Goal: Task Accomplishment & Management: Use online tool/utility

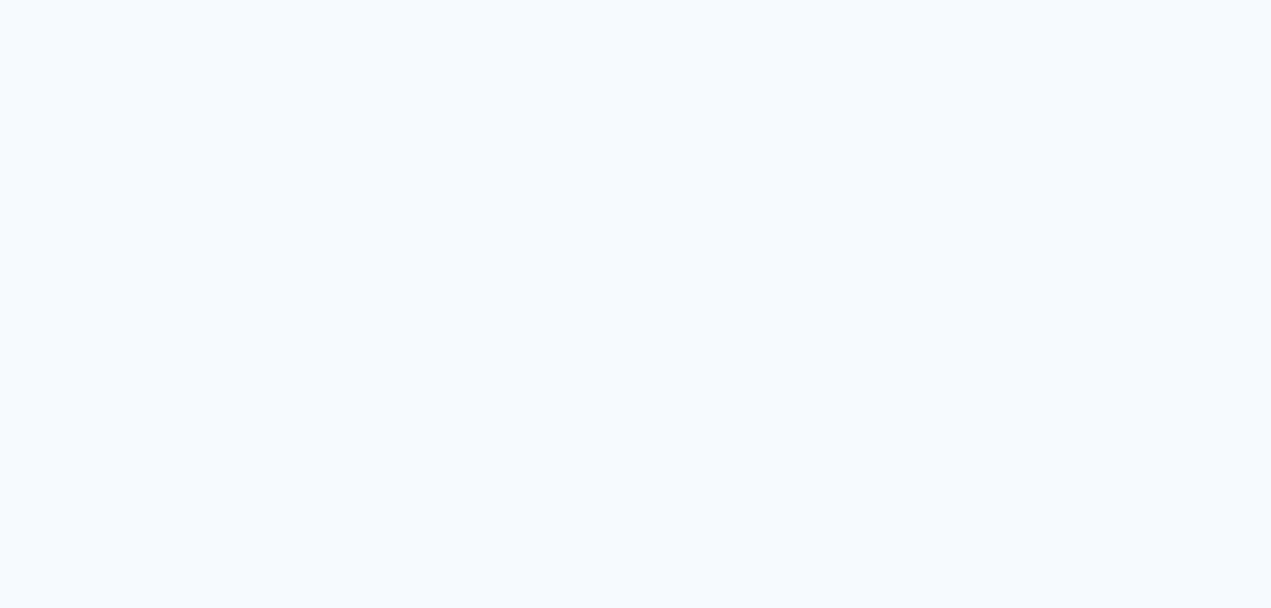
type input "Todas as fotos"
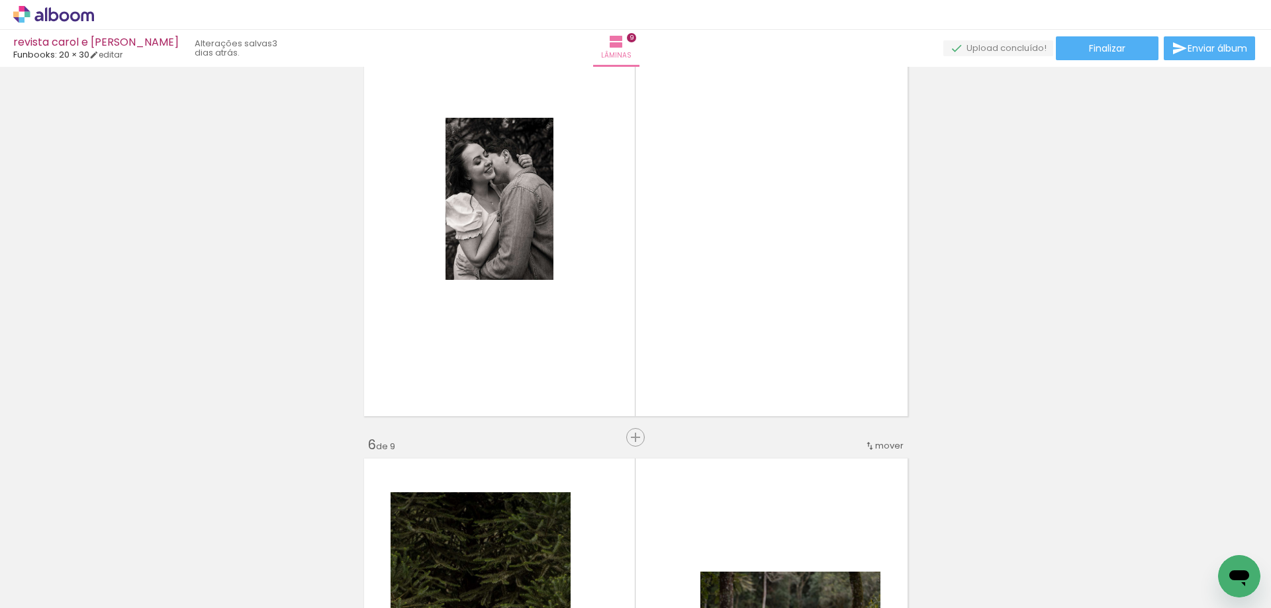
scroll to position [1854, 0]
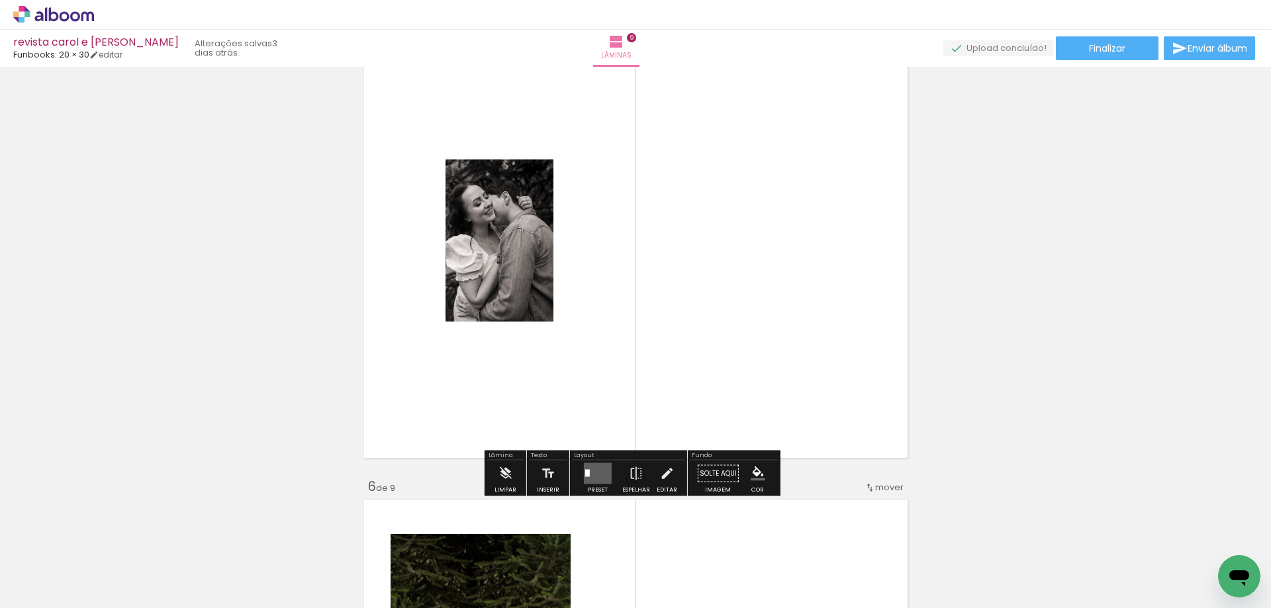
click at [538, 247] on quentale-photo at bounding box center [500, 241] width 108 height 162
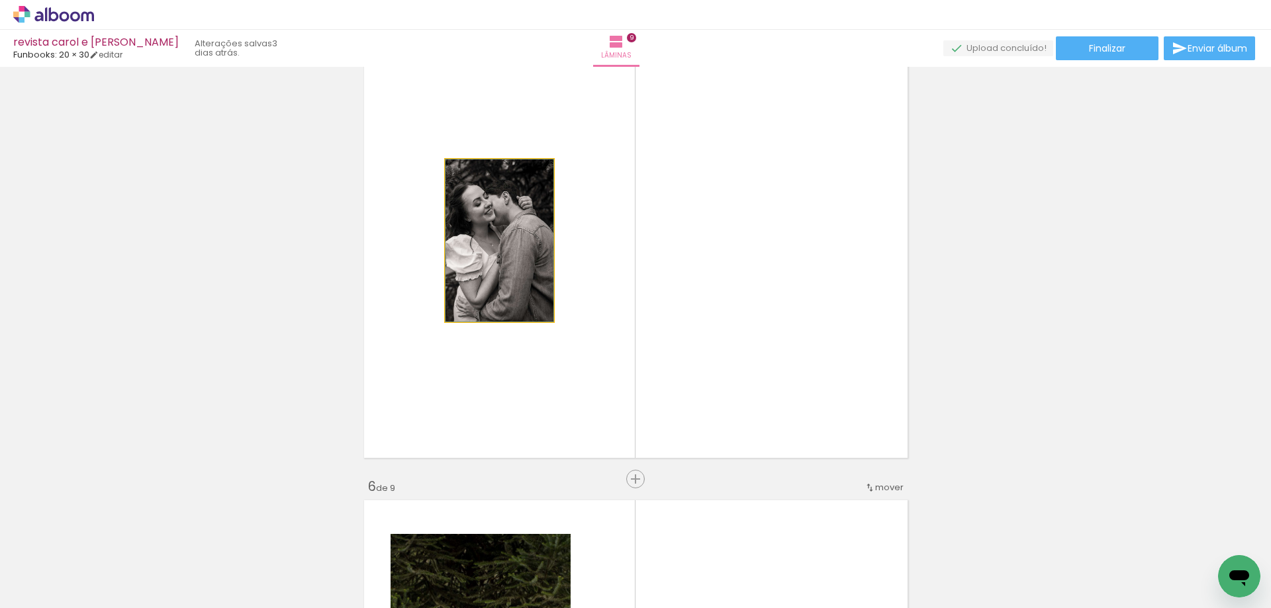
click at [510, 264] on quentale-photo at bounding box center [500, 241] width 108 height 162
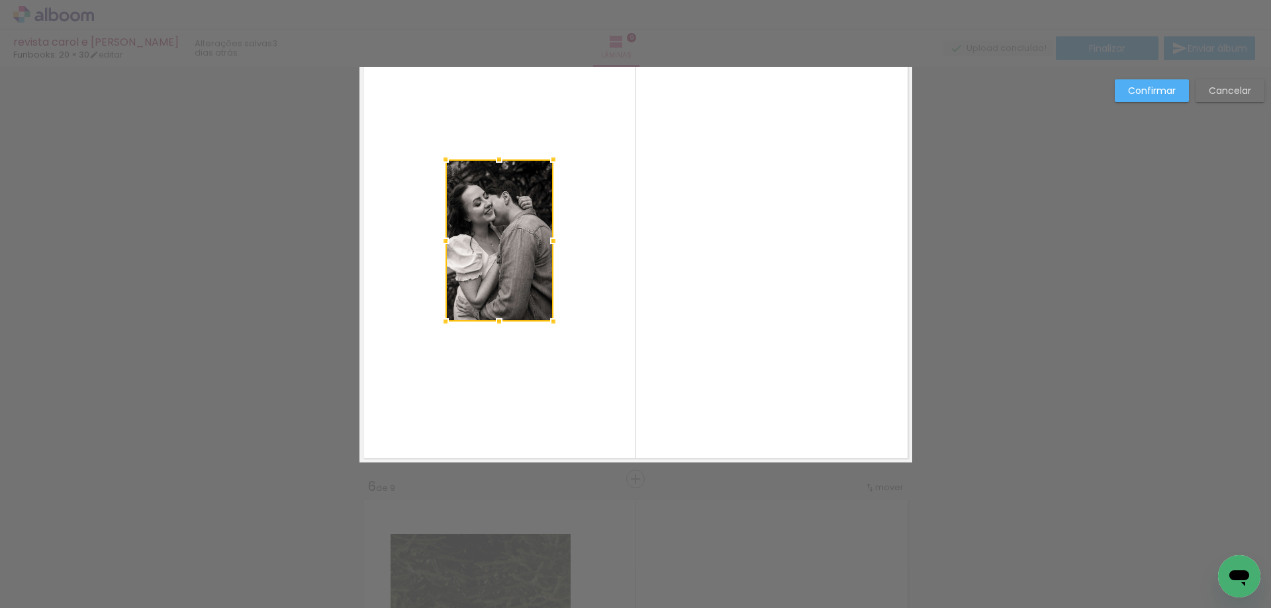
scroll to position [1813, 0]
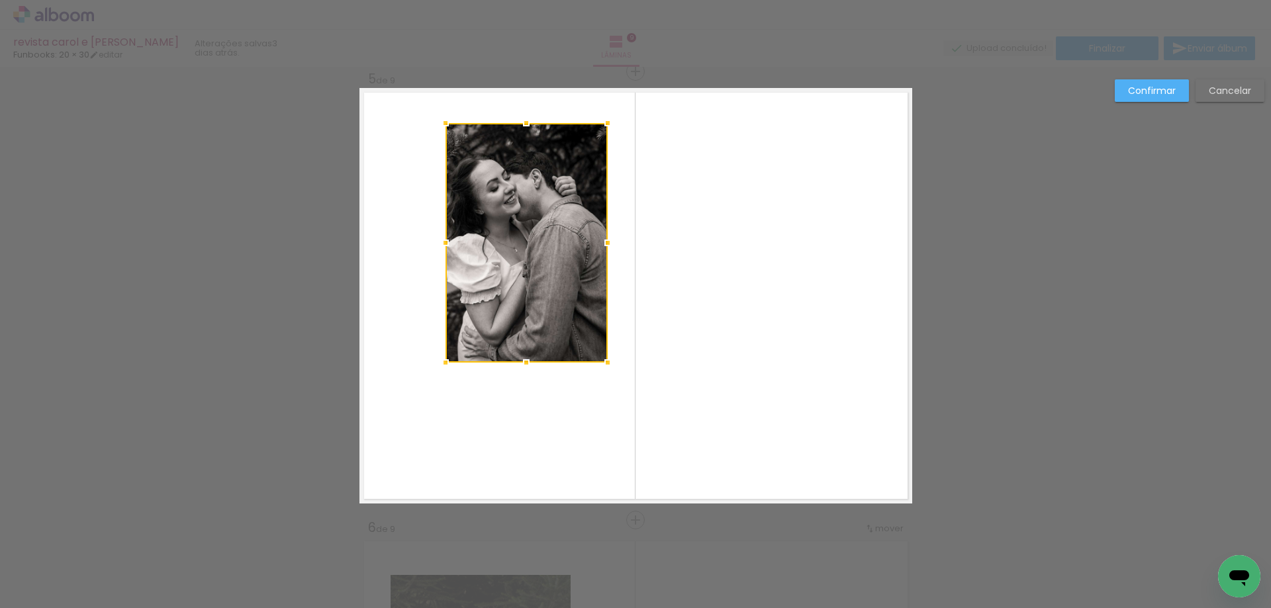
drag, startPoint x: 550, startPoint y: 199, endPoint x: 604, endPoint y: 122, distance: 94.6
click at [604, 122] on div at bounding box center [608, 123] width 26 height 26
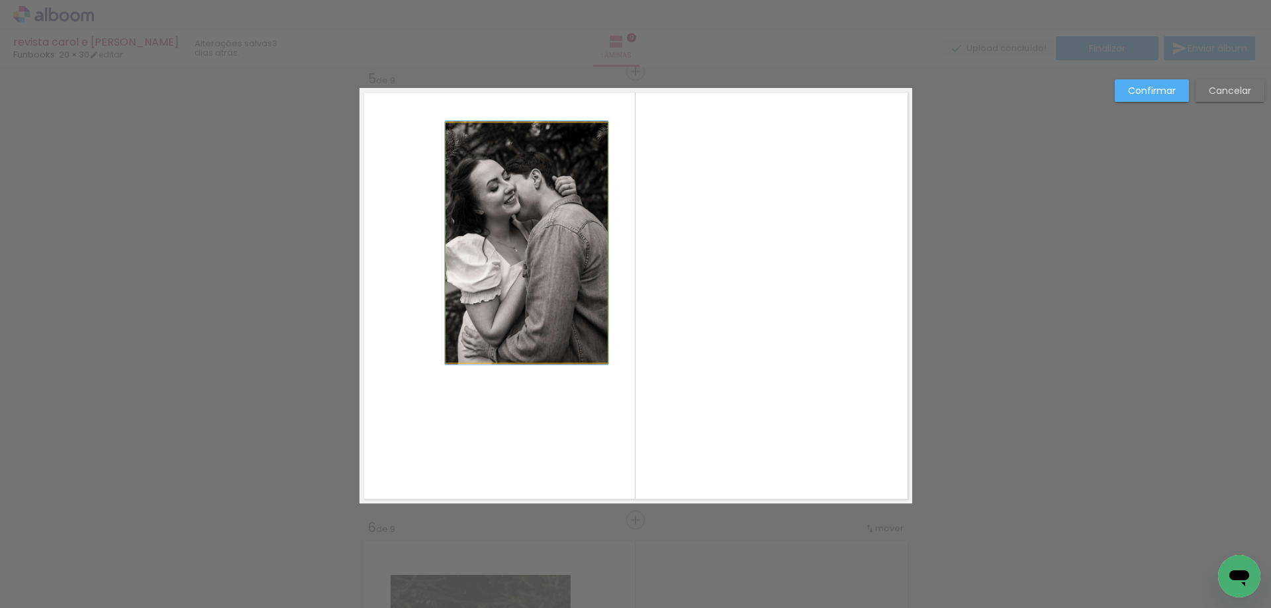
click at [481, 326] on quentale-photo at bounding box center [527, 243] width 162 height 240
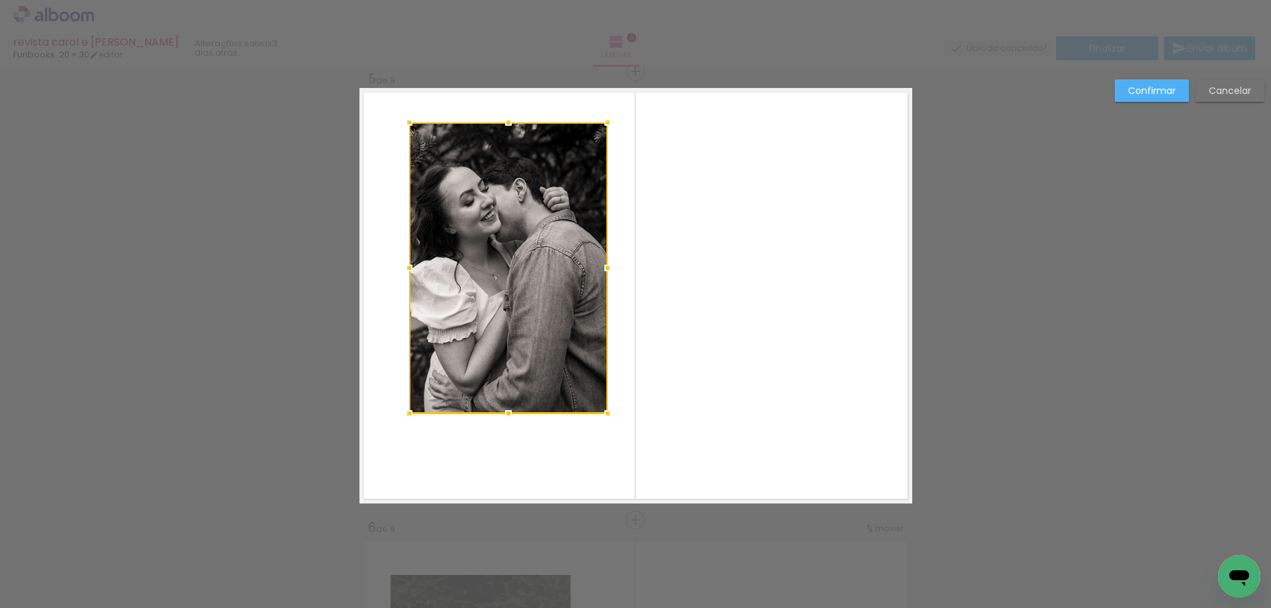
drag, startPoint x: 442, startPoint y: 363, endPoint x: 406, endPoint y: 415, distance: 63.2
click at [406, 415] on div at bounding box center [409, 414] width 26 height 26
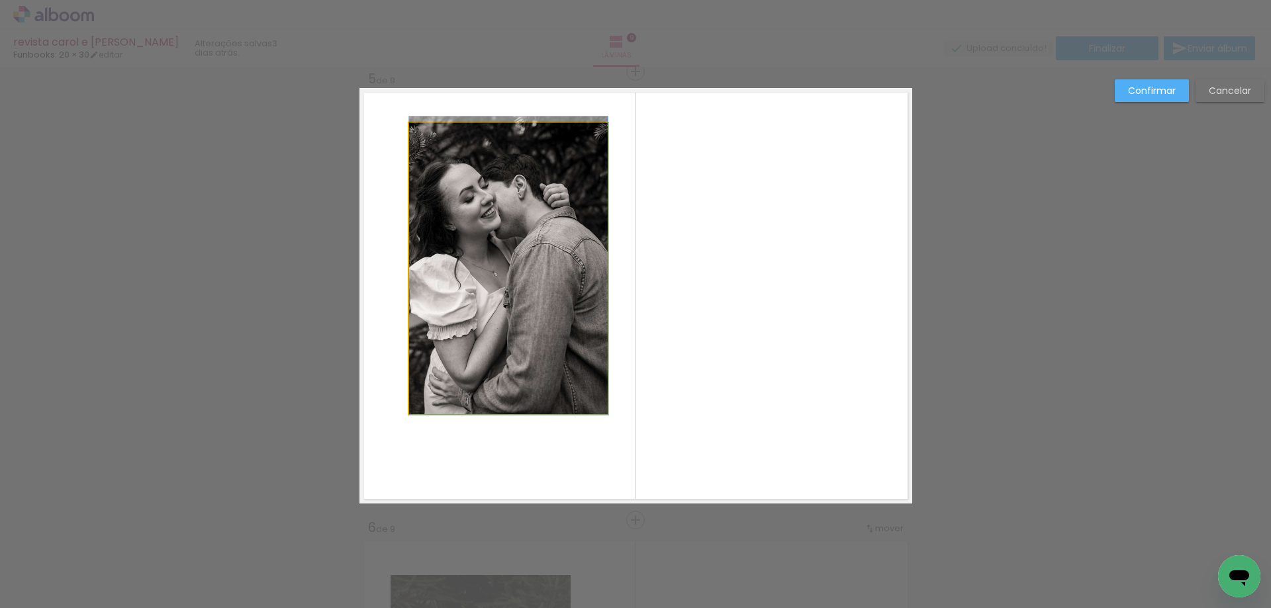
drag, startPoint x: 550, startPoint y: 279, endPoint x: 514, endPoint y: 267, distance: 37.9
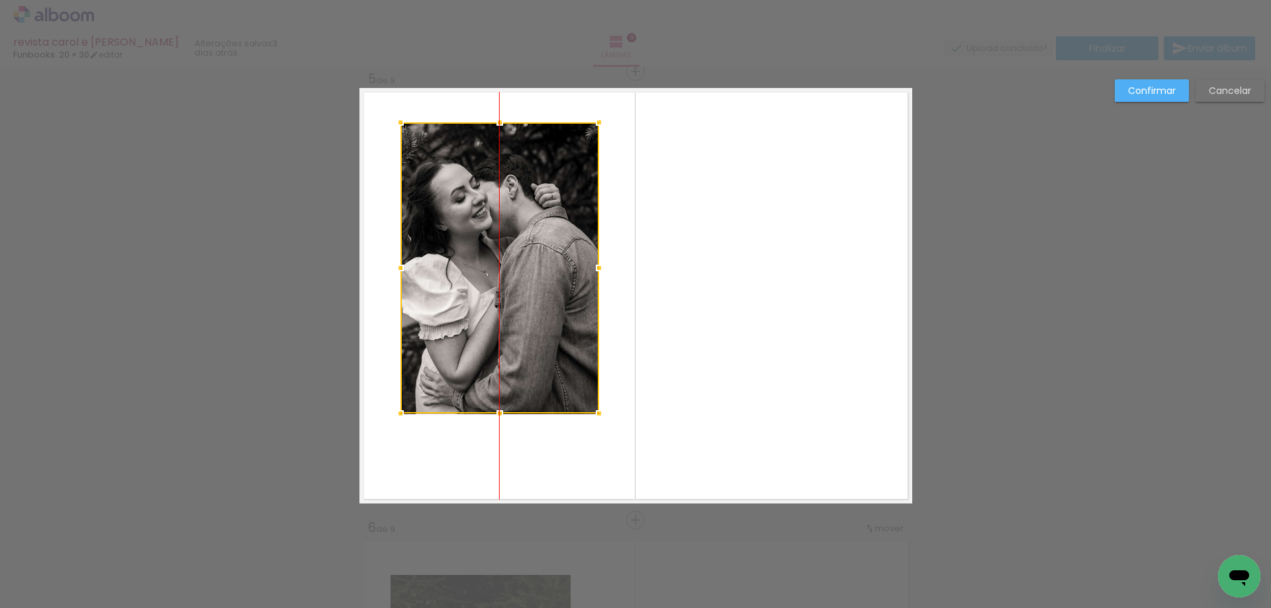
drag, startPoint x: 501, startPoint y: 271, endPoint x: 493, endPoint y: 271, distance: 8.6
click at [493, 271] on div at bounding box center [500, 267] width 199 height 291
click at [820, 342] on quentale-layouter at bounding box center [636, 296] width 553 height 416
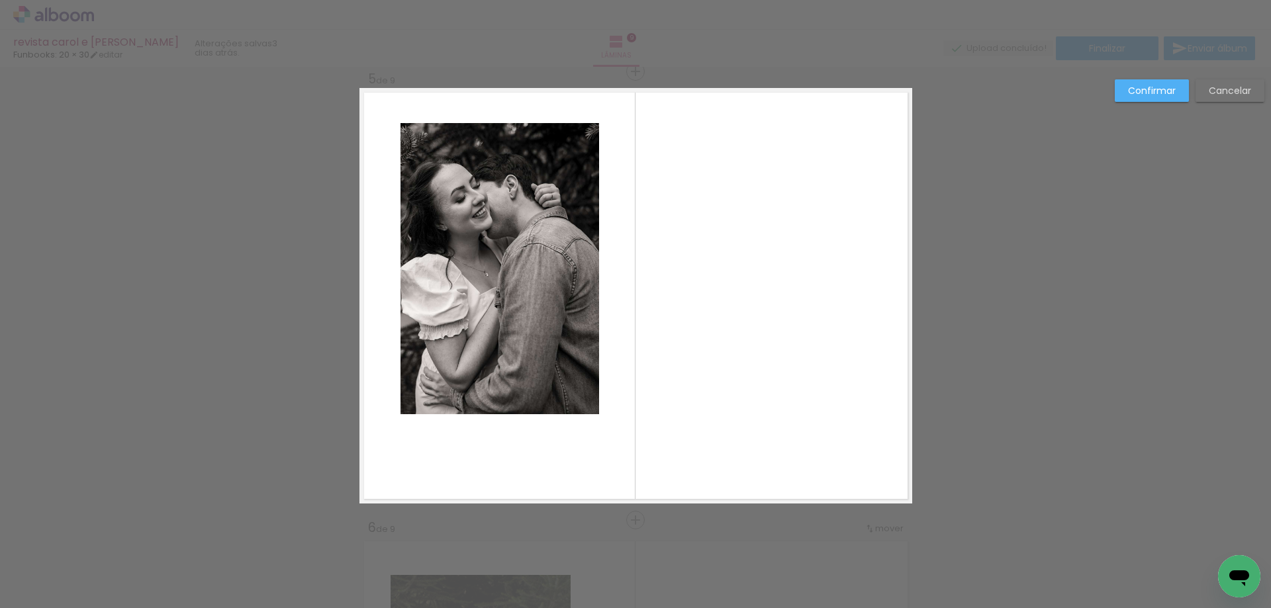
click at [0, 0] on slot "Confirmar" at bounding box center [0, 0] width 0 height 0
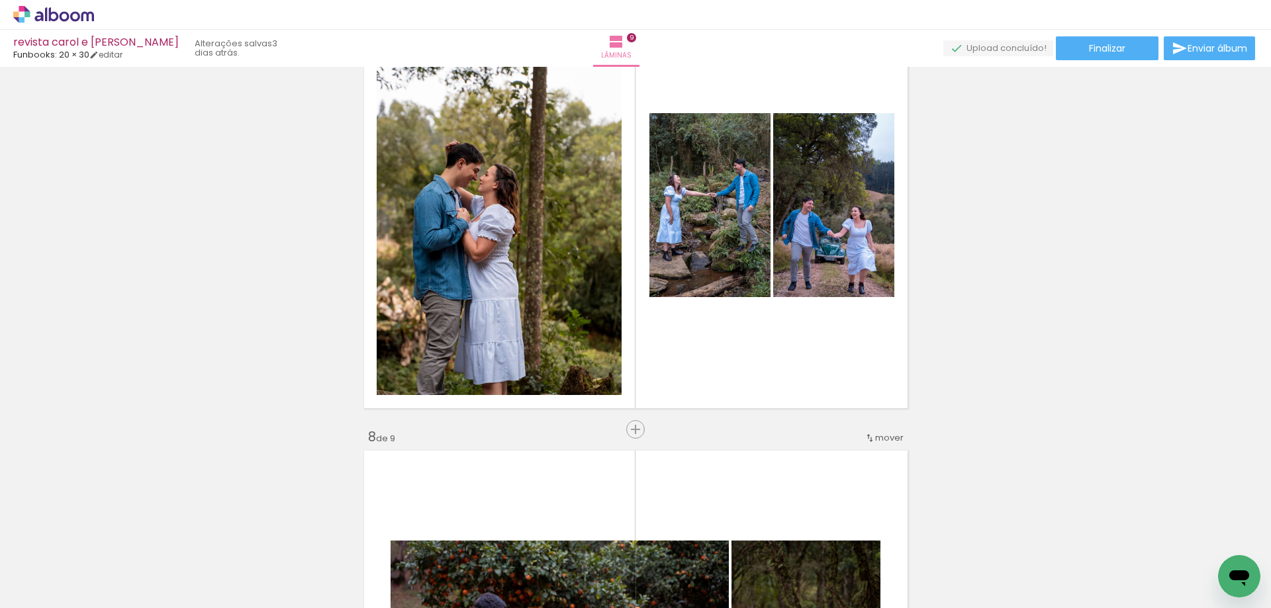
scroll to position [2806, 0]
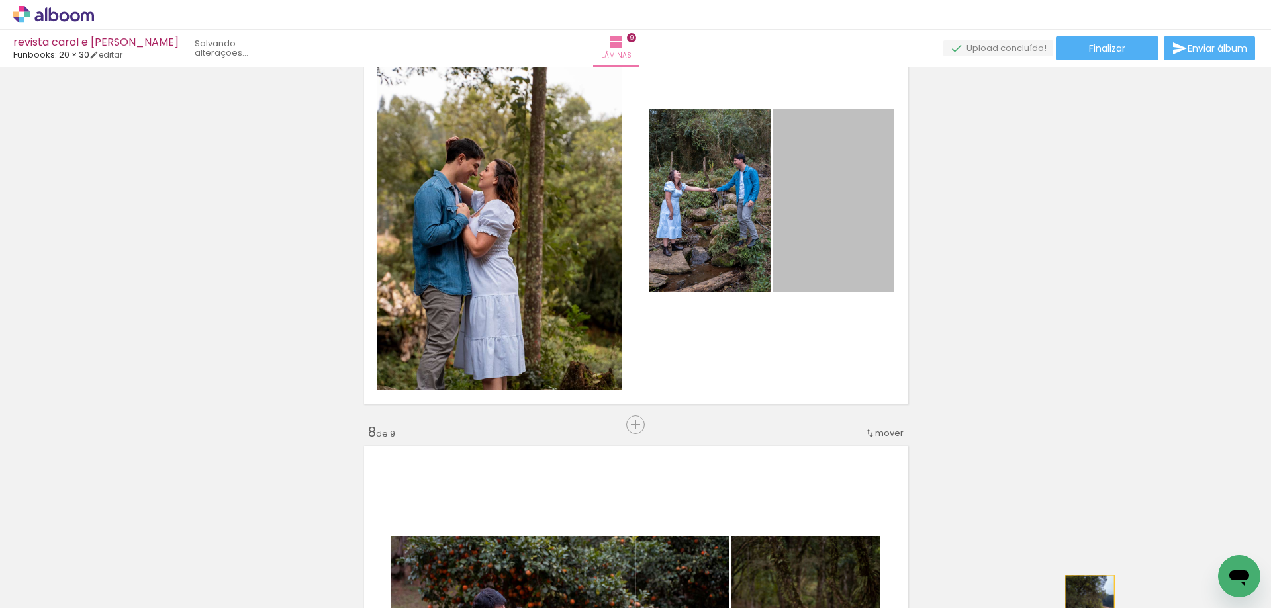
drag, startPoint x: 810, startPoint y: 221, endPoint x: 1084, endPoint y: 612, distance: 477.7
click at [1084, 608] on html "link( href="../../bower_components/polymer/polymer.html" rel="import" ) picture…" at bounding box center [635, 304] width 1271 height 608
drag, startPoint x: 845, startPoint y: 217, endPoint x: 597, endPoint y: 571, distance: 432.6
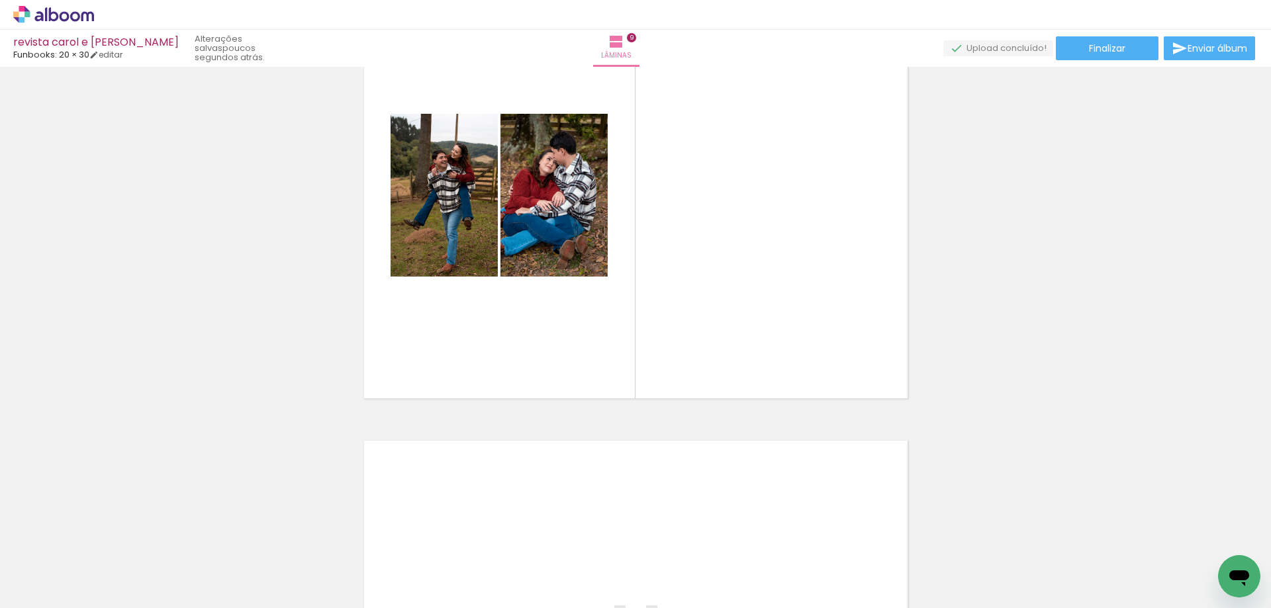
scroll to position [3865, 0]
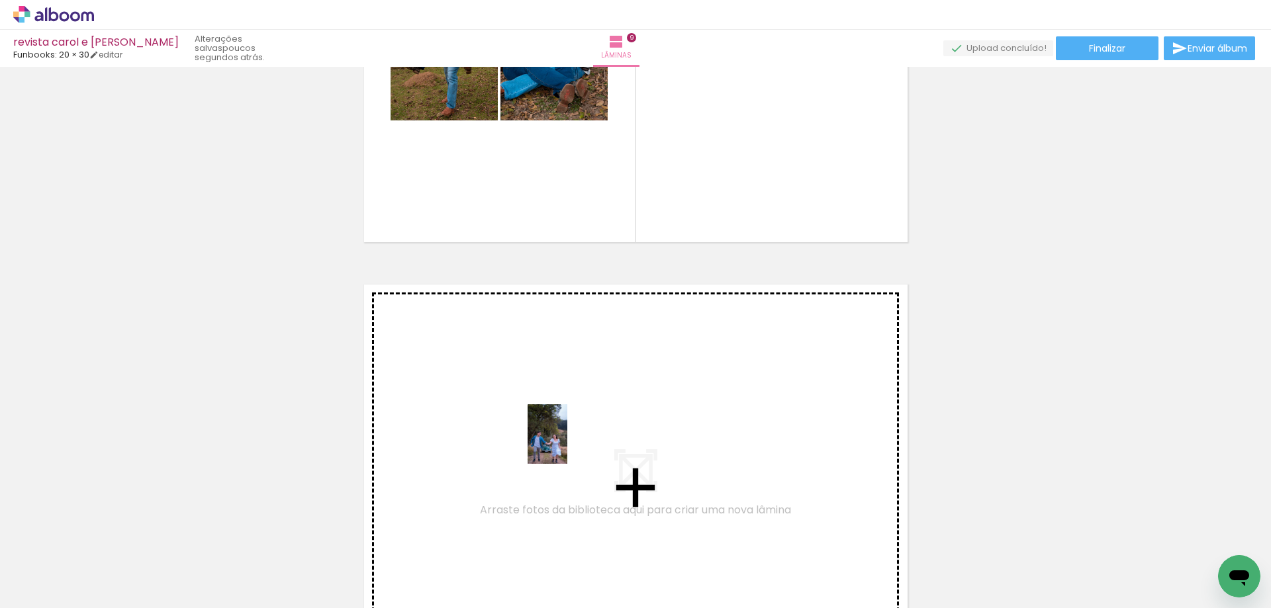
drag, startPoint x: 717, startPoint y: 573, endPoint x: 565, endPoint y: 443, distance: 200.5
click at [565, 443] on quentale-workspace at bounding box center [635, 304] width 1271 height 608
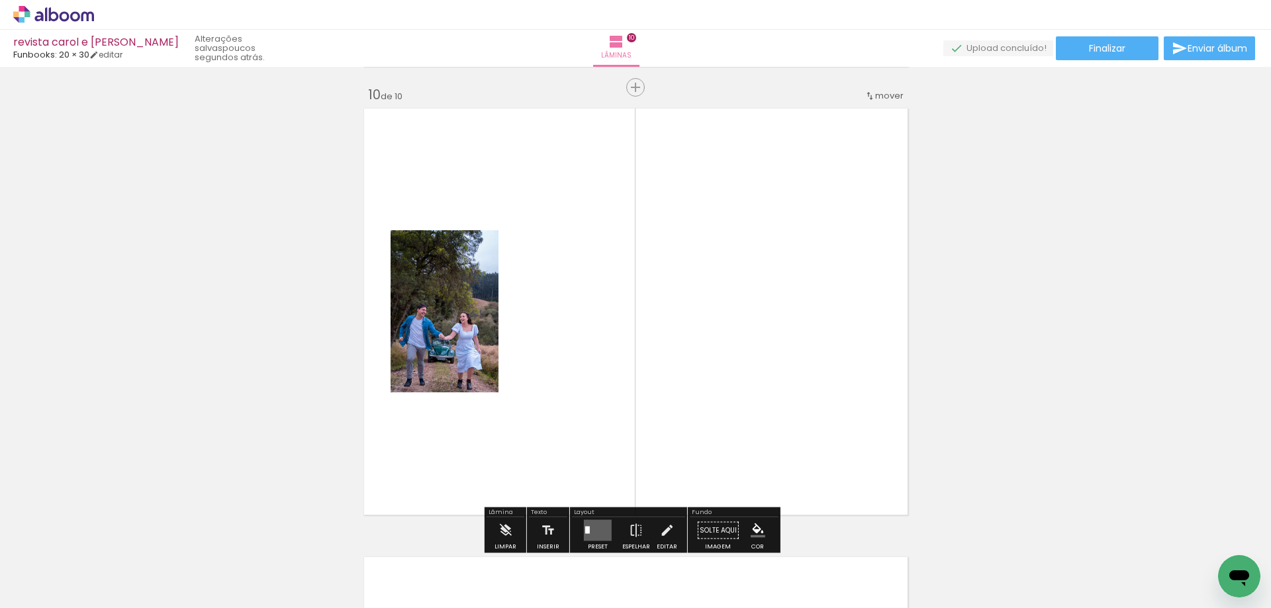
scroll to position [4057, 0]
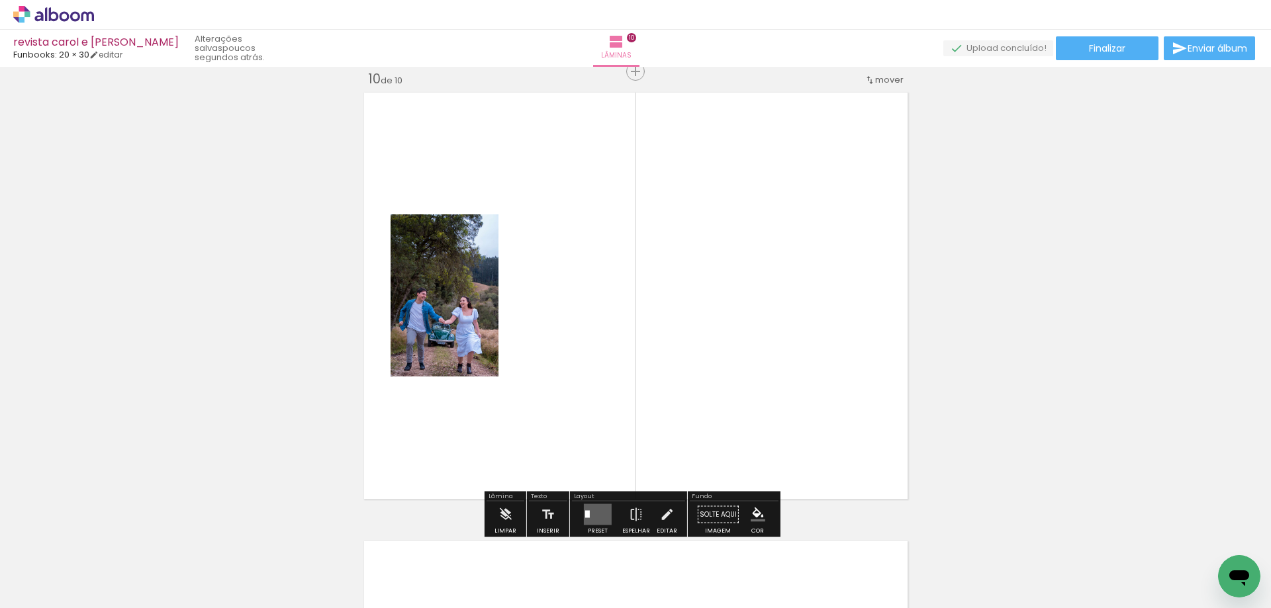
click at [424, 324] on quentale-photo at bounding box center [445, 296] width 108 height 162
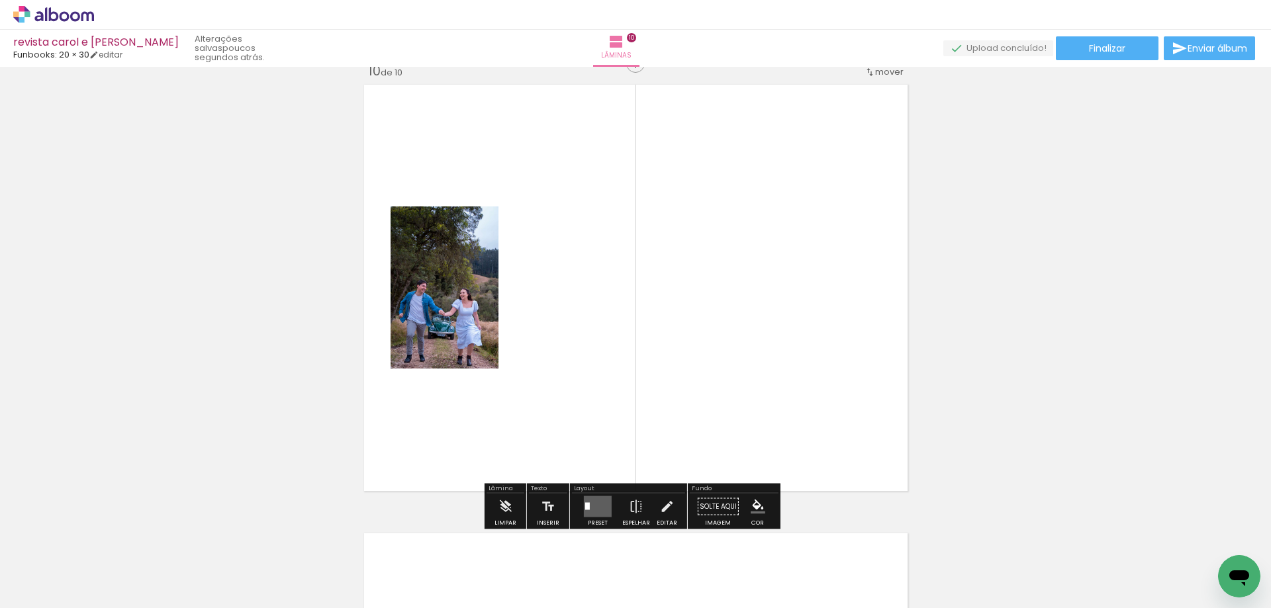
scroll to position [4190, 0]
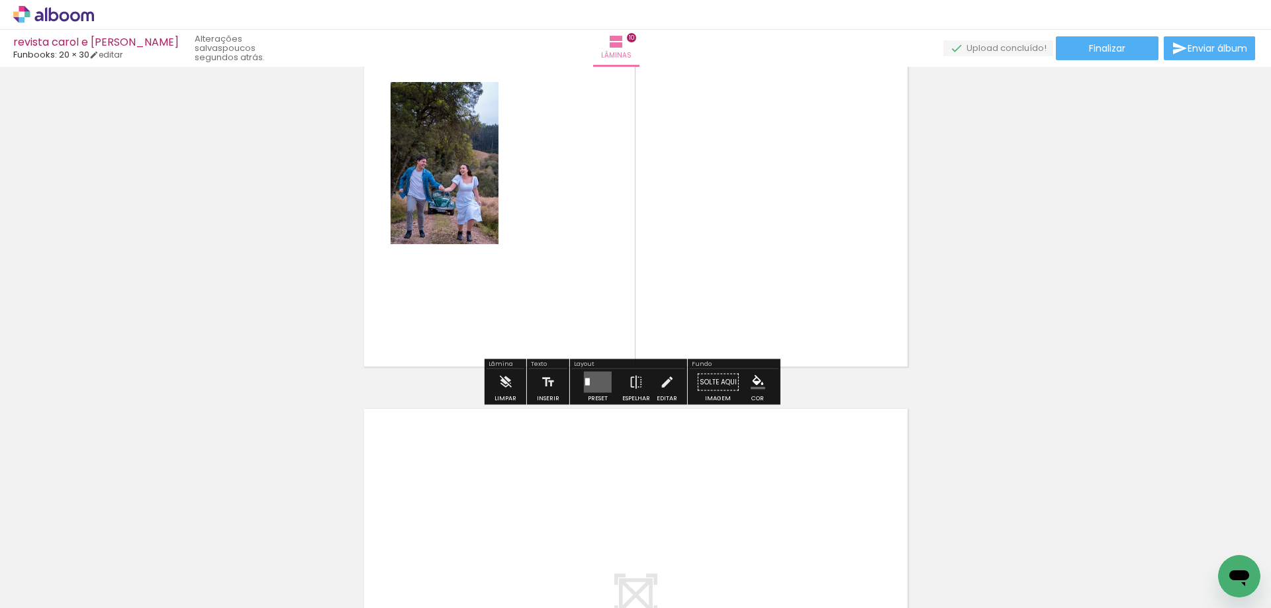
click at [424, 183] on quentale-photo at bounding box center [445, 163] width 108 height 162
click at [429, 187] on quentale-photo at bounding box center [445, 163] width 108 height 162
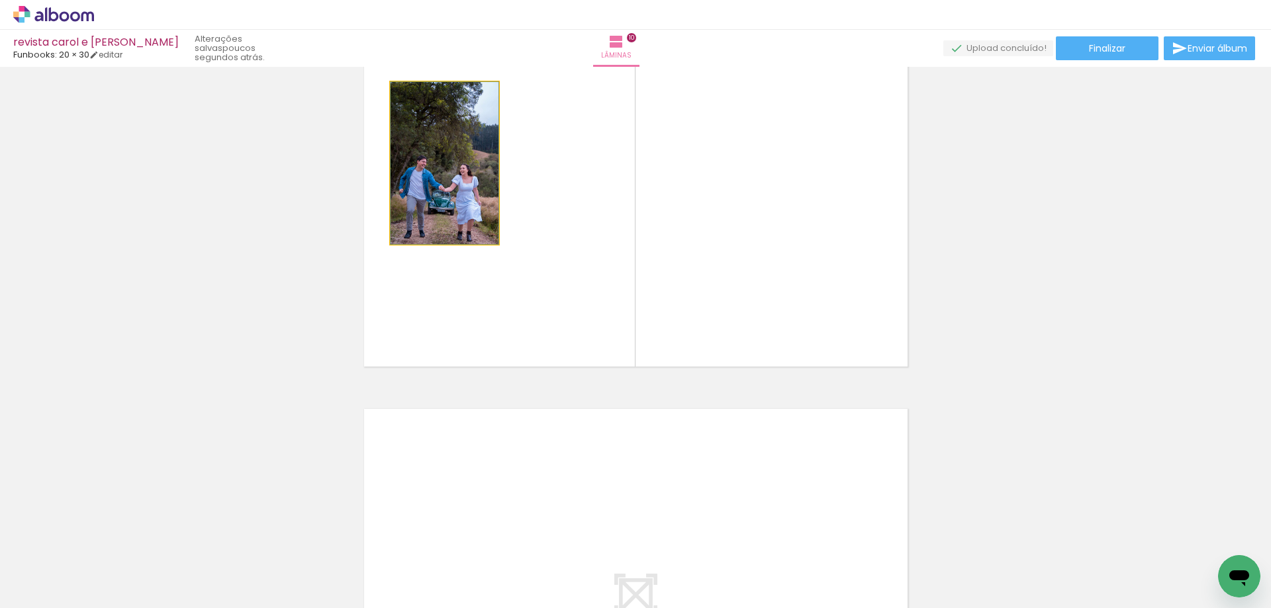
click at [438, 191] on quentale-photo at bounding box center [445, 163] width 108 height 162
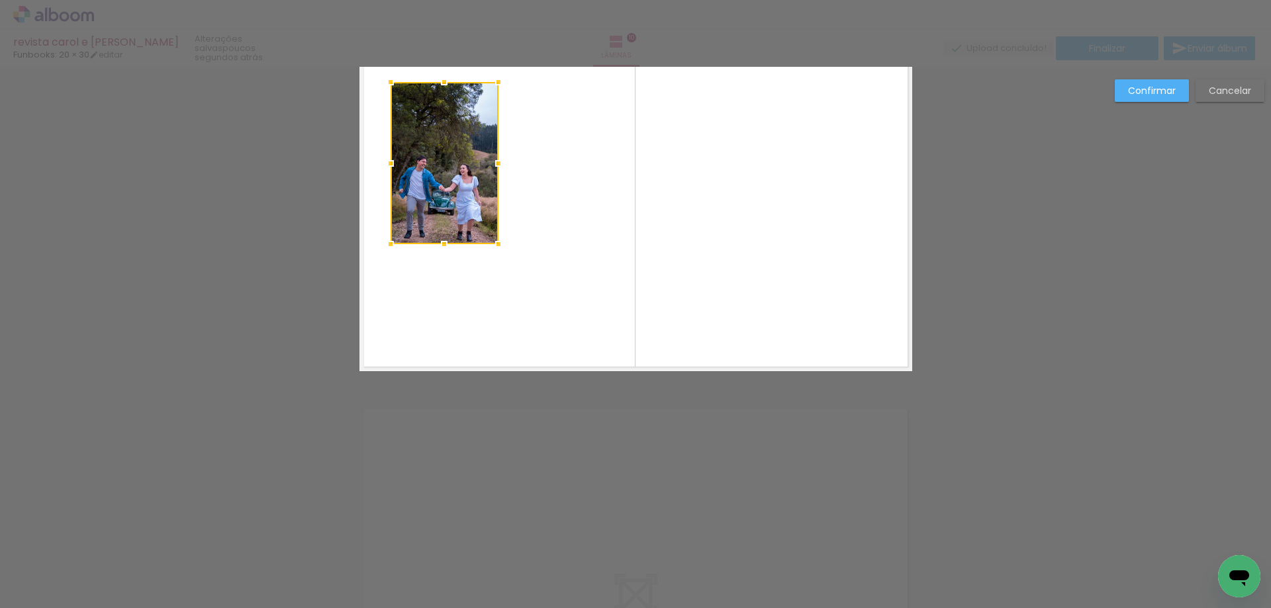
scroll to position [4057, 0]
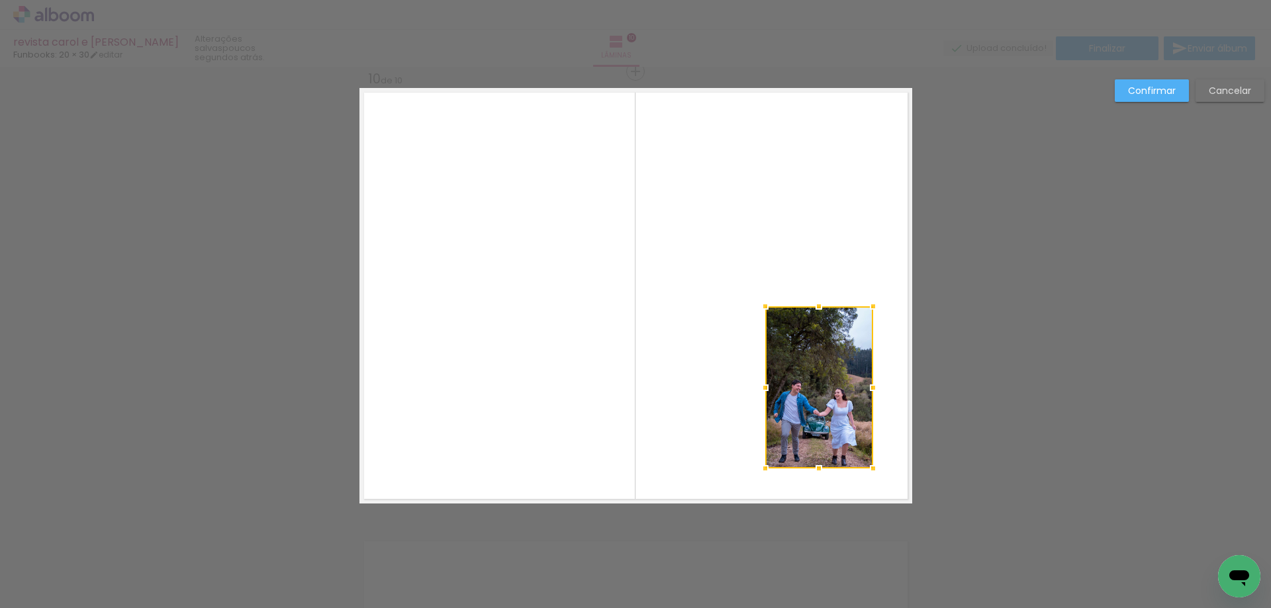
drag, startPoint x: 461, startPoint y: 272, endPoint x: 836, endPoint y: 364, distance: 385.9
click at [836, 364] on div at bounding box center [819, 388] width 108 height 162
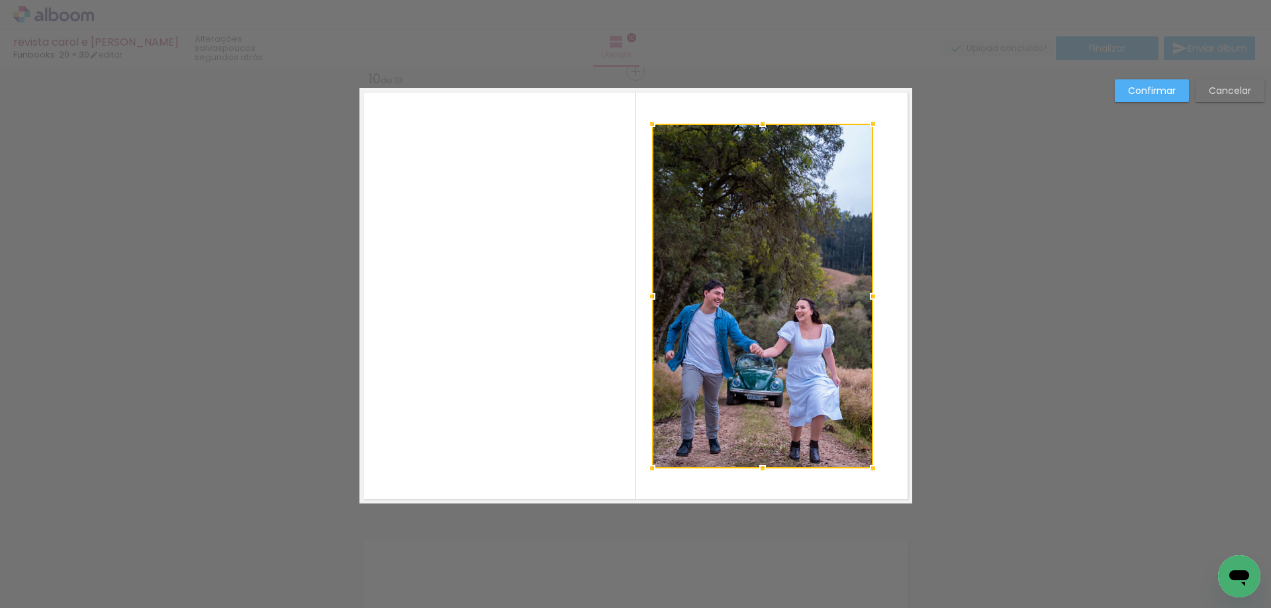
drag, startPoint x: 762, startPoint y: 307, endPoint x: 649, endPoint y: 124, distance: 215.0
click at [649, 124] on div at bounding box center [652, 124] width 26 height 26
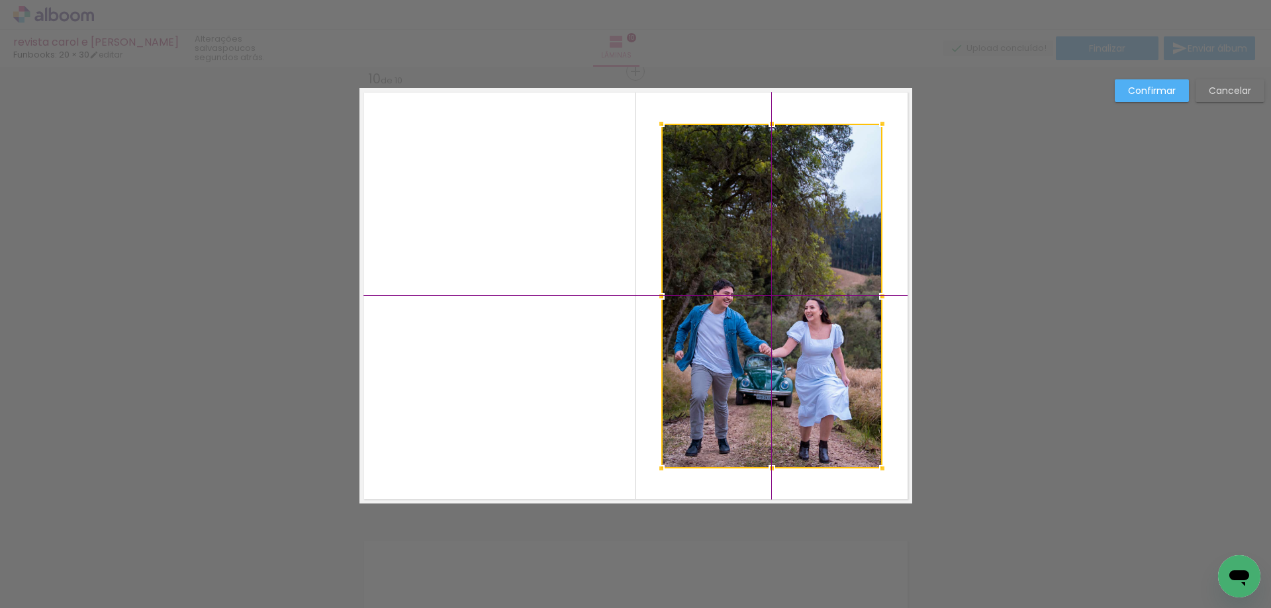
drag, startPoint x: 747, startPoint y: 259, endPoint x: 754, endPoint y: 260, distance: 6.7
click at [754, 260] on div at bounding box center [771, 296] width 221 height 345
click at [0, 0] on slot "Confirmar" at bounding box center [0, 0] width 0 height 0
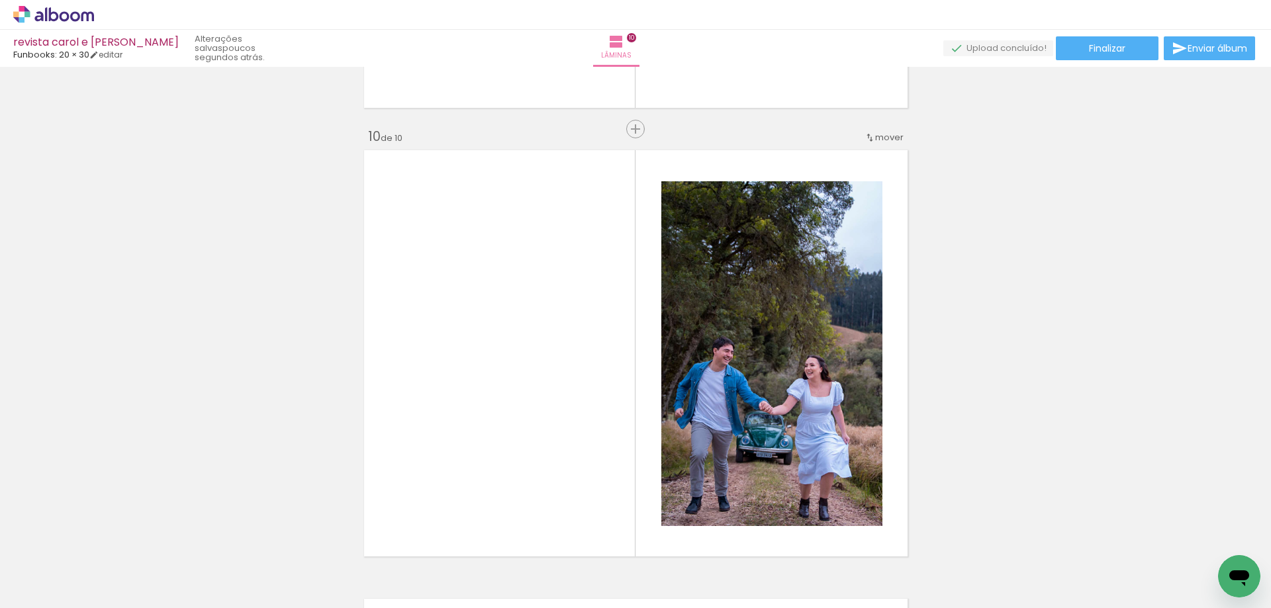
scroll to position [4001, 0]
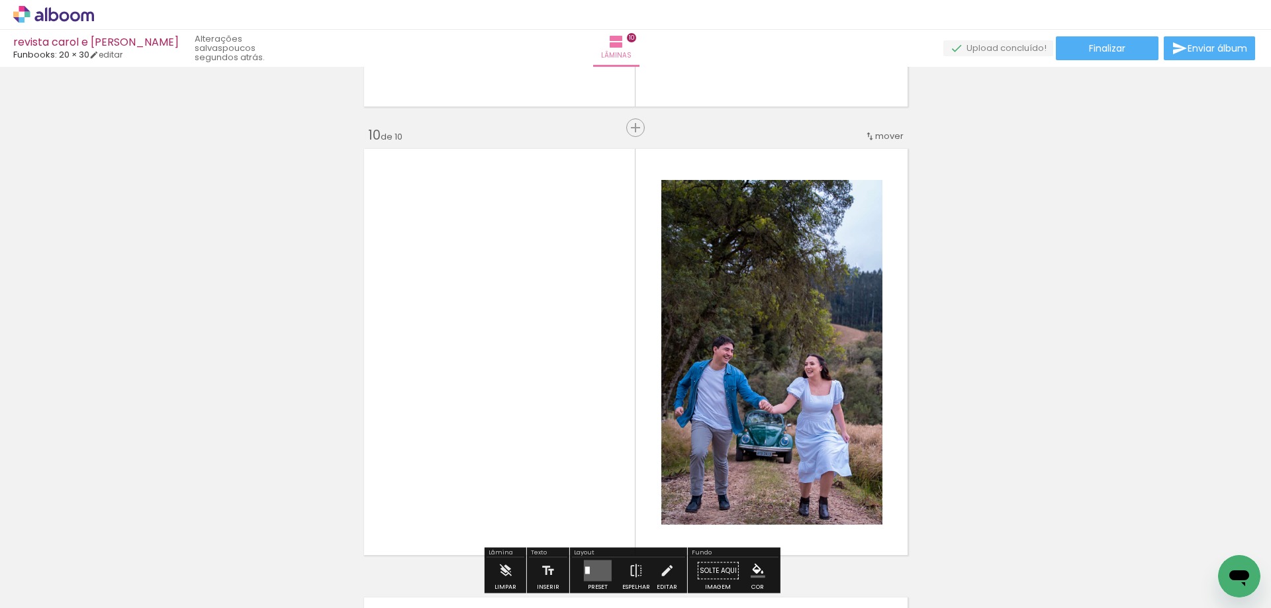
click at [889, 134] on span "mover" at bounding box center [889, 136] width 28 height 13
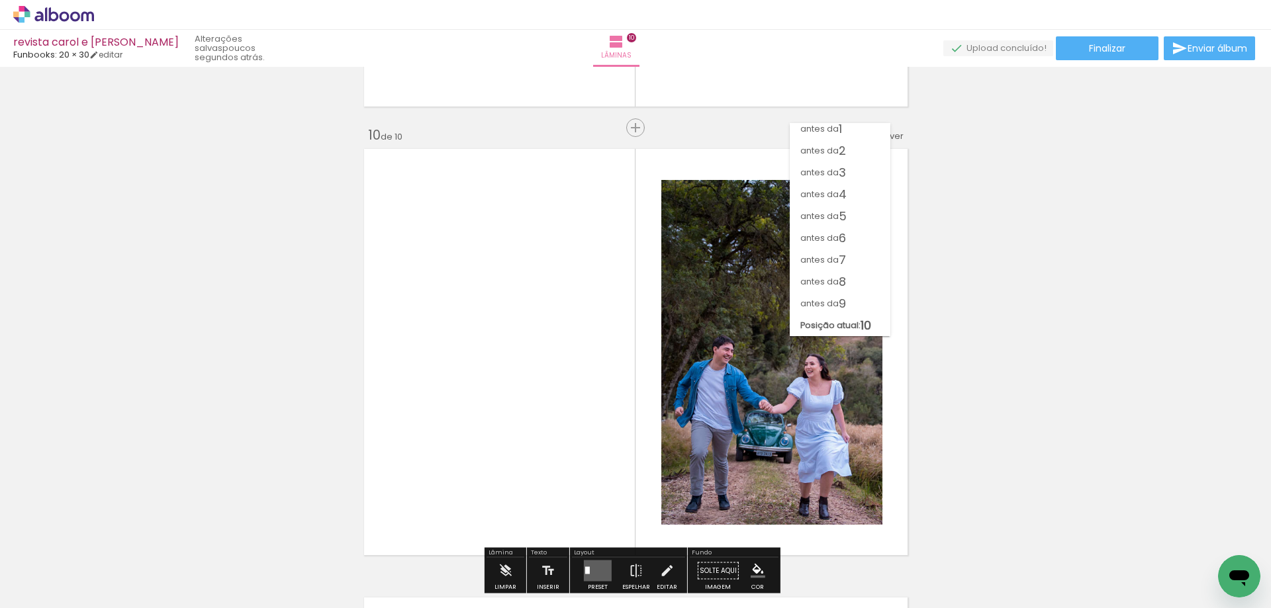
scroll to position [5, 0]
click at [835, 279] on span "antes da" at bounding box center [819, 282] width 38 height 22
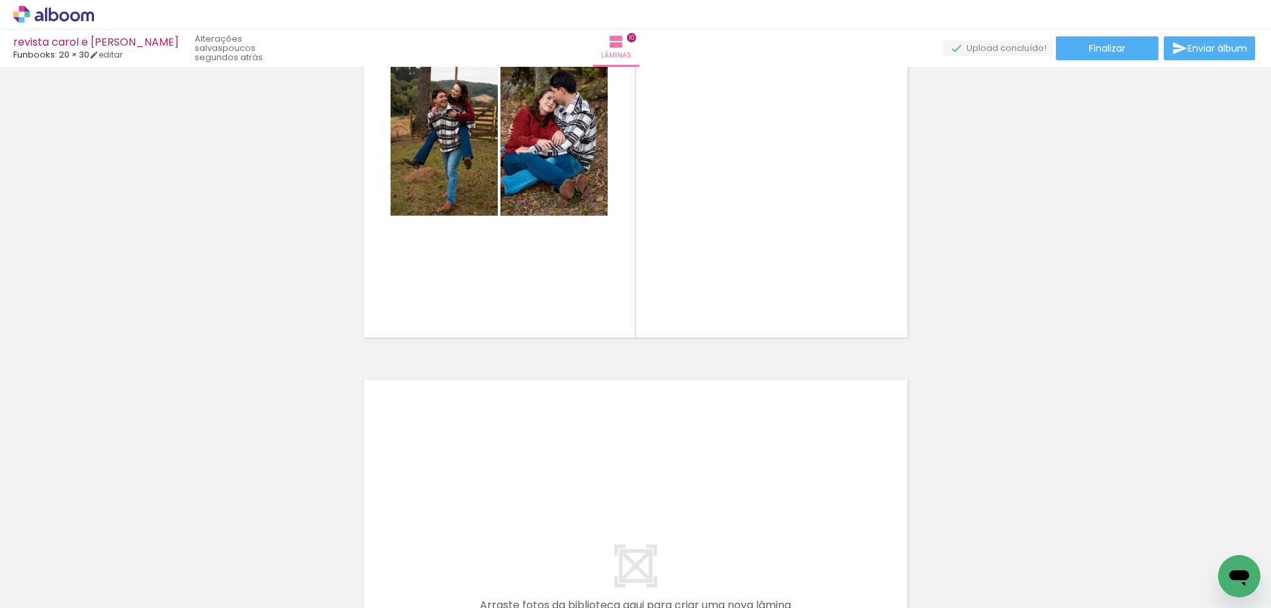
scroll to position [4484, 0]
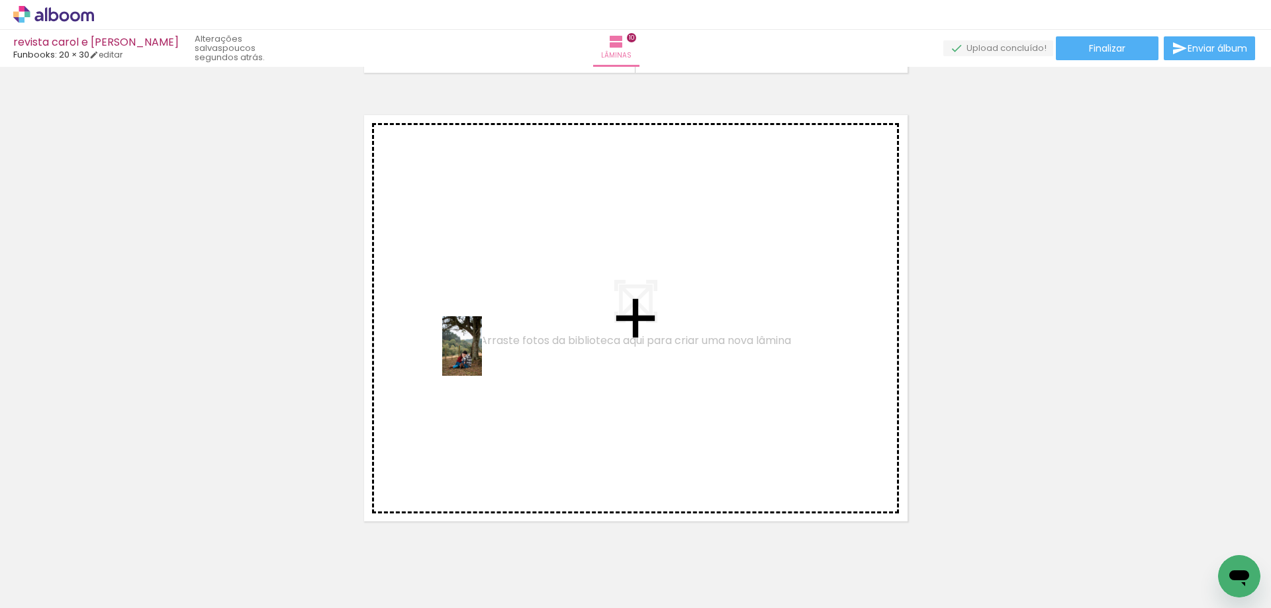
drag, startPoint x: 1073, startPoint y: 590, endPoint x: 482, endPoint y: 356, distance: 635.1
click at [482, 356] on quentale-workspace at bounding box center [635, 304] width 1271 height 608
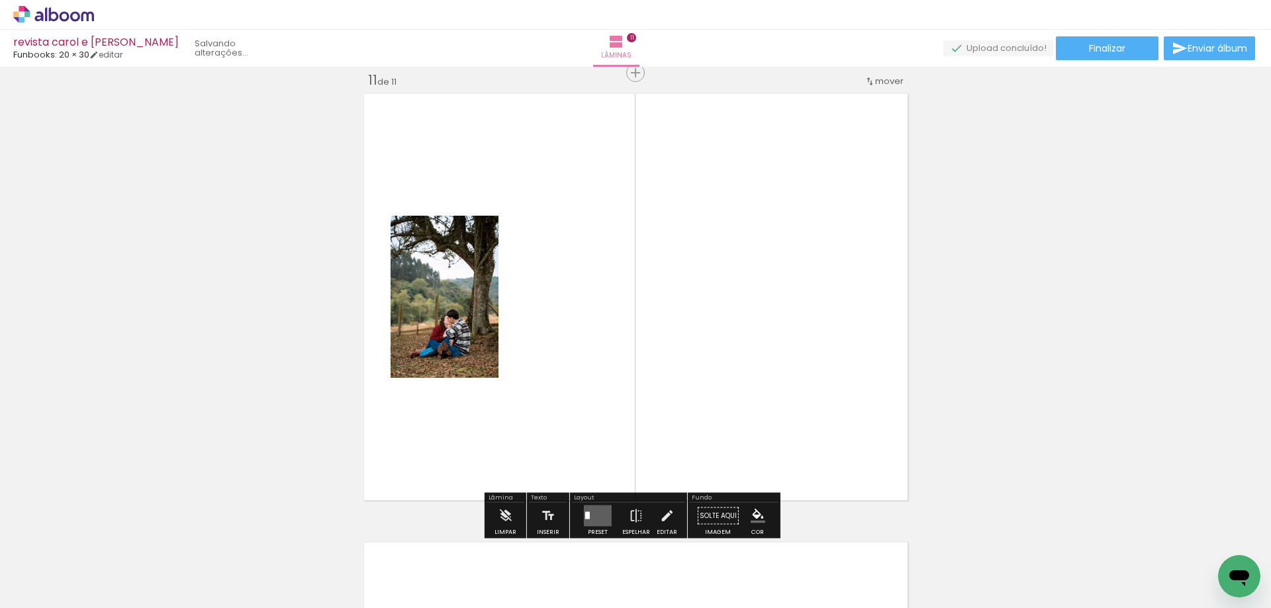
scroll to position [4506, 0]
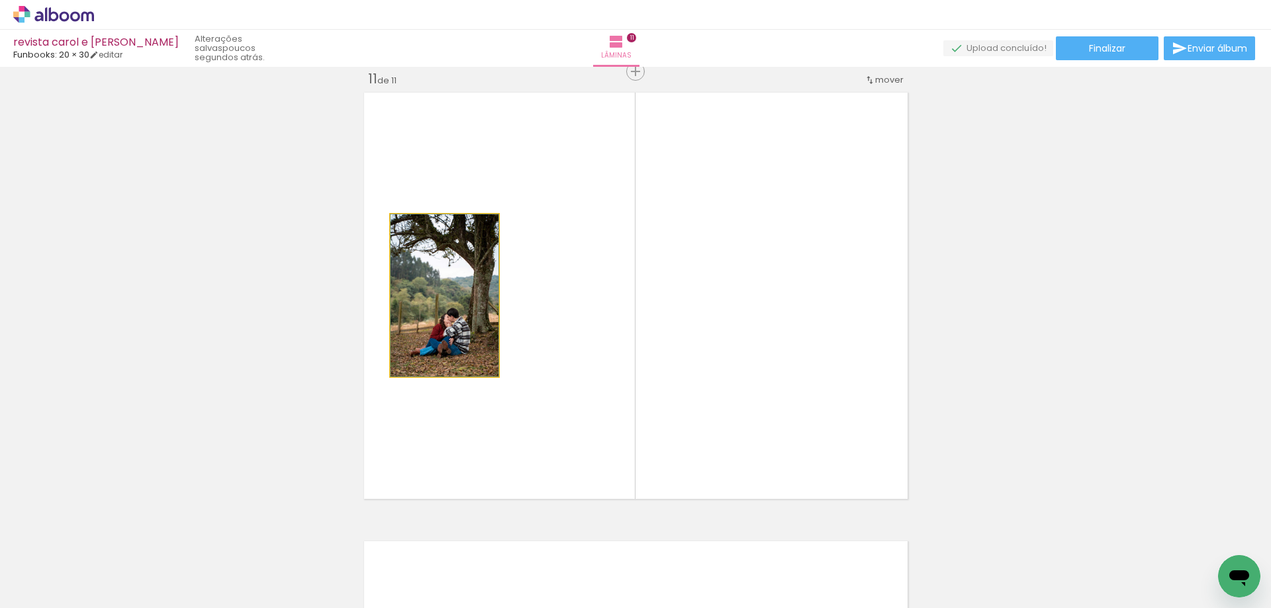
click at [439, 342] on quentale-photo at bounding box center [445, 296] width 108 height 162
click at [458, 331] on quentale-photo at bounding box center [445, 296] width 108 height 162
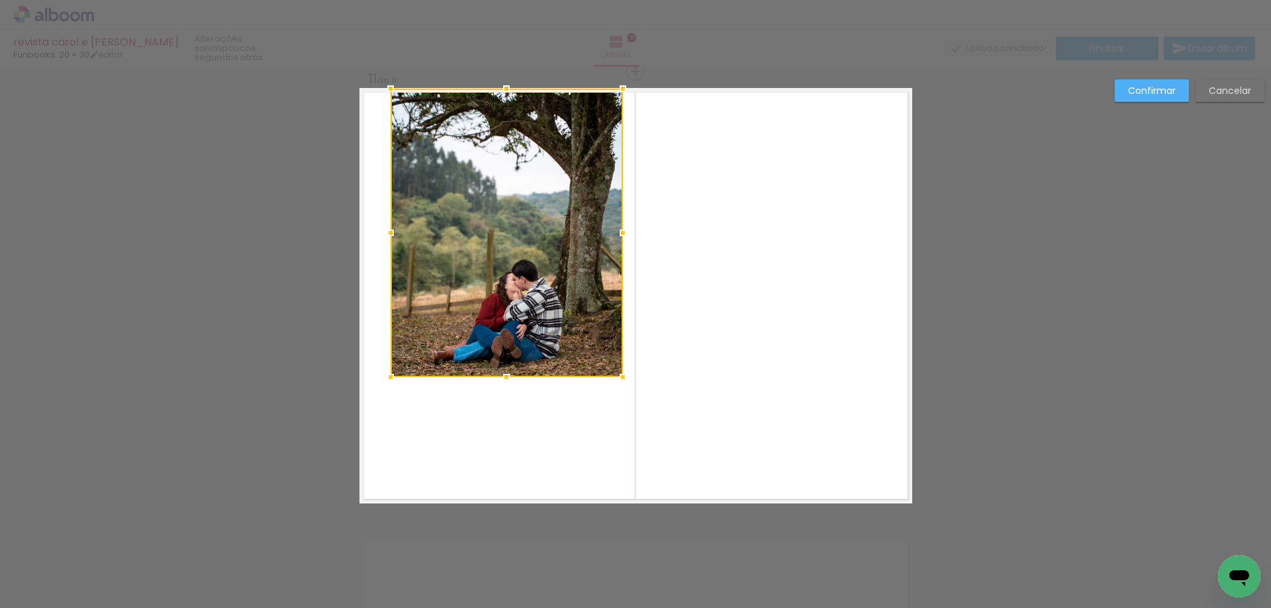
drag, startPoint x: 491, startPoint y: 215, endPoint x: 618, endPoint y: 85, distance: 181.7
click at [618, 85] on div at bounding box center [623, 88] width 26 height 26
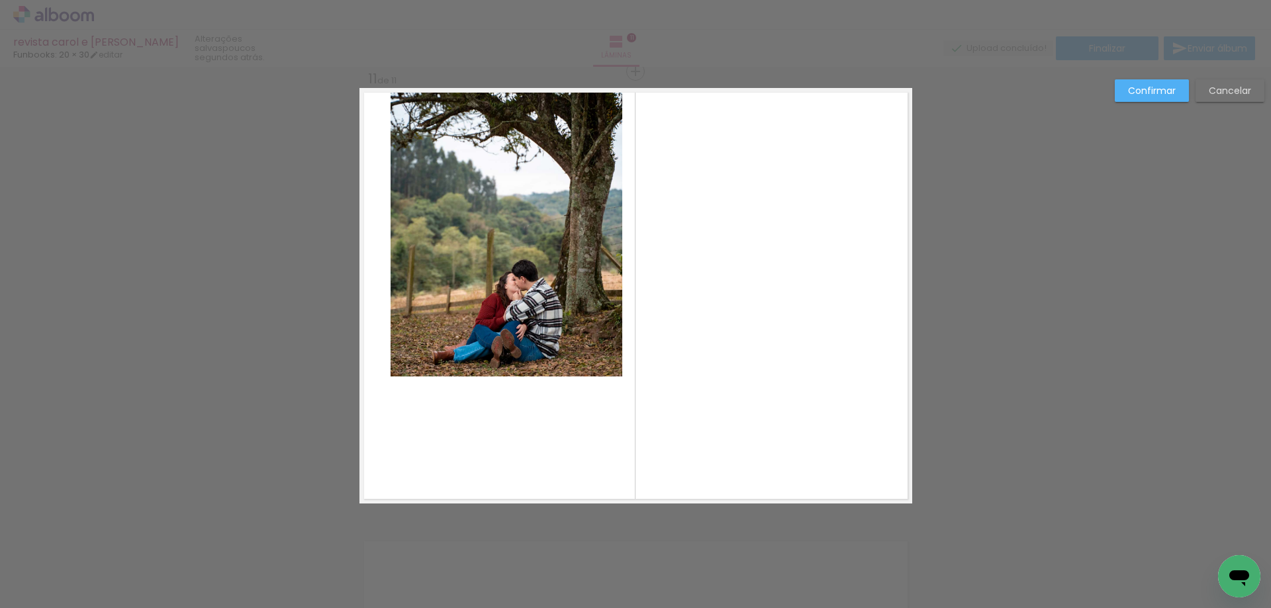
click at [575, 332] on quentale-photo at bounding box center [507, 233] width 232 height 289
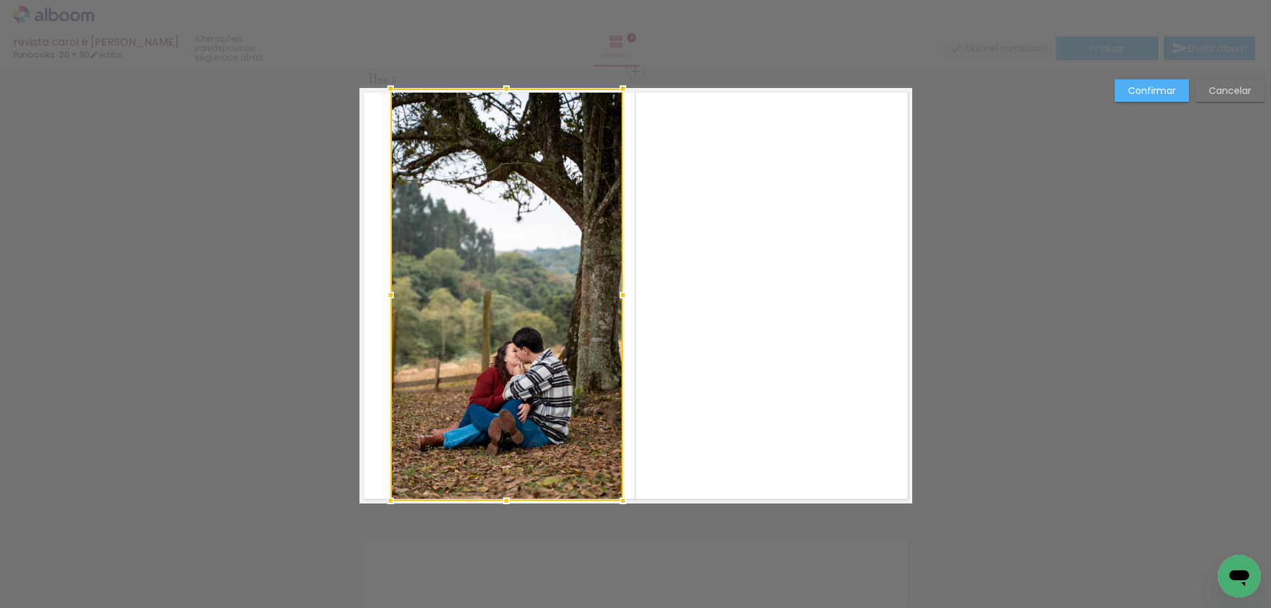
drag, startPoint x: 500, startPoint y: 377, endPoint x: 469, endPoint y: 501, distance: 128.1
click at [469, 501] on album-spread "11 de 11" at bounding box center [636, 296] width 553 height 416
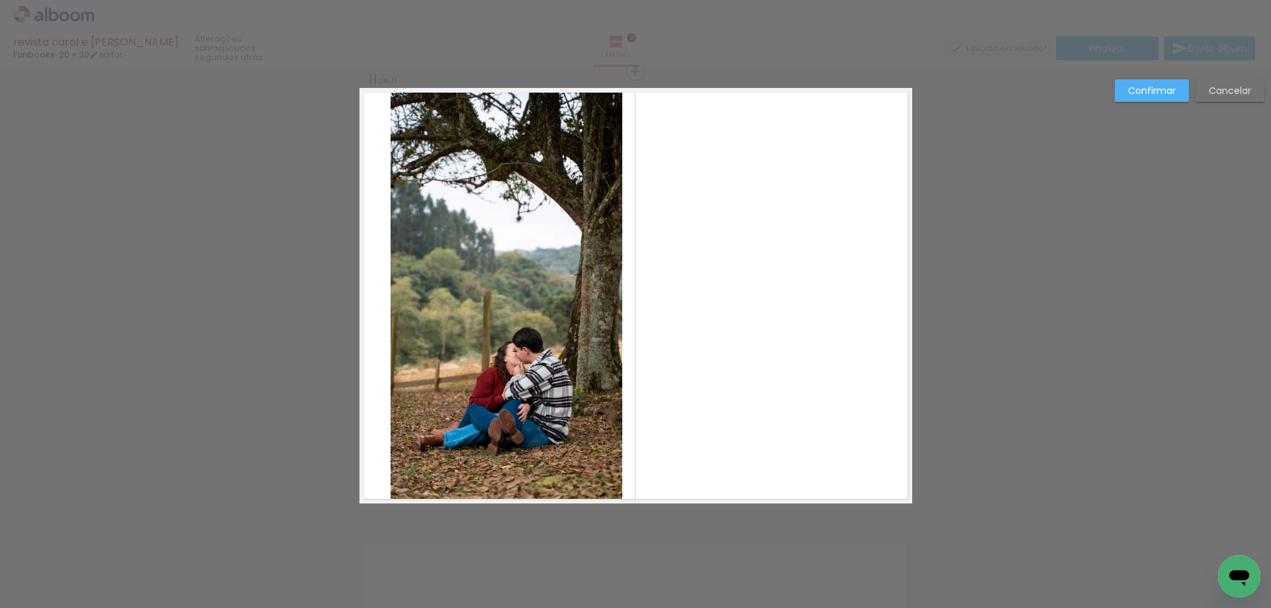
click at [396, 293] on quentale-photo at bounding box center [507, 295] width 232 height 413
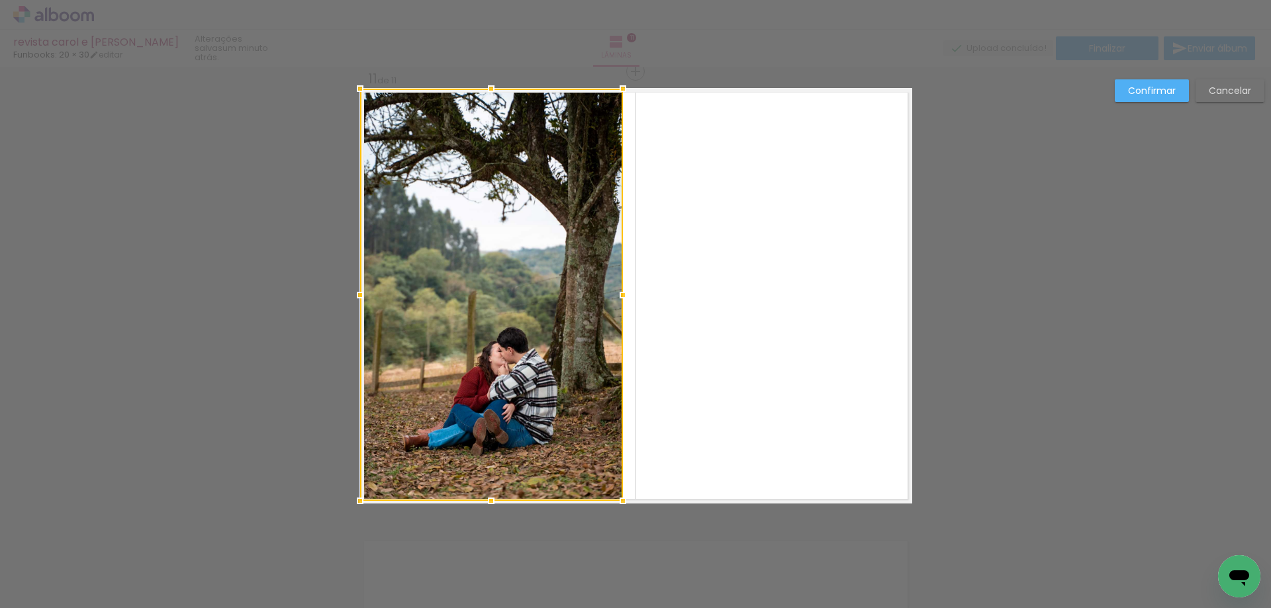
drag, startPoint x: 385, startPoint y: 293, endPoint x: 352, endPoint y: 293, distance: 32.4
click at [352, 293] on div at bounding box center [360, 295] width 26 height 26
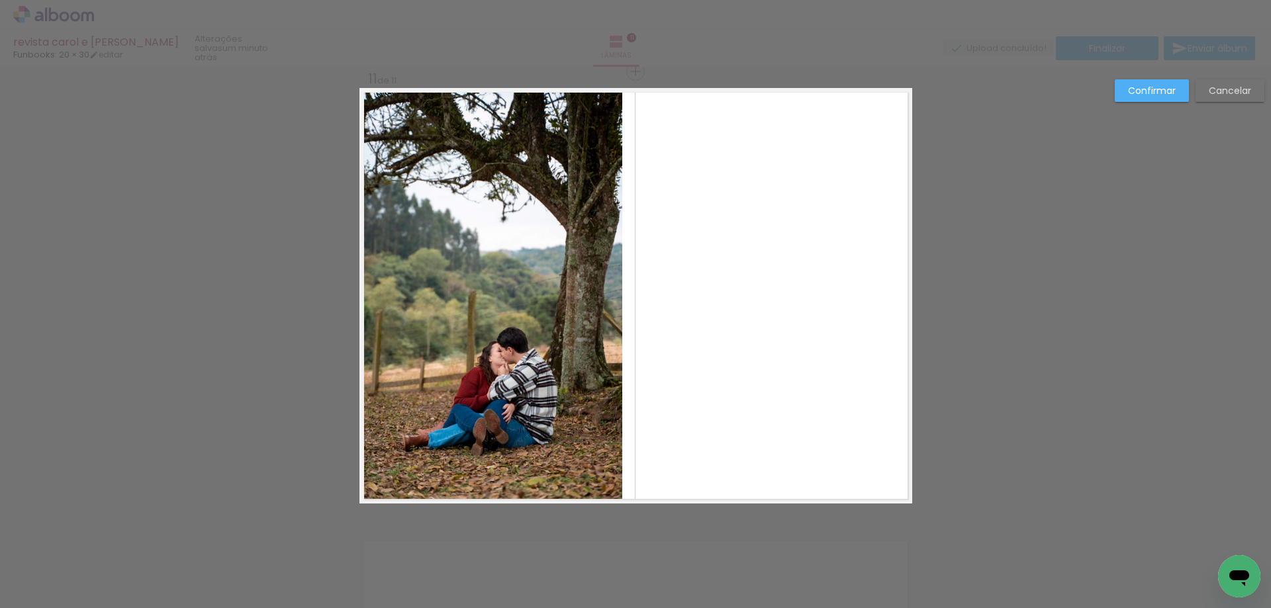
click at [557, 298] on quentale-photo at bounding box center [491, 295] width 263 height 413
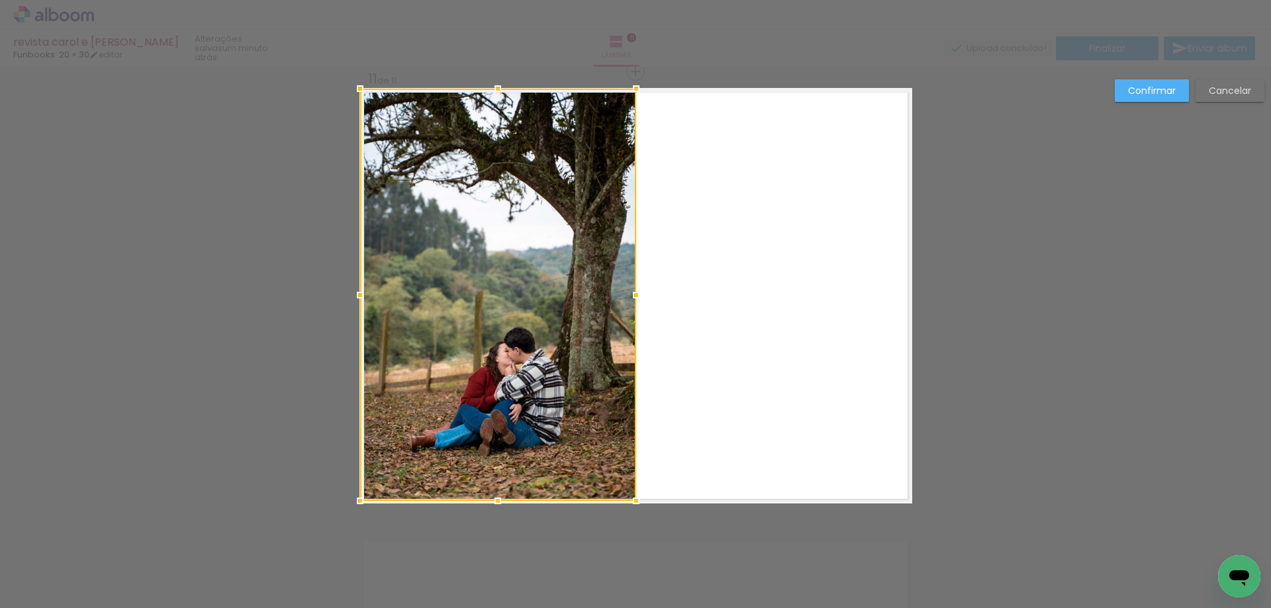
drag, startPoint x: 618, startPoint y: 298, endPoint x: 634, endPoint y: 298, distance: 15.2
click at [634, 298] on div at bounding box center [636, 295] width 26 height 26
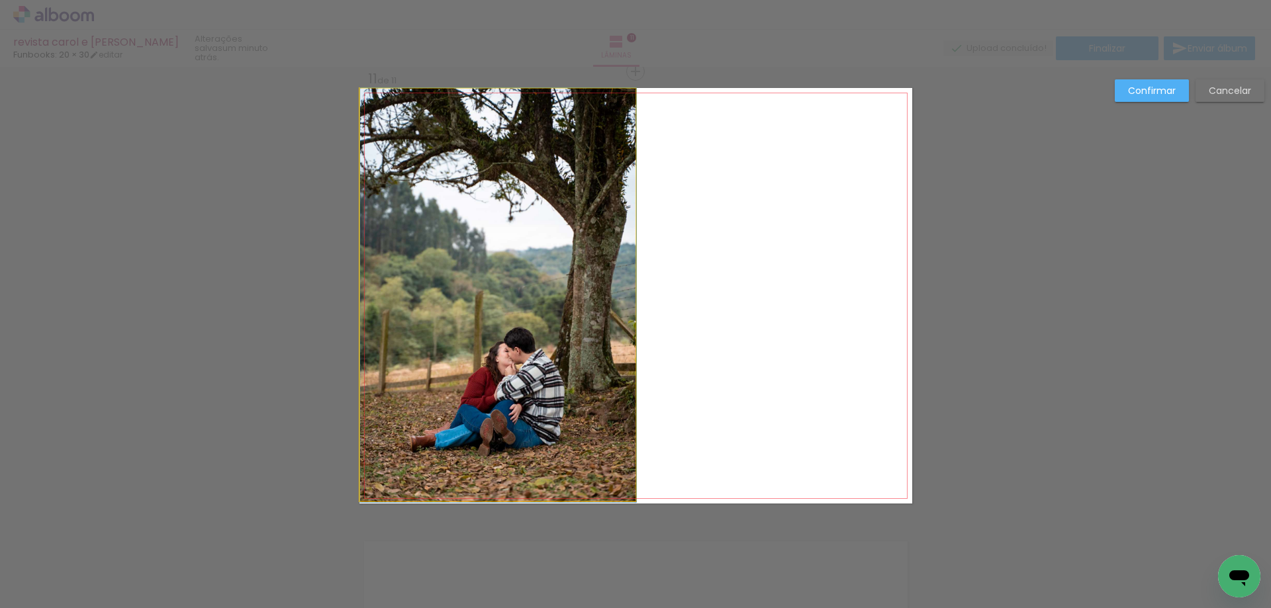
click at [513, 131] on quentale-photo at bounding box center [498, 295] width 276 height 413
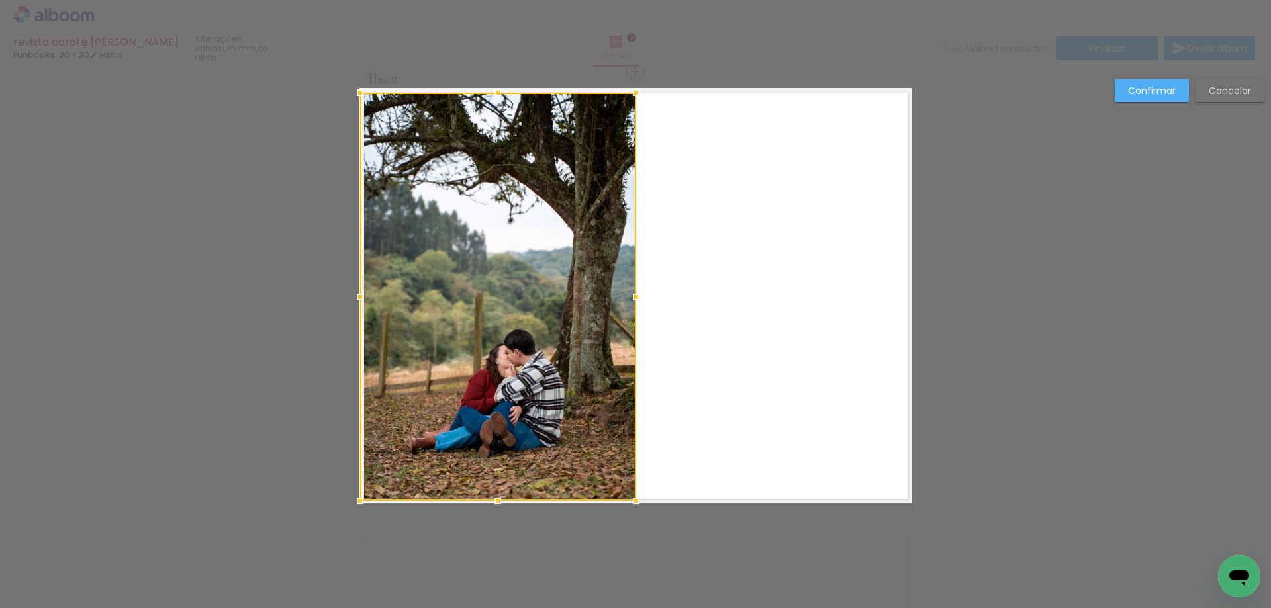
click at [497, 79] on div at bounding box center [498, 92] width 26 height 26
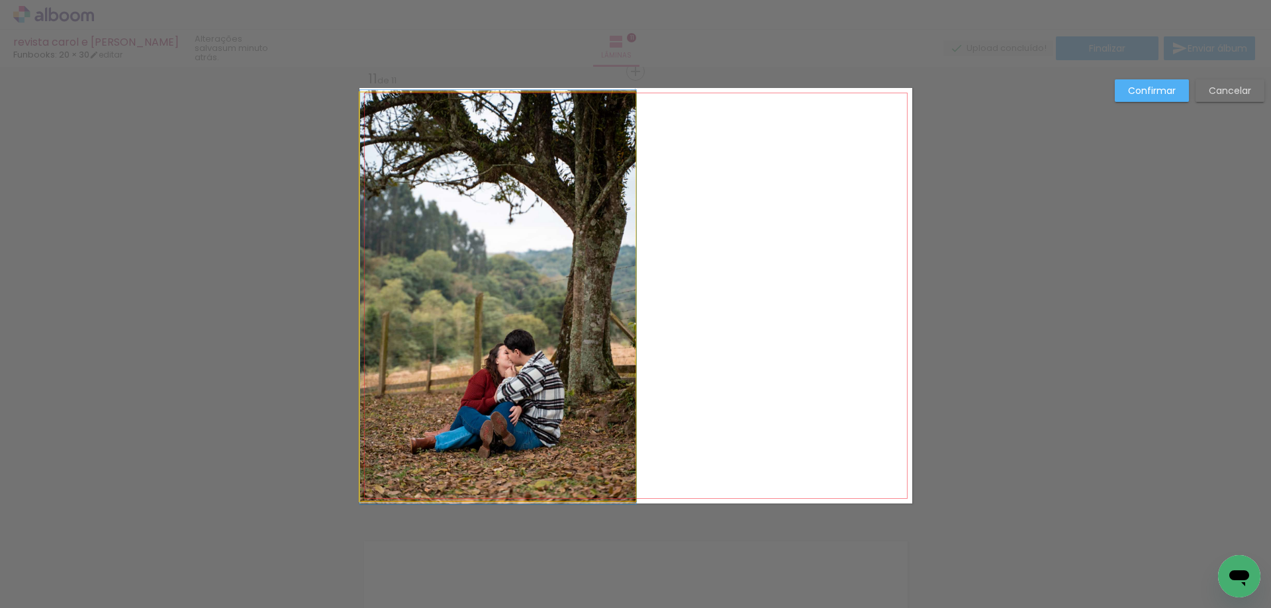
drag, startPoint x: 374, startPoint y: 97, endPoint x: 405, endPoint y: 115, distance: 35.6
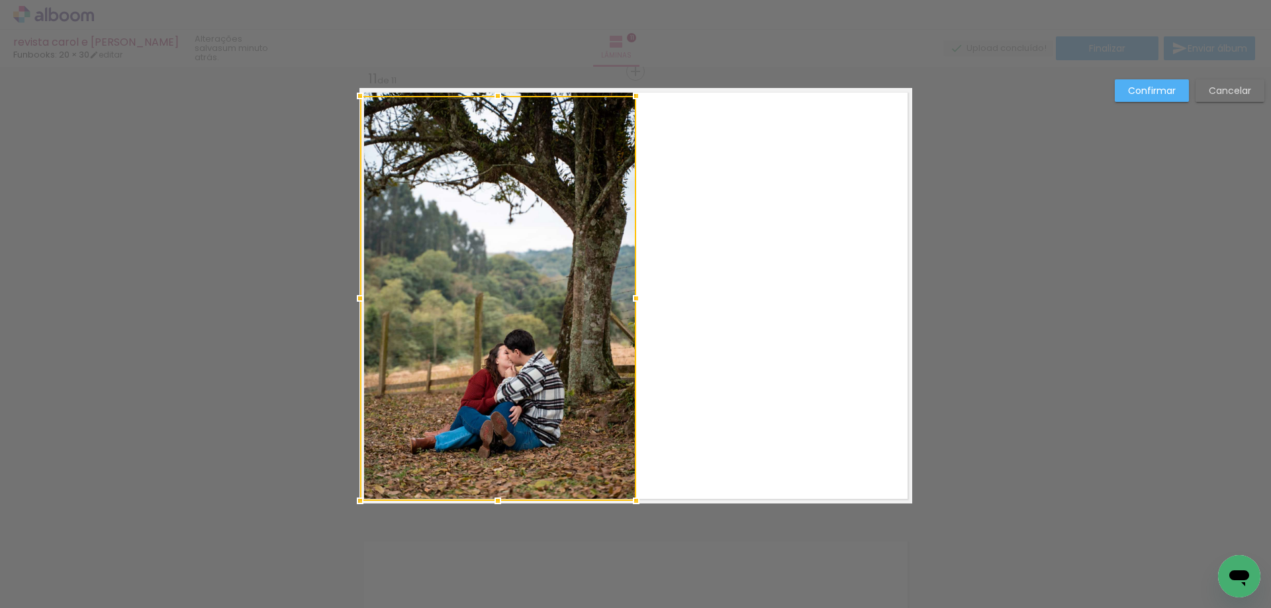
click at [351, 91] on div at bounding box center [360, 96] width 26 height 26
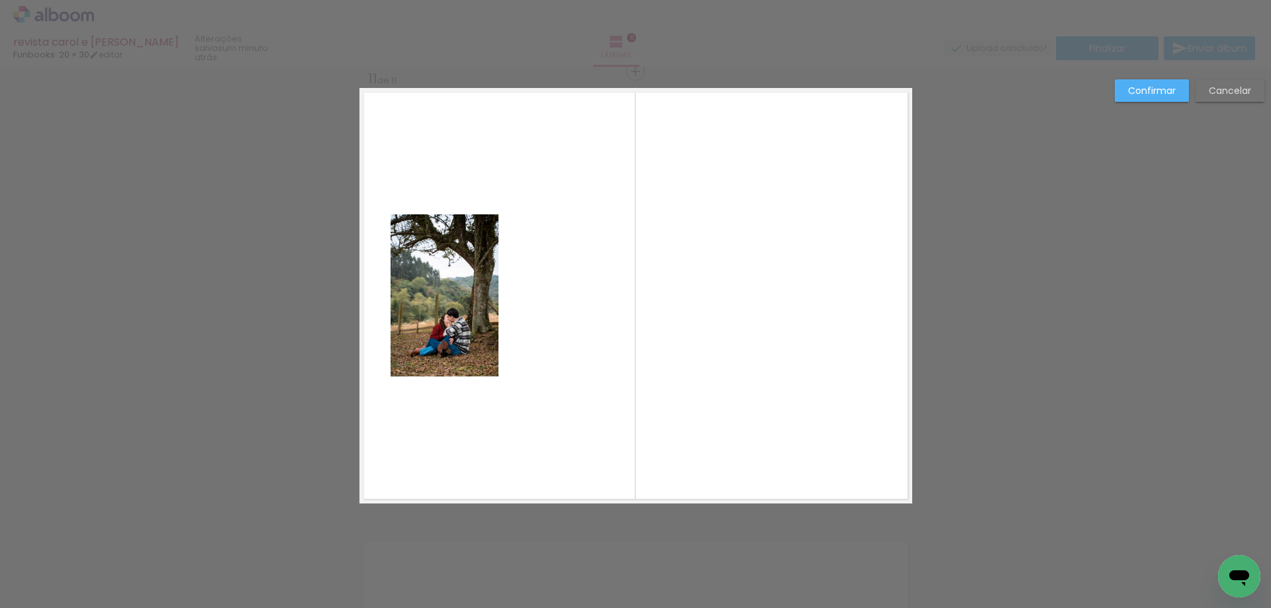
click at [0, 0] on slot "Confirmar" at bounding box center [0, 0] width 0 height 0
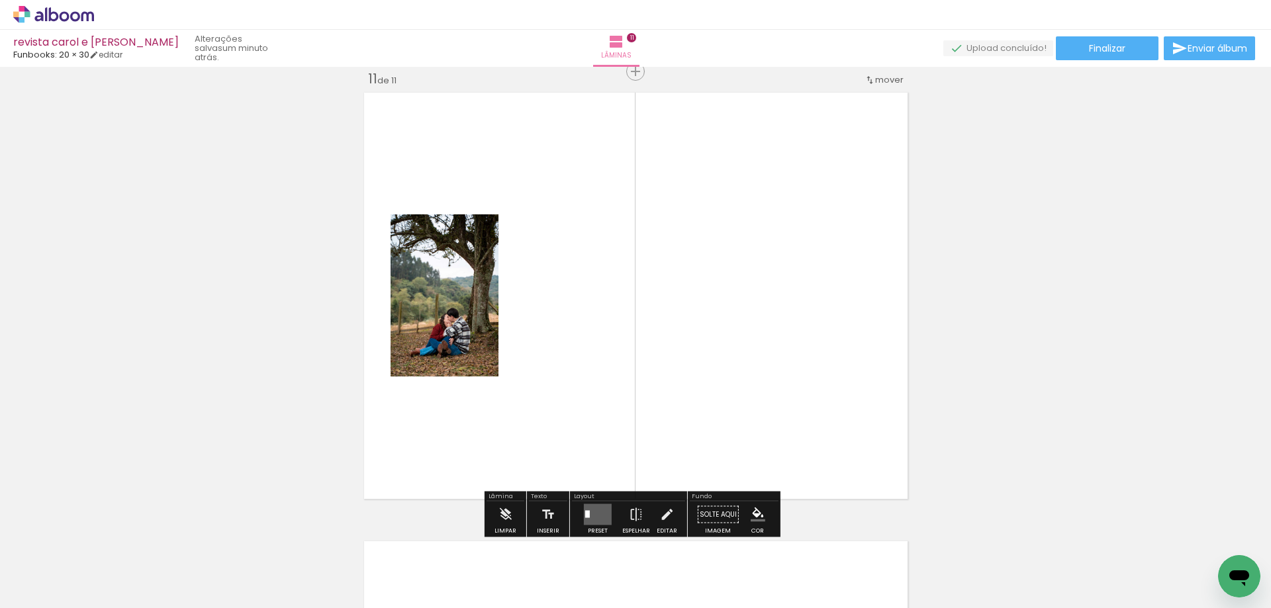
click at [588, 520] on quentale-layouter at bounding box center [598, 515] width 28 height 21
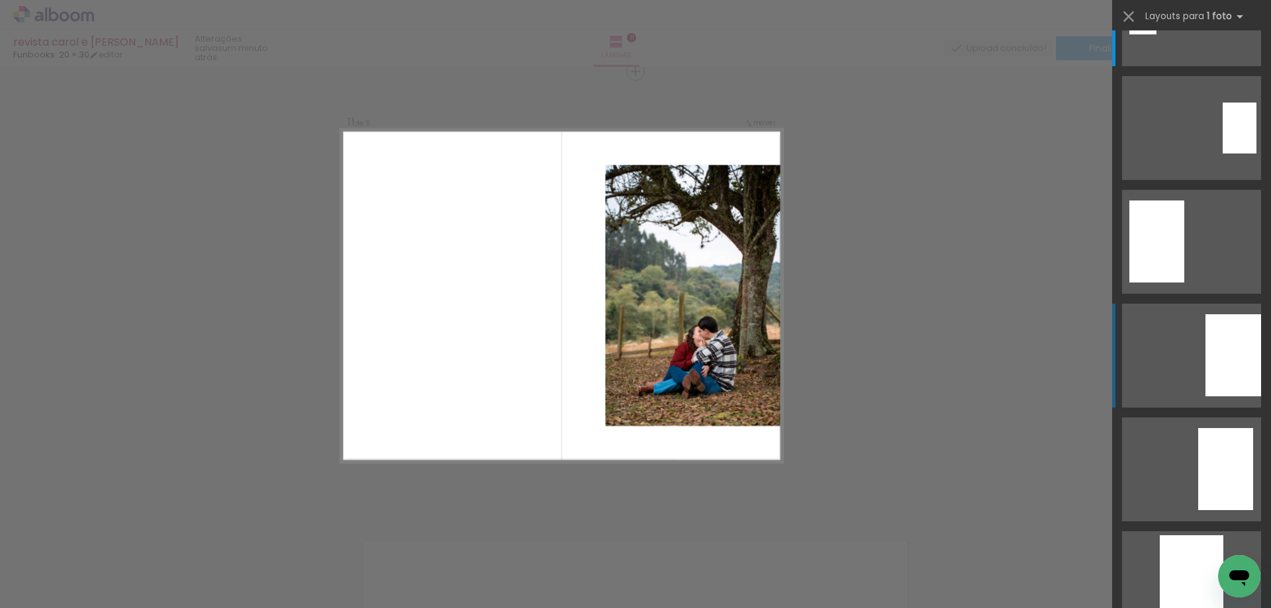
scroll to position [331, 0]
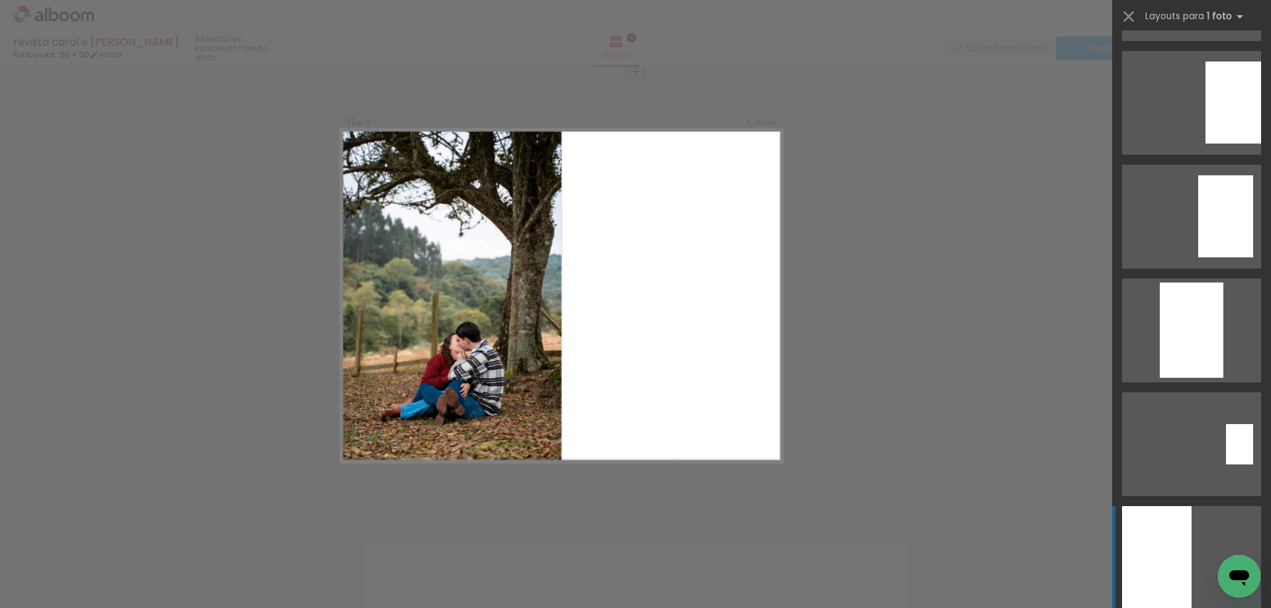
click at [1152, 563] on div at bounding box center [1157, 558] width 70 height 104
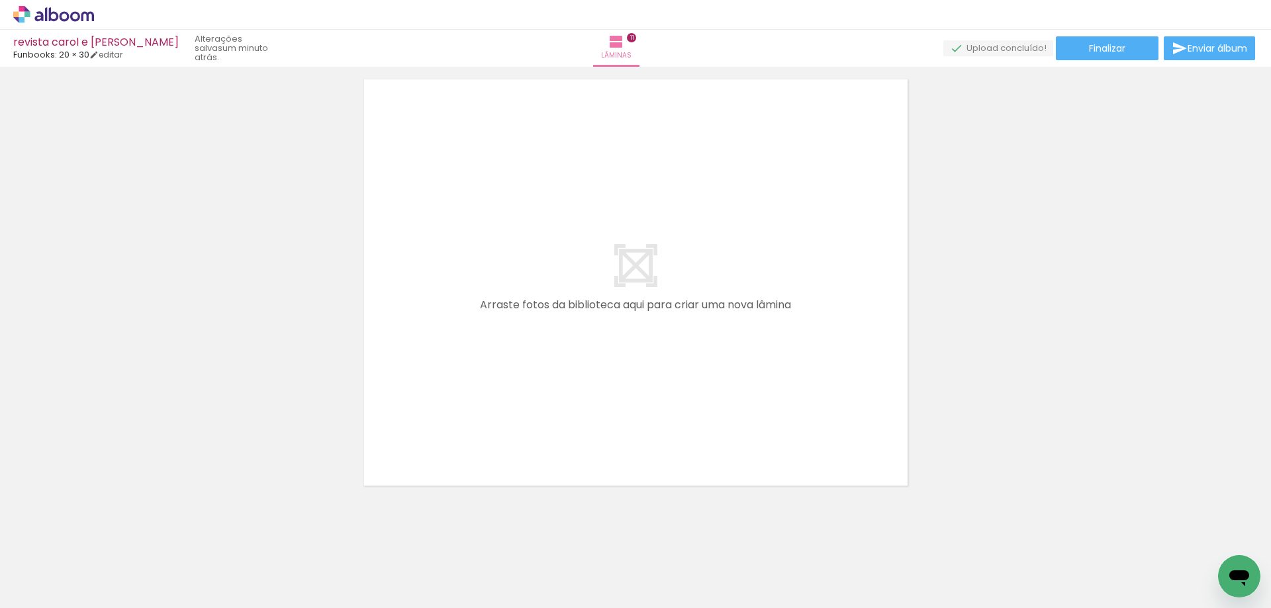
scroll to position [4970, 0]
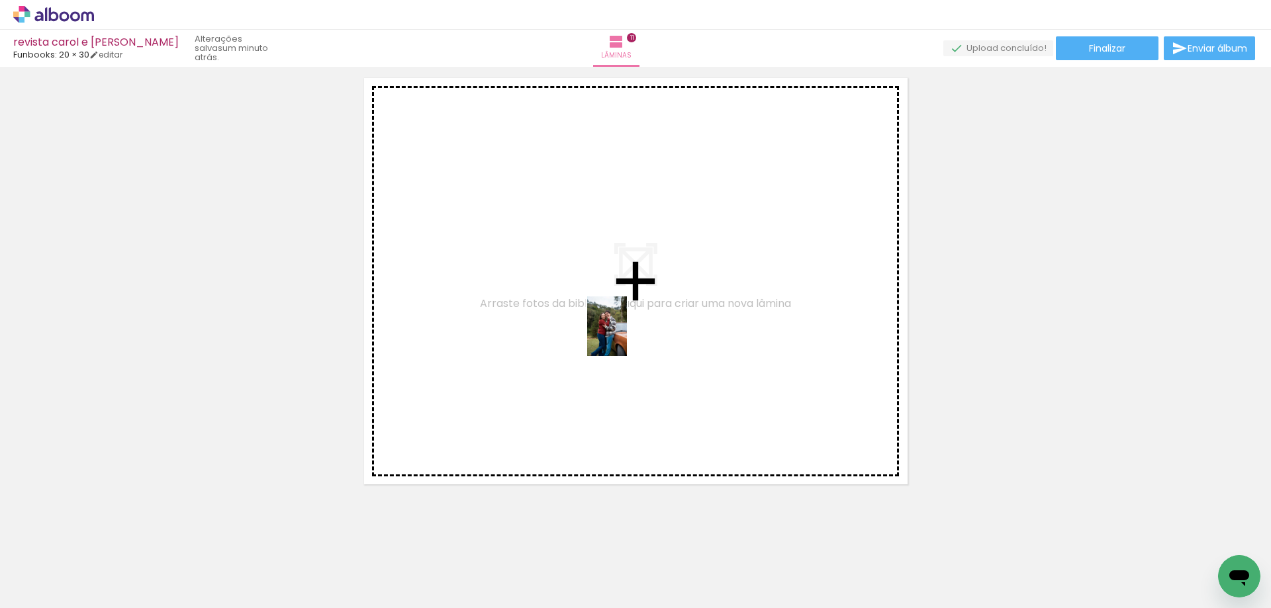
drag, startPoint x: 1145, startPoint y: 558, endPoint x: 627, endPoint y: 336, distance: 563.9
click at [627, 336] on quentale-workspace at bounding box center [635, 304] width 1271 height 608
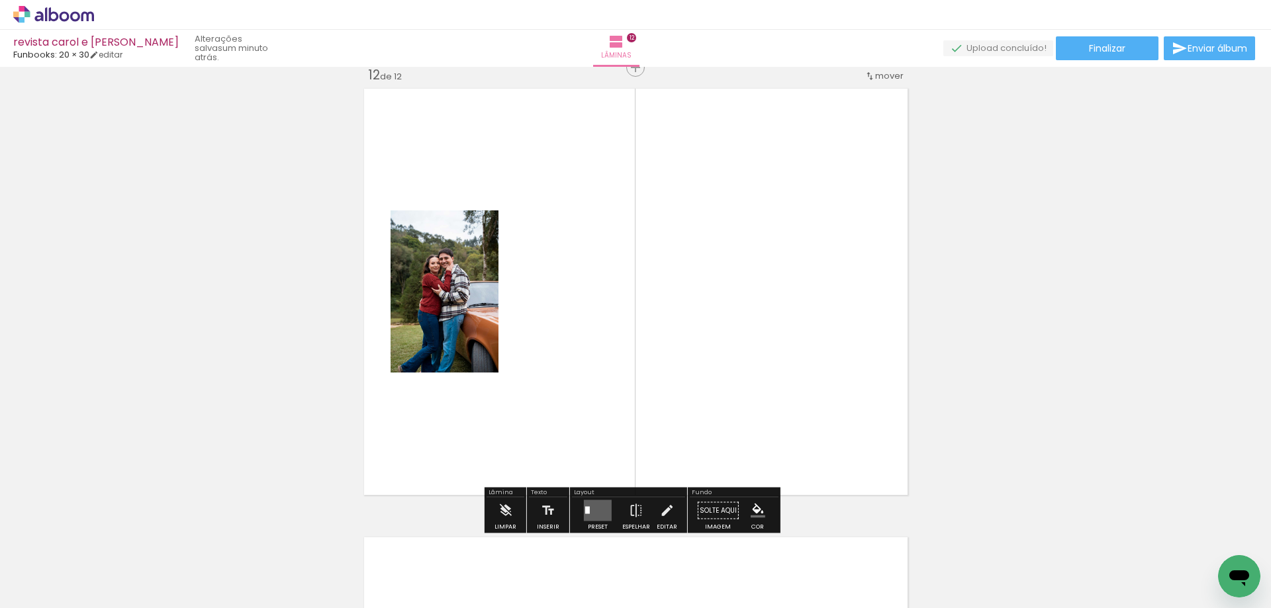
scroll to position [4955, 0]
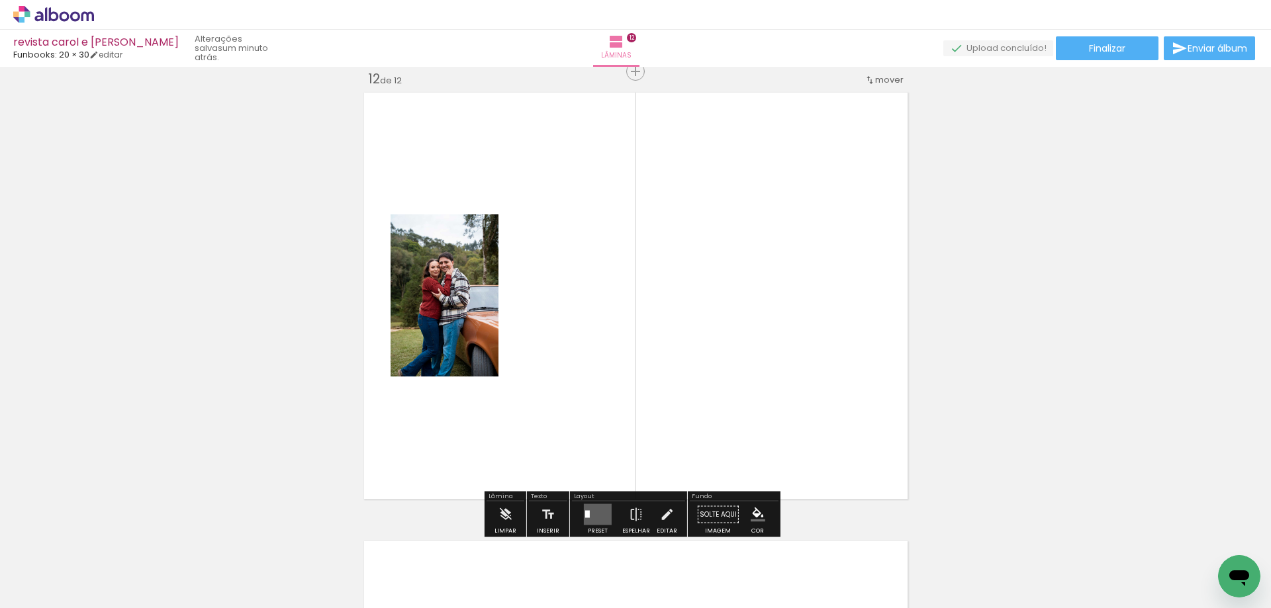
click at [442, 339] on quentale-photo at bounding box center [445, 296] width 108 height 162
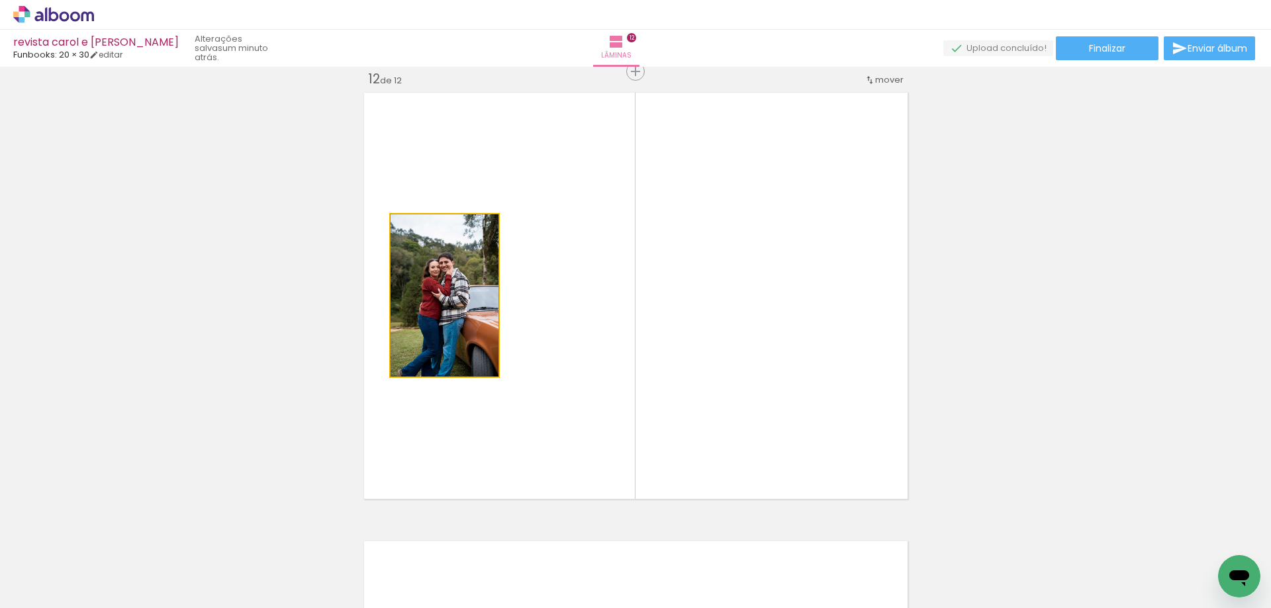
click at [442, 339] on quentale-photo at bounding box center [445, 296] width 108 height 162
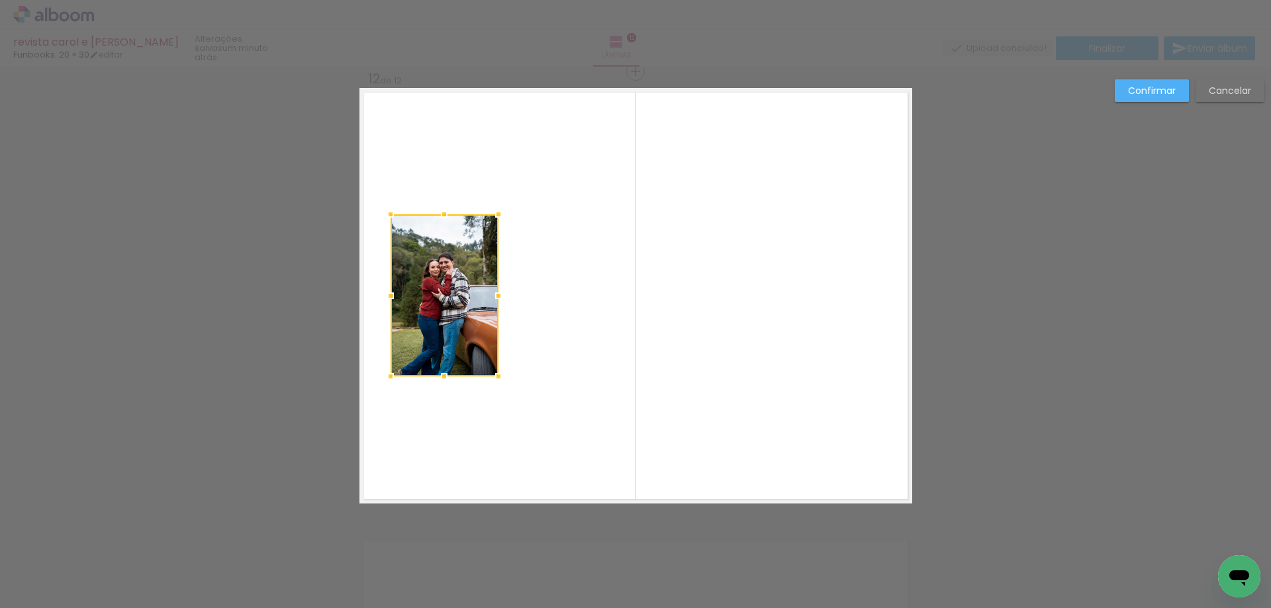
click at [1157, 103] on div "Confirmar Cancelar" at bounding box center [1186, 95] width 156 height 32
click at [0, 0] on slot "Confirmar" at bounding box center [0, 0] width 0 height 0
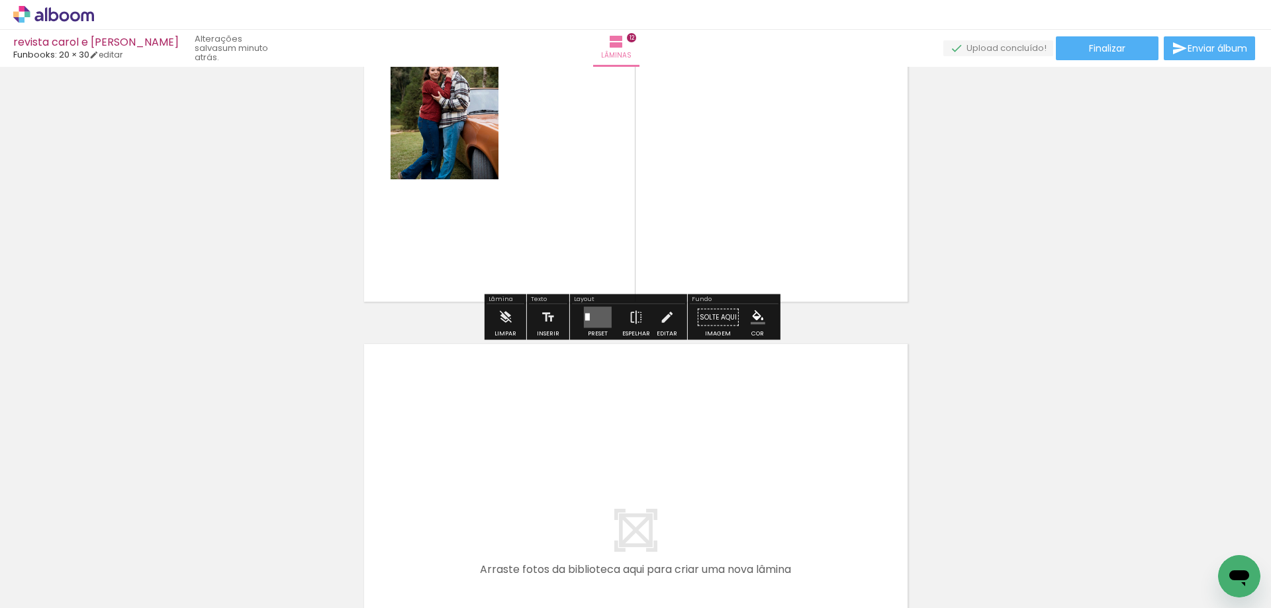
scroll to position [5154, 0]
click at [589, 318] on quentale-layouter at bounding box center [598, 316] width 28 height 21
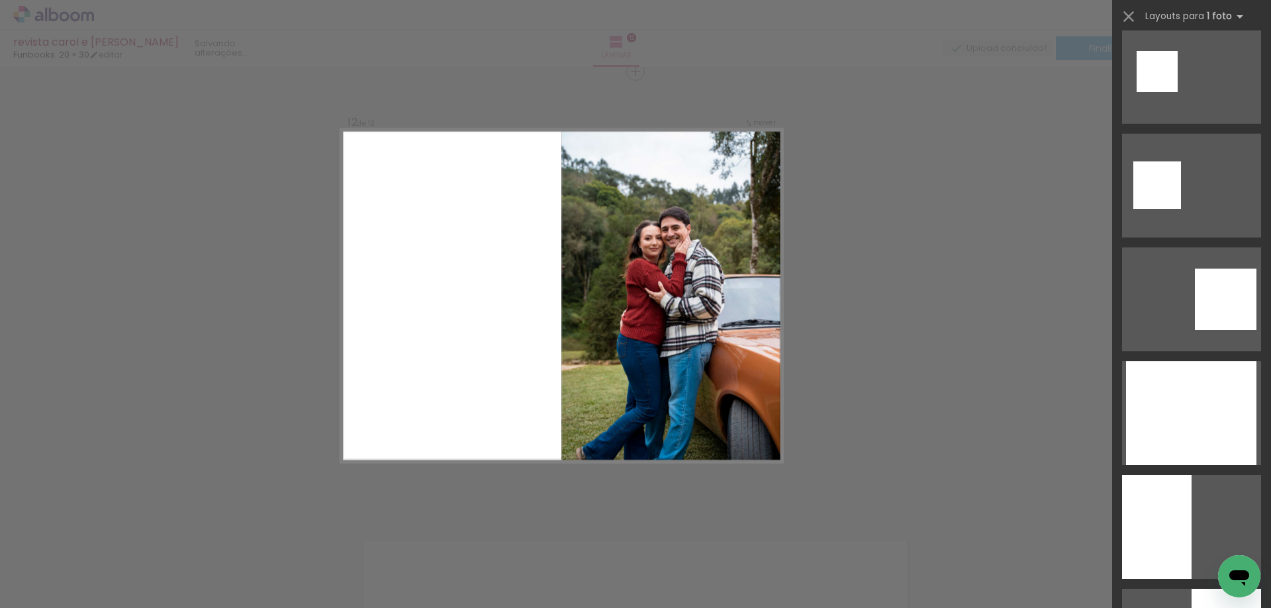
scroll to position [2516, 0]
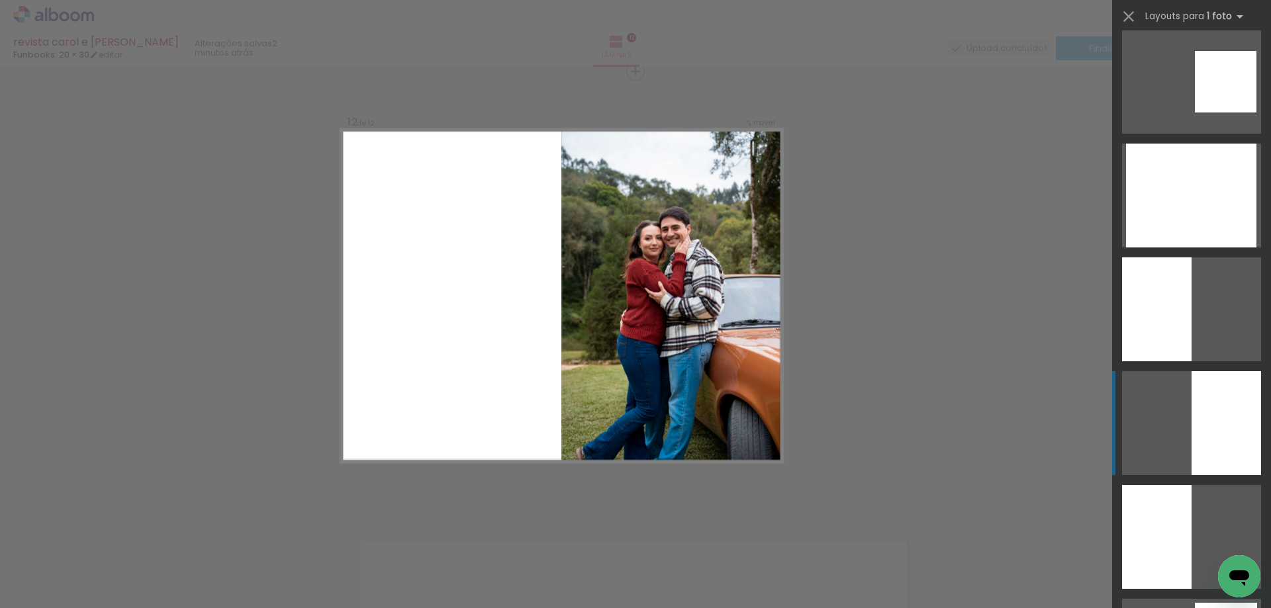
click at [1211, 443] on div at bounding box center [1227, 423] width 70 height 104
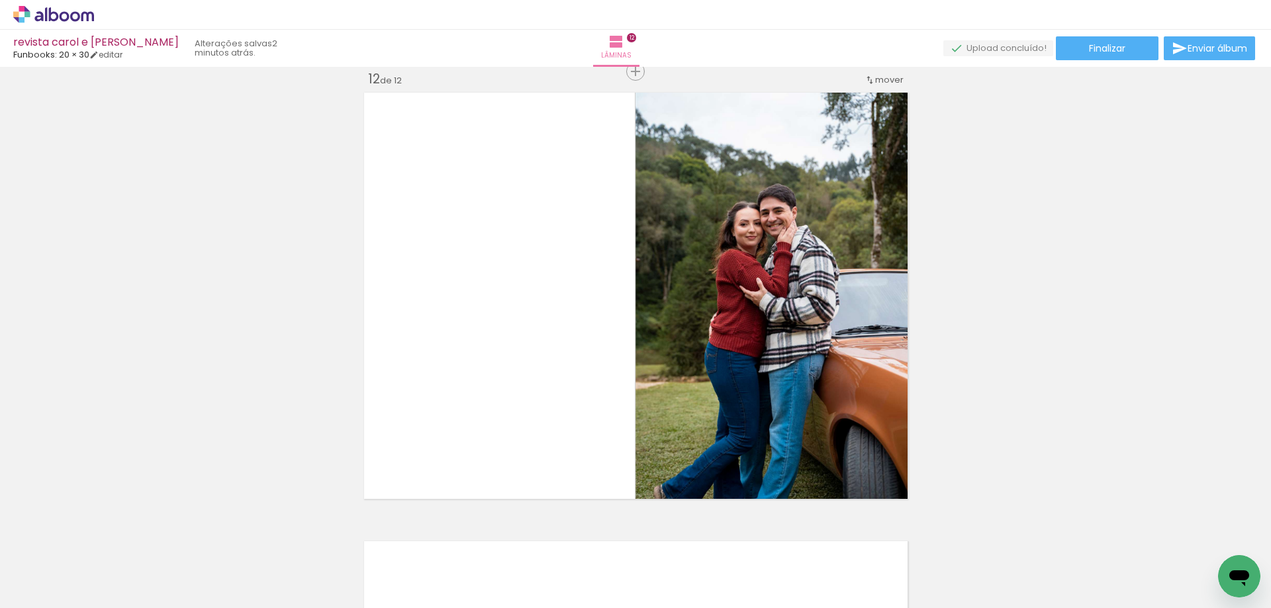
drag, startPoint x: 1077, startPoint y: 602, endPoint x: 5, endPoint y: 36, distance: 1212.5
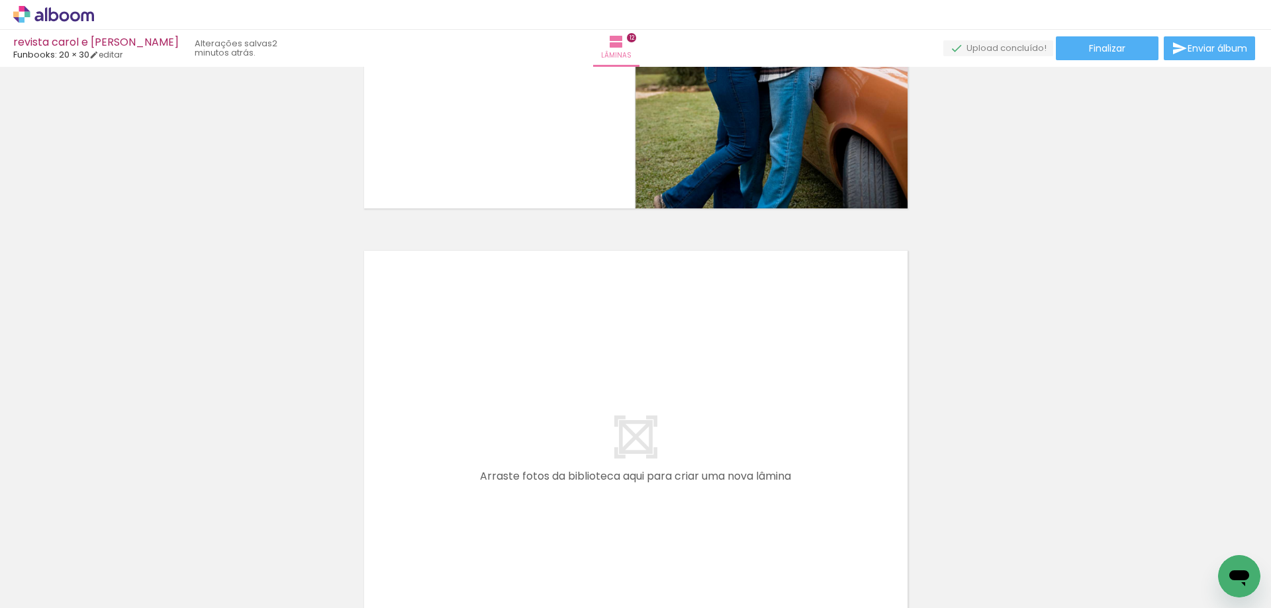
scroll to position [5286, 0]
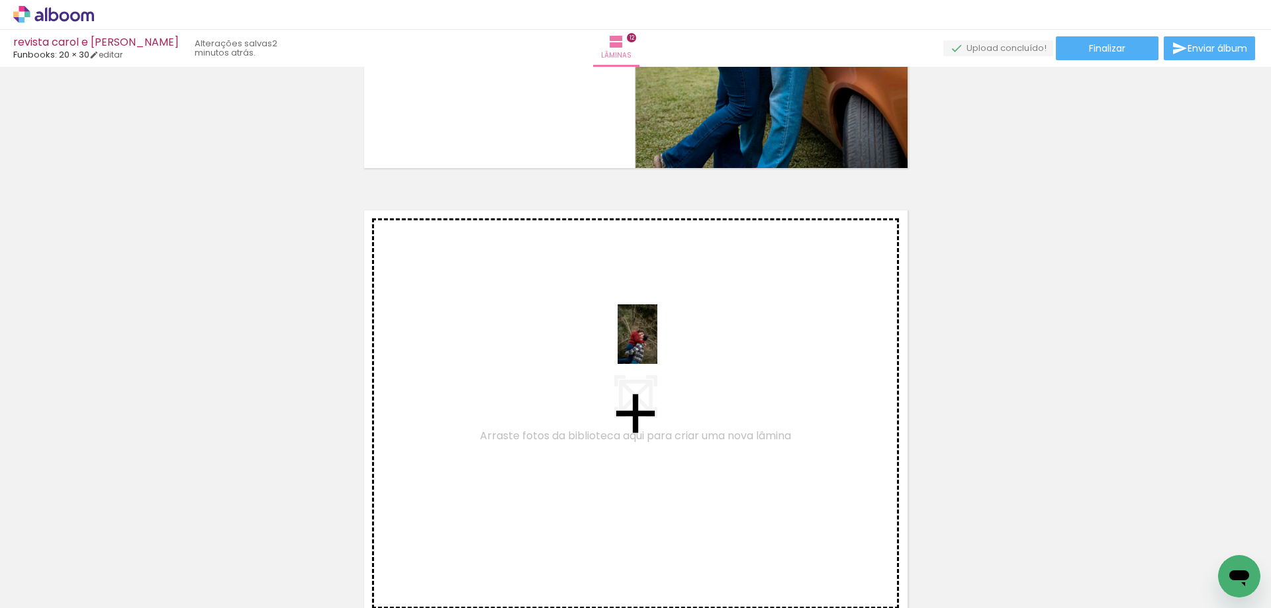
drag, startPoint x: 1214, startPoint y: 558, endPoint x: 657, endPoint y: 344, distance: 596.5
click at [657, 344] on quentale-workspace at bounding box center [635, 304] width 1271 height 608
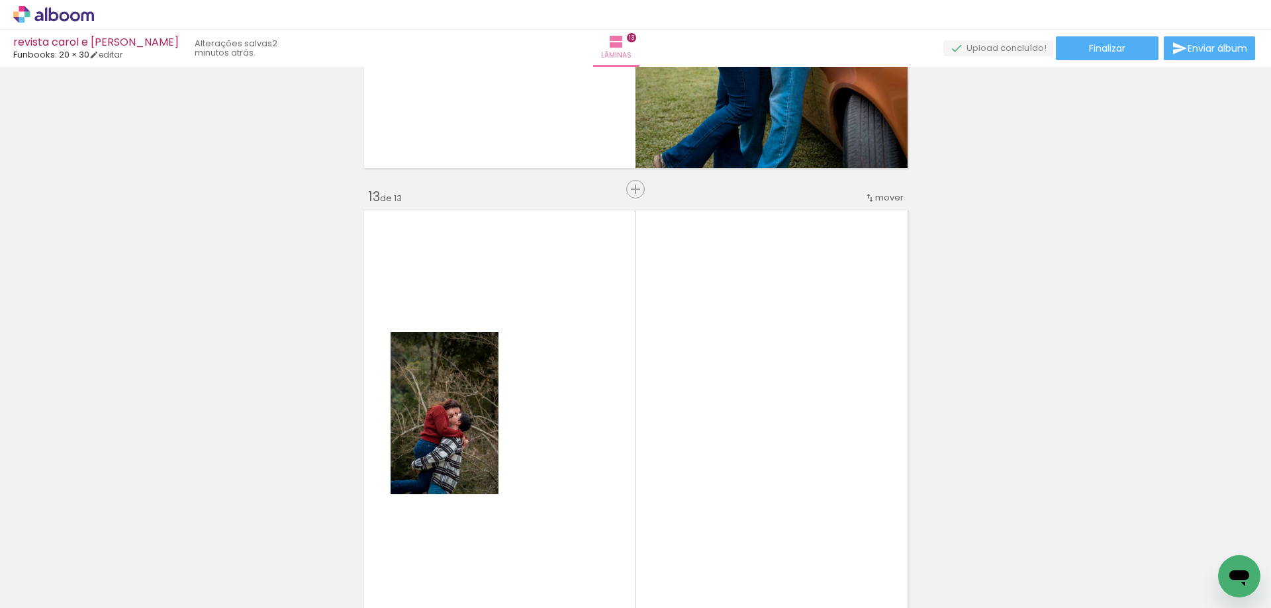
scroll to position [5404, 0]
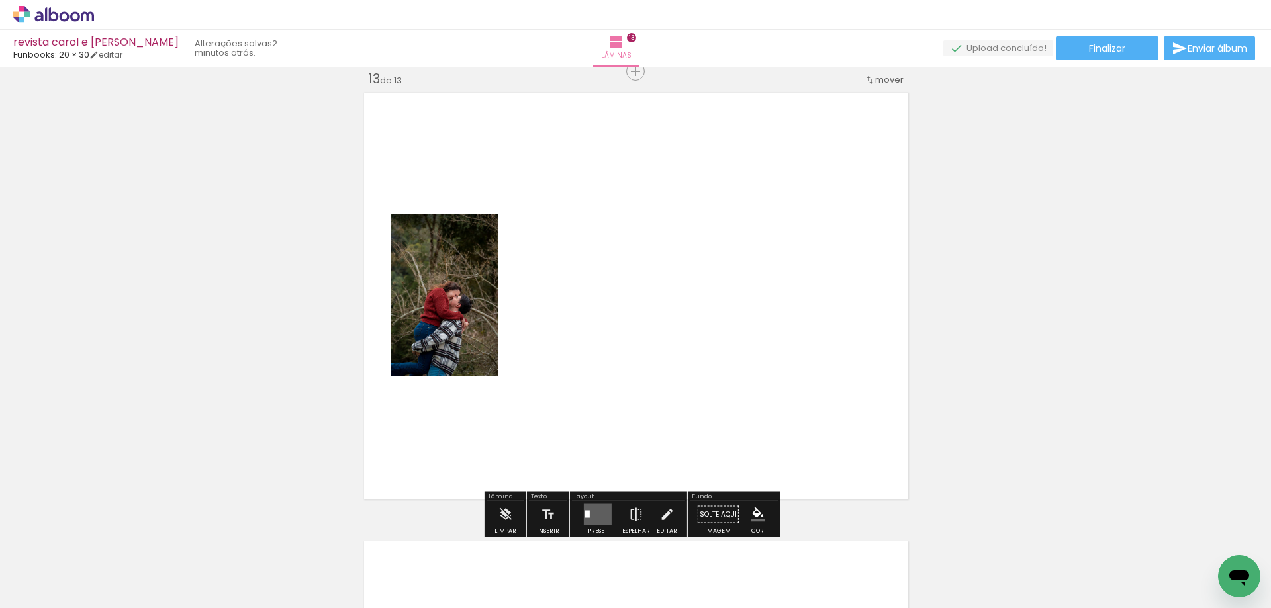
click at [599, 516] on quentale-layouter at bounding box center [598, 515] width 28 height 21
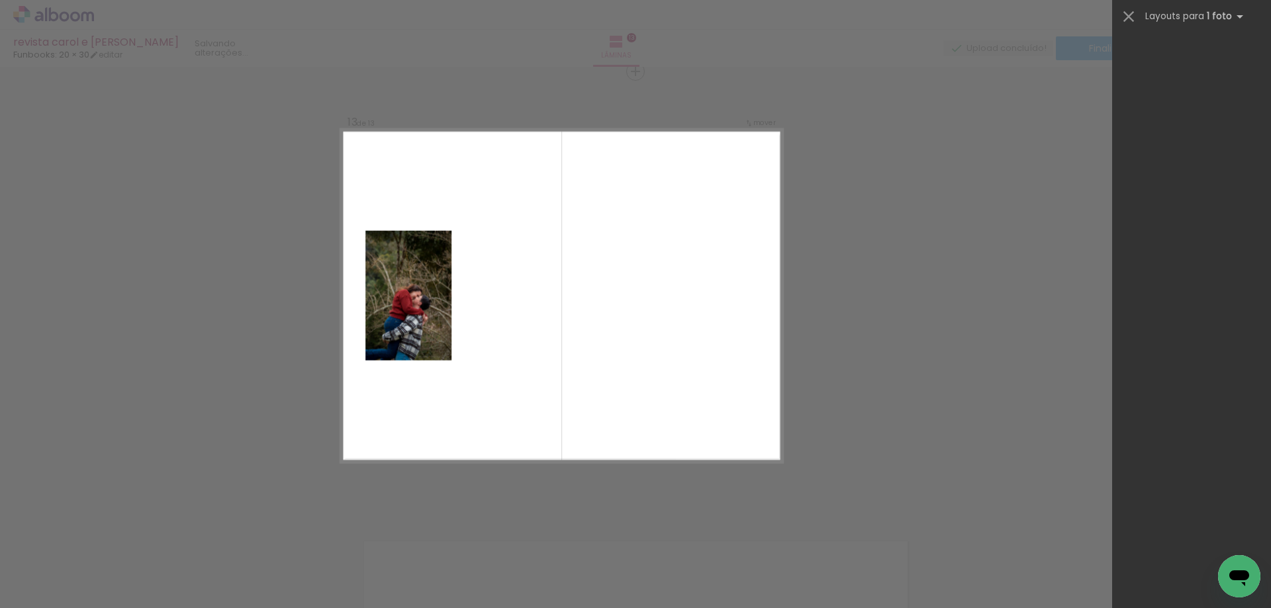
scroll to position [0, 0]
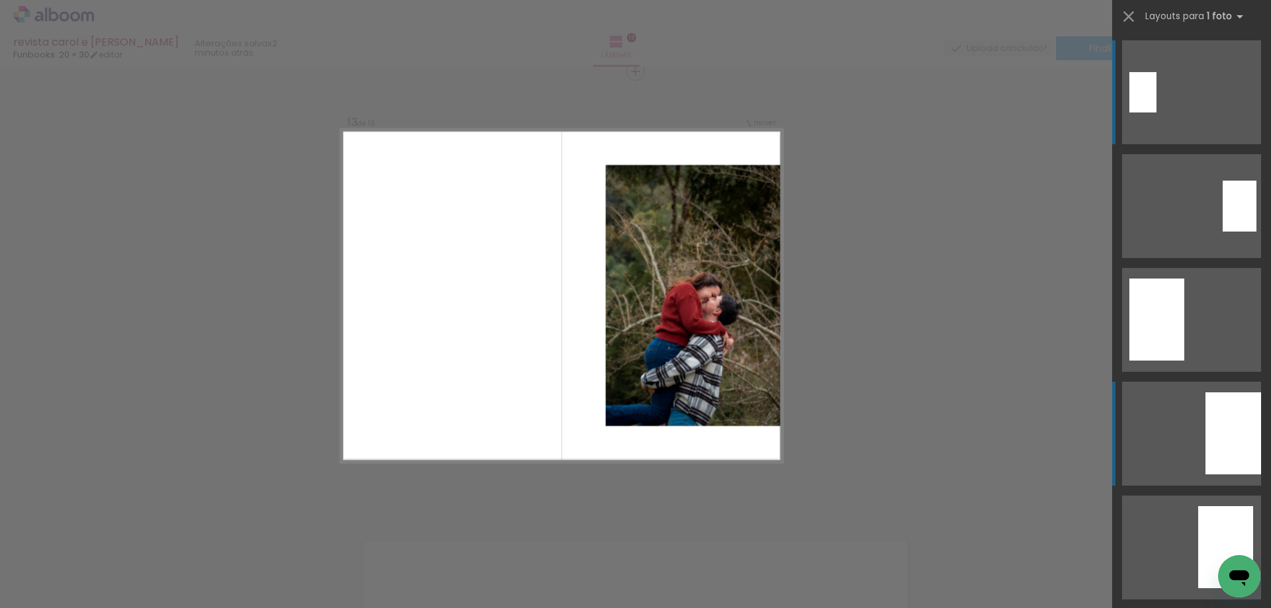
click at [1221, 442] on div at bounding box center [1234, 434] width 56 height 82
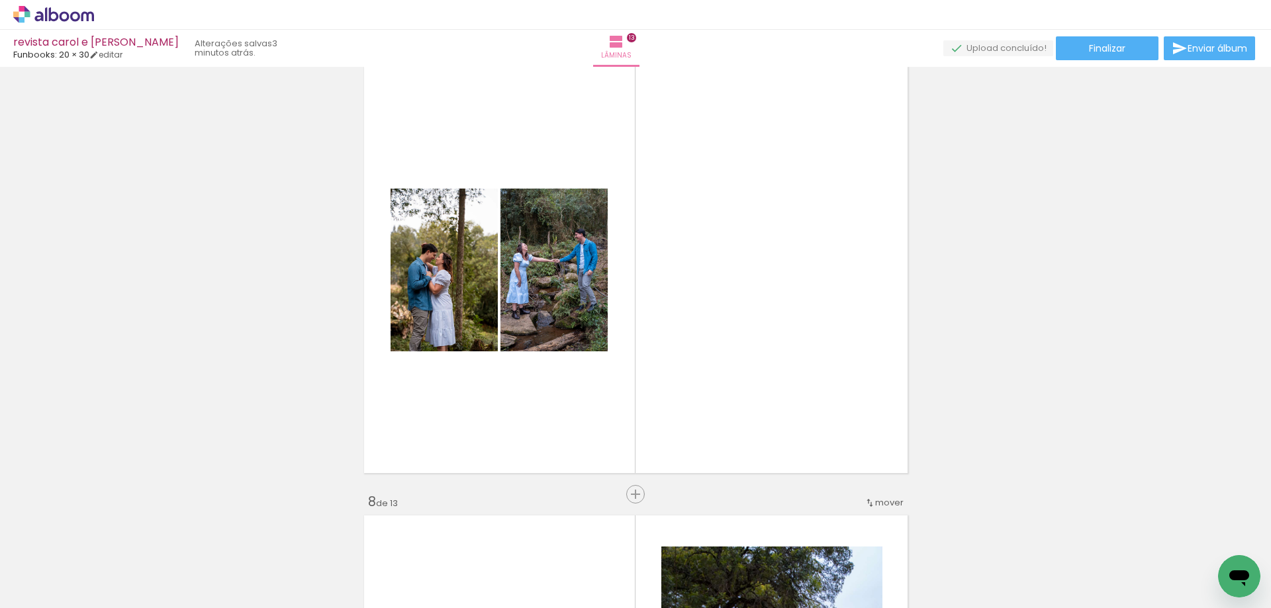
scroll to position [2756, 0]
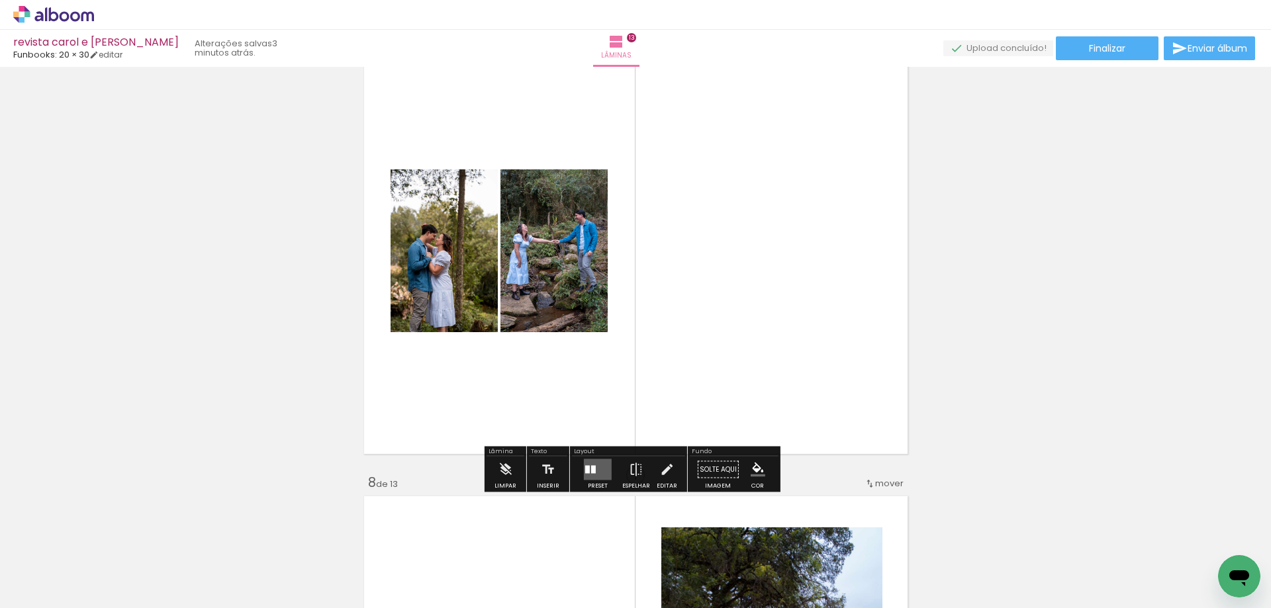
click at [588, 478] on quentale-layouter at bounding box center [598, 469] width 28 height 21
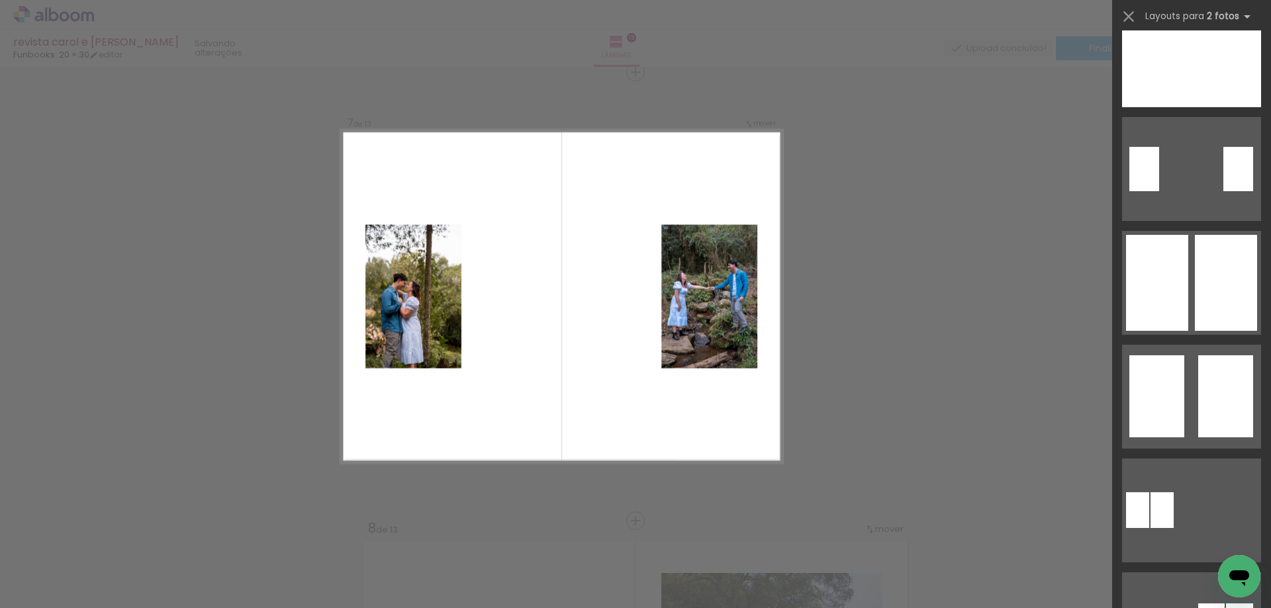
scroll to position [331, 0]
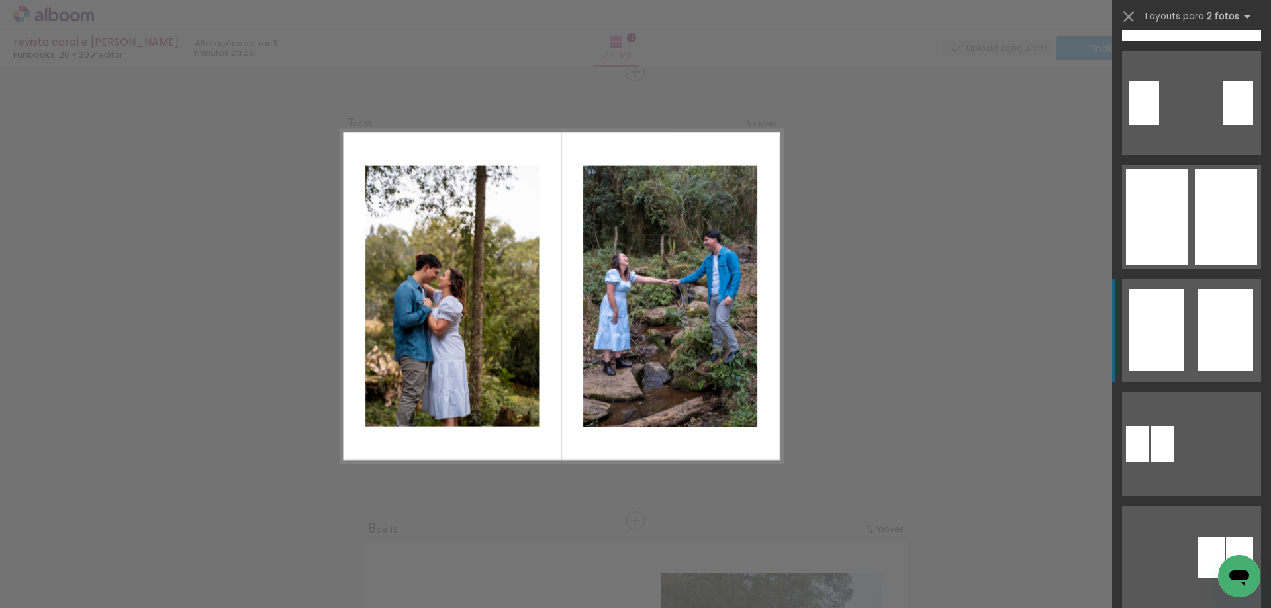
click at [1199, 356] on div at bounding box center [1225, 330] width 55 height 82
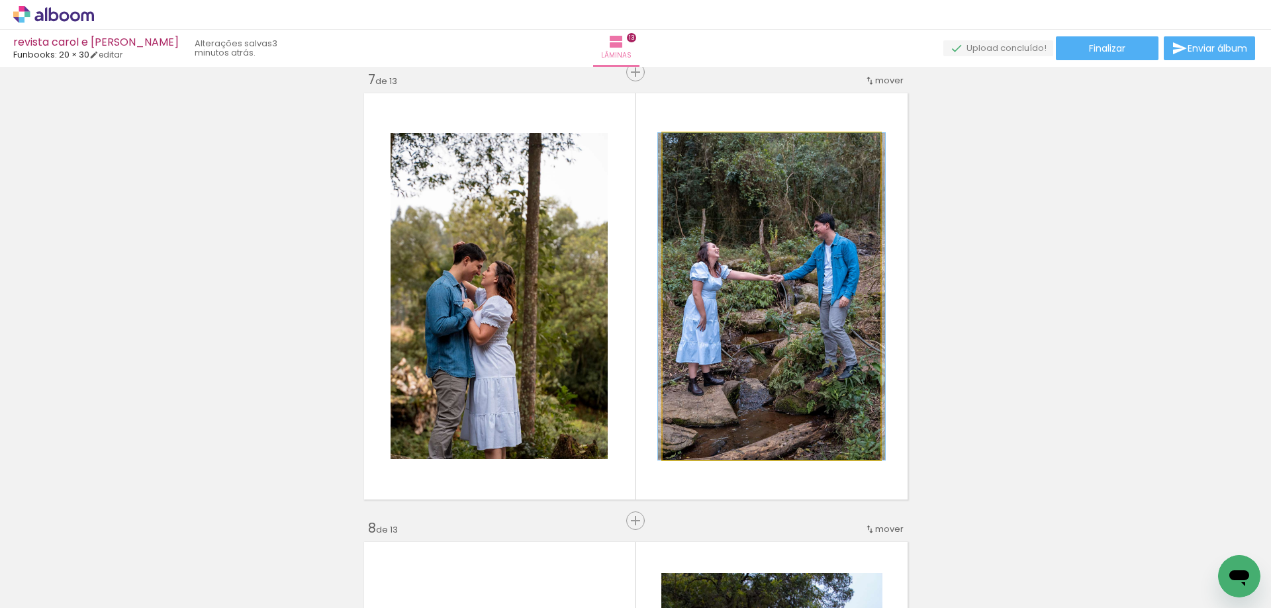
click at [724, 379] on quentale-photo at bounding box center [772, 296] width 218 height 327
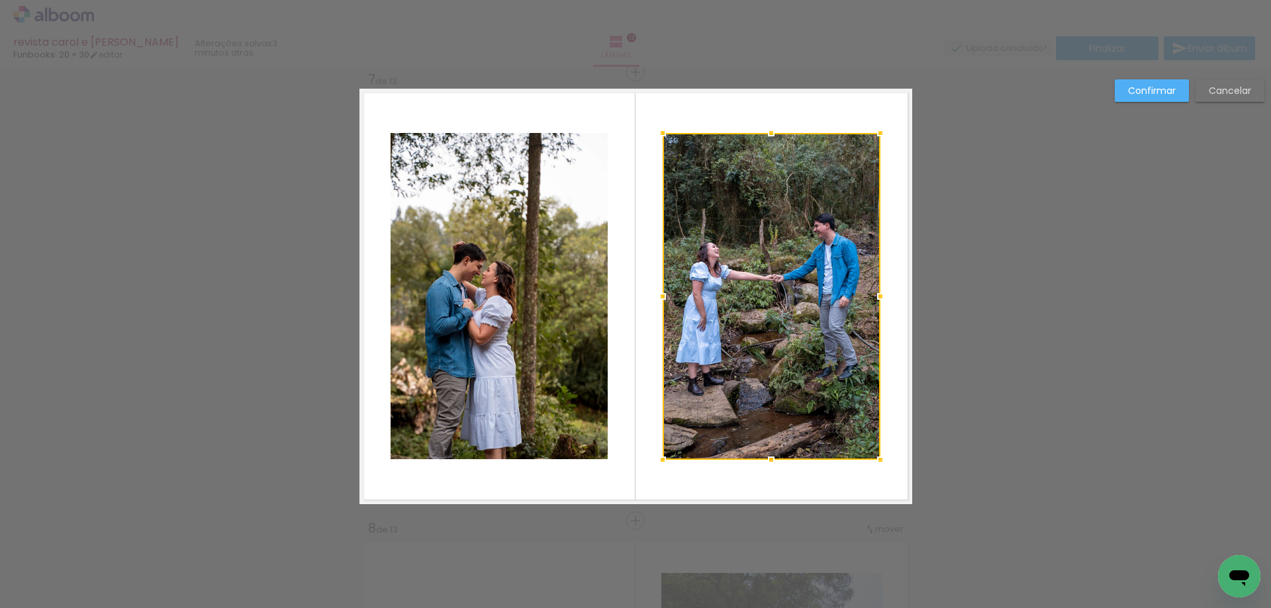
scroll to position [2711, 0]
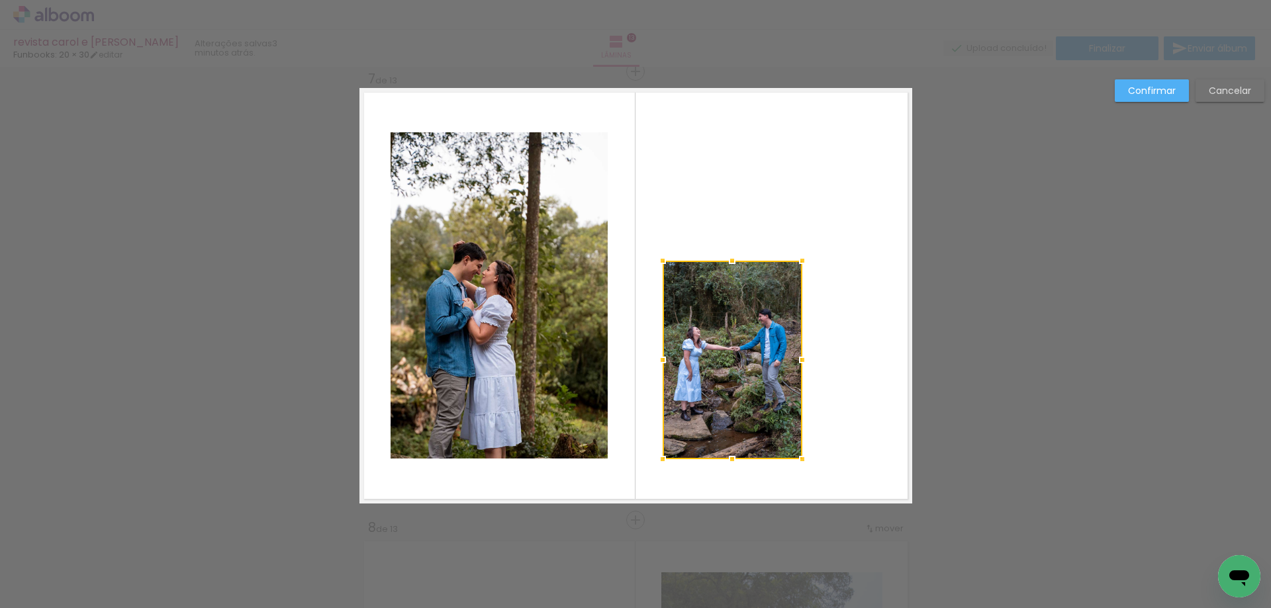
drag, startPoint x: 870, startPoint y: 130, endPoint x: 795, endPoint y: 259, distance: 148.6
click at [795, 259] on div at bounding box center [802, 261] width 26 height 26
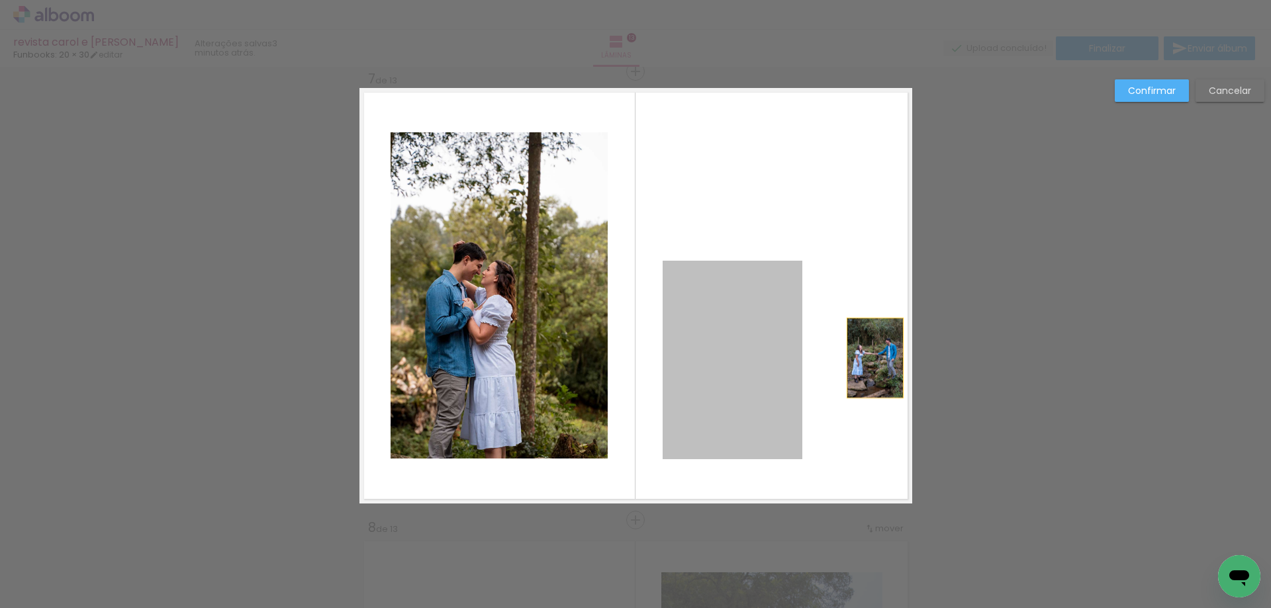
drag, startPoint x: 748, startPoint y: 346, endPoint x: 870, endPoint y: 358, distance: 122.4
click at [870, 358] on quentale-layouter at bounding box center [636, 296] width 553 height 416
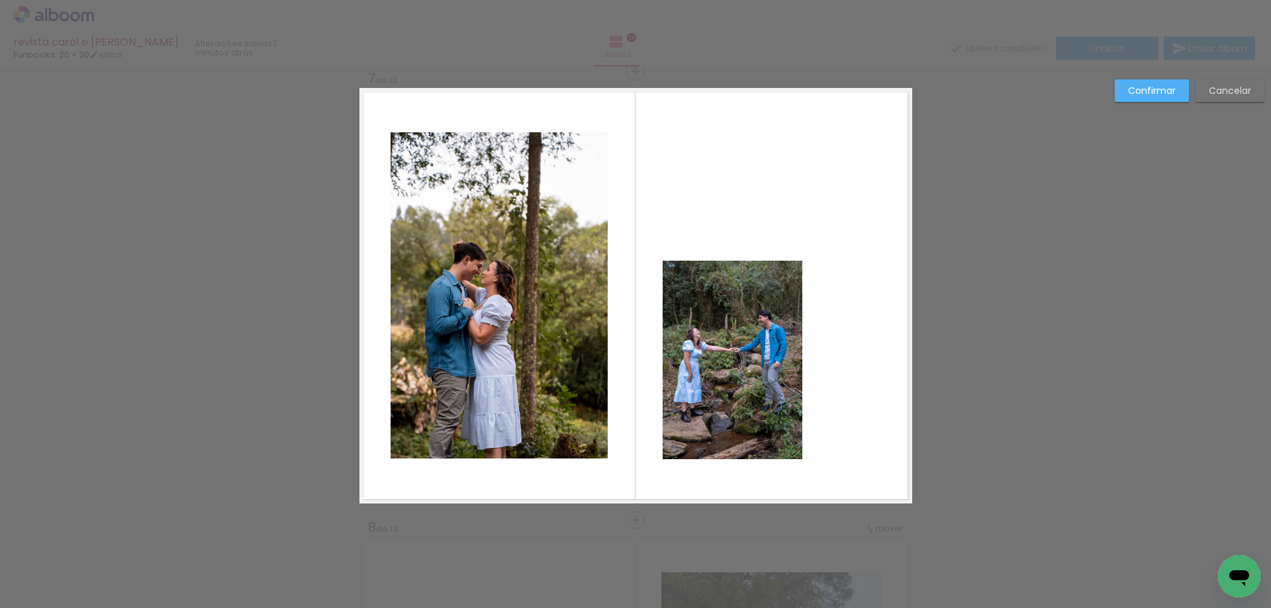
click at [718, 387] on quentale-photo at bounding box center [733, 360] width 140 height 199
click at [718, 387] on div at bounding box center [733, 360] width 140 height 199
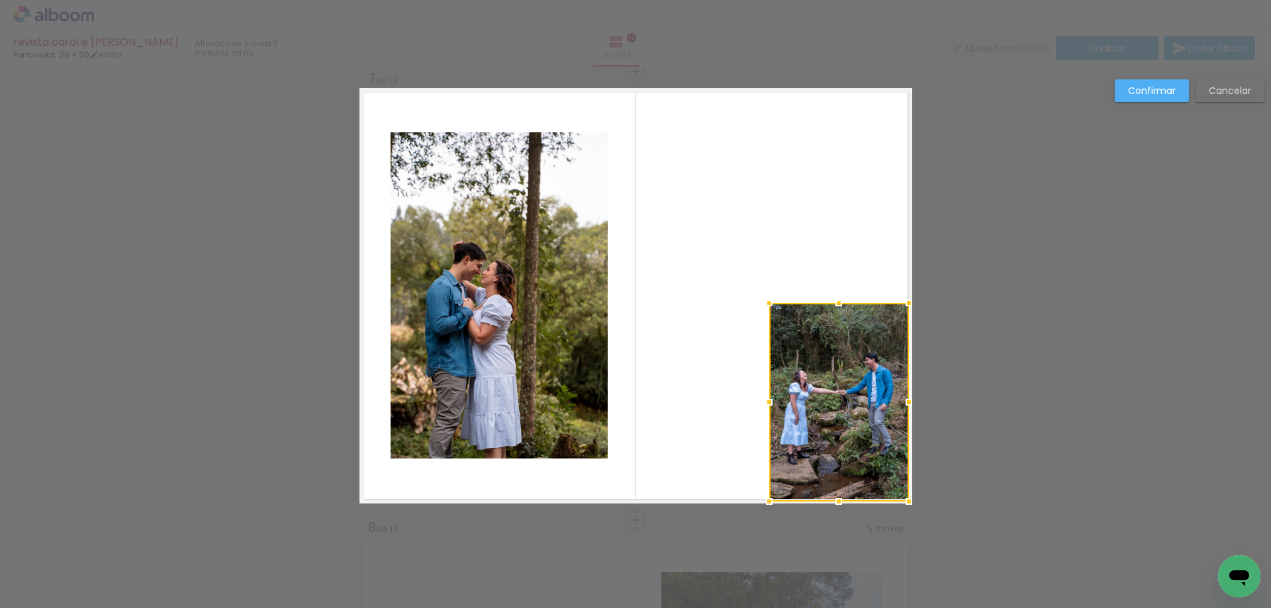
drag, startPoint x: 739, startPoint y: 341, endPoint x: 845, endPoint y: 383, distance: 114.7
click at [845, 383] on div at bounding box center [839, 402] width 140 height 199
drag, startPoint x: 765, startPoint y: 299, endPoint x: 734, endPoint y: 215, distance: 89.9
click at [734, 215] on div at bounding box center [737, 219] width 26 height 26
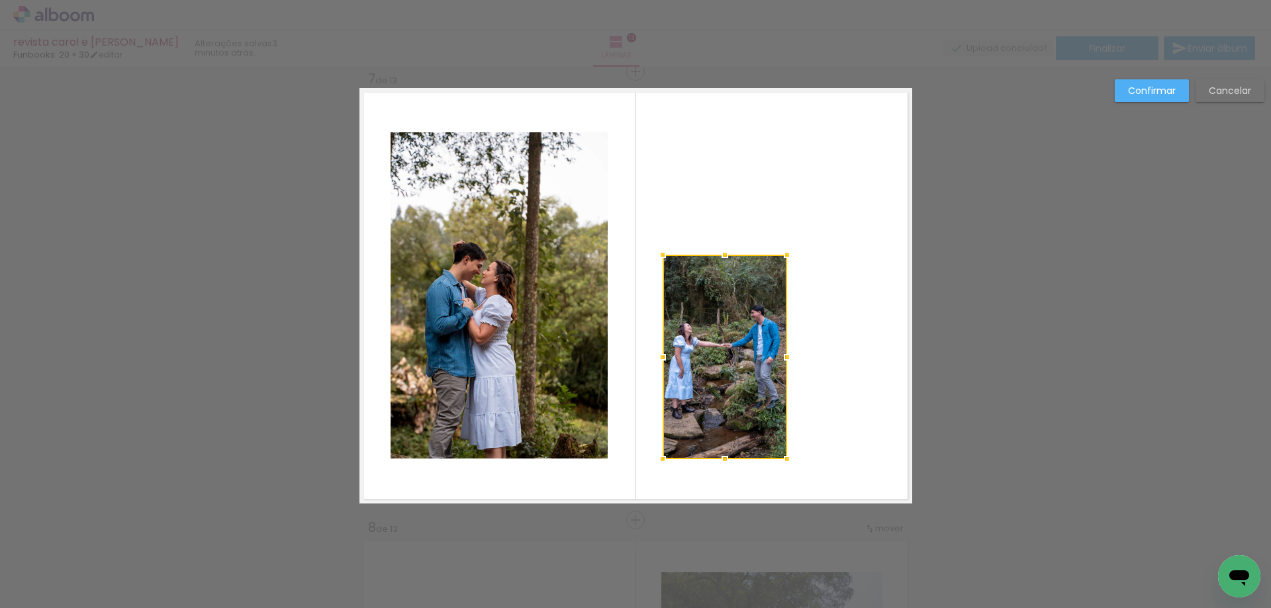
drag, startPoint x: 869, startPoint y: 137, endPoint x: 775, endPoint y: 260, distance: 154.0
click at [775, 260] on div at bounding box center [787, 255] width 26 height 26
click at [849, 277] on quentale-layouter at bounding box center [636, 296] width 553 height 416
click at [734, 351] on quentale-photo at bounding box center [725, 357] width 124 height 205
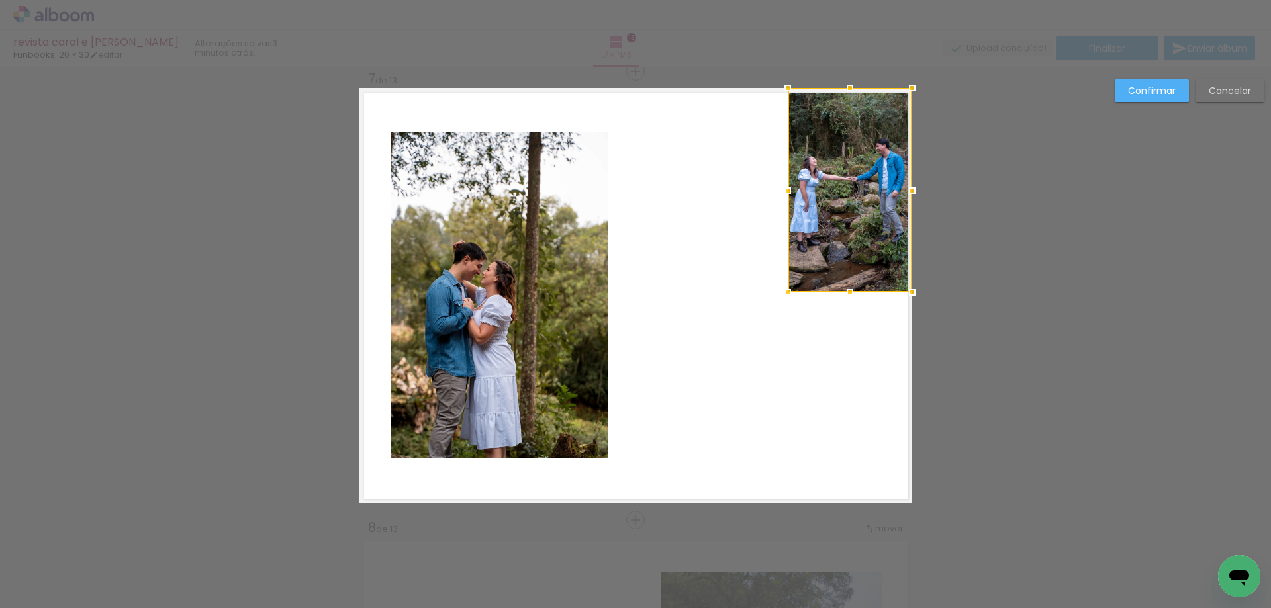
drag, startPoint x: 718, startPoint y: 362, endPoint x: 844, endPoint y: 192, distance: 211.6
click at [844, 192] on div at bounding box center [850, 190] width 124 height 205
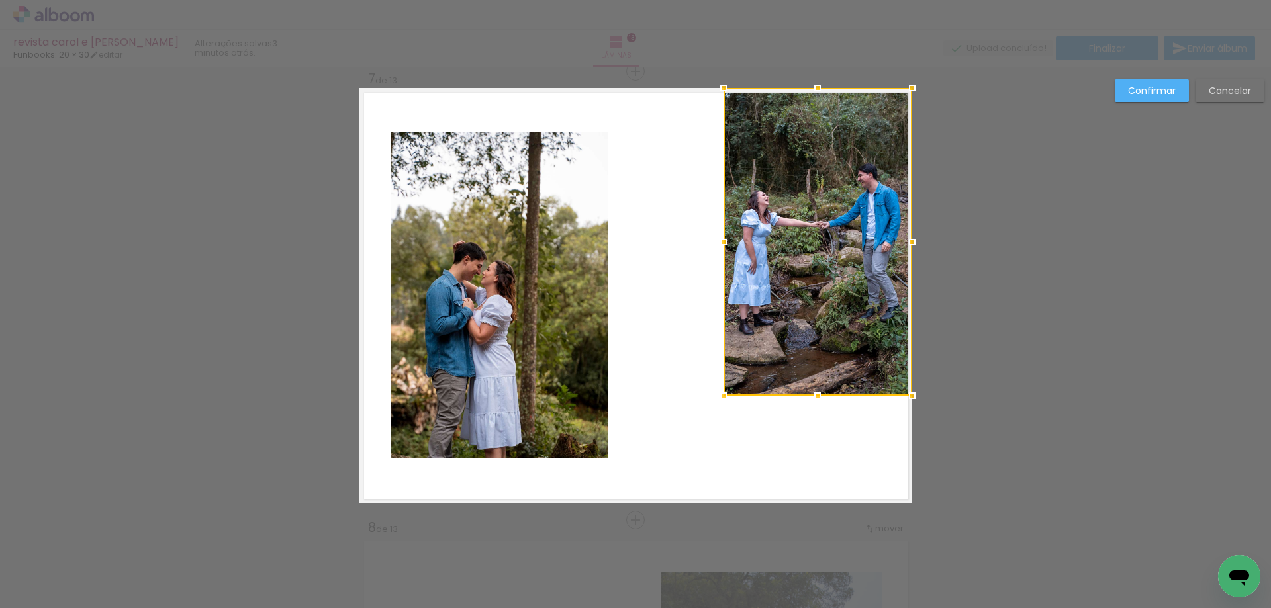
drag, startPoint x: 782, startPoint y: 292, endPoint x: 717, endPoint y: 399, distance: 124.8
click at [717, 399] on div at bounding box center [723, 396] width 26 height 26
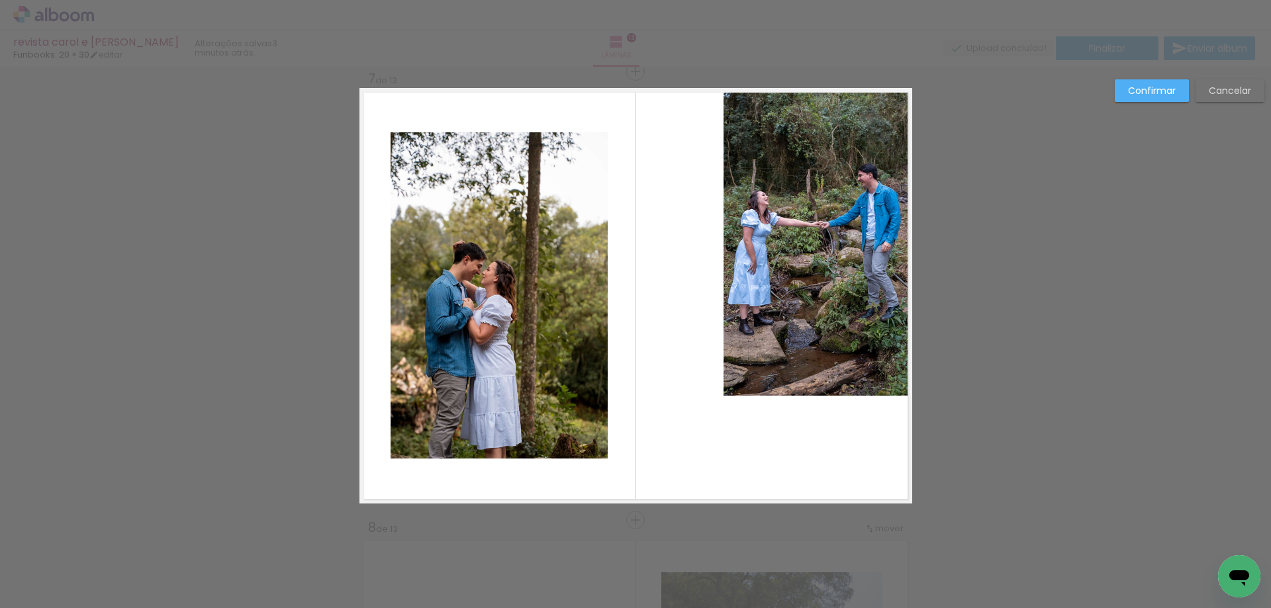
click at [670, 444] on quentale-layouter at bounding box center [636, 296] width 553 height 416
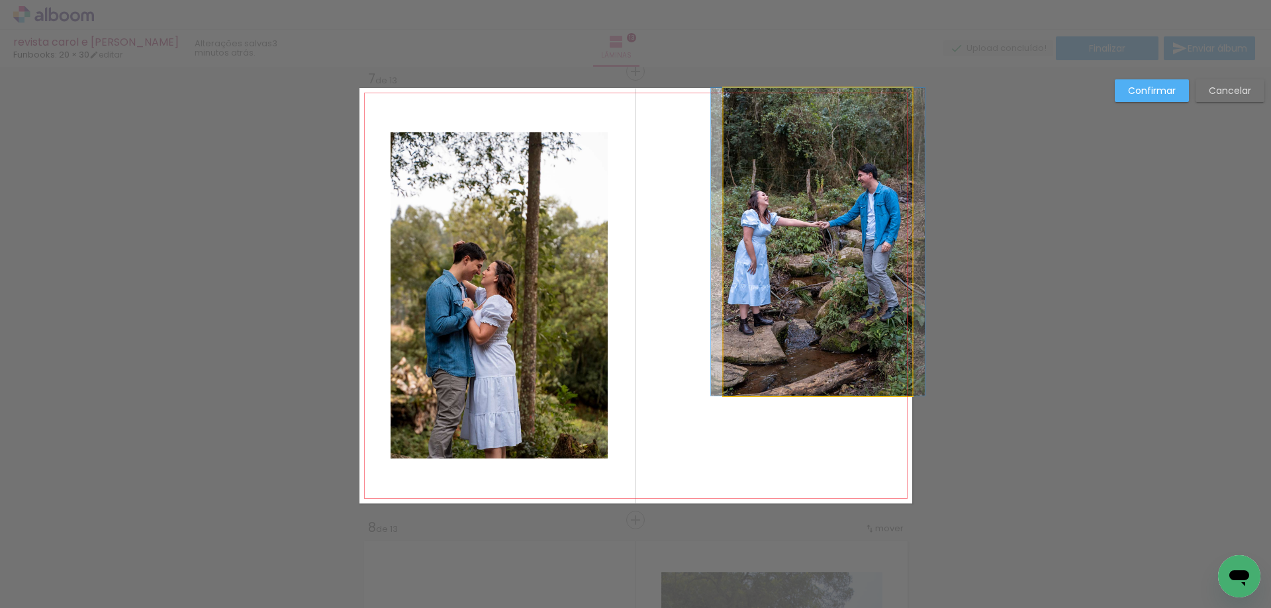
click at [803, 314] on quentale-photo at bounding box center [818, 242] width 189 height 308
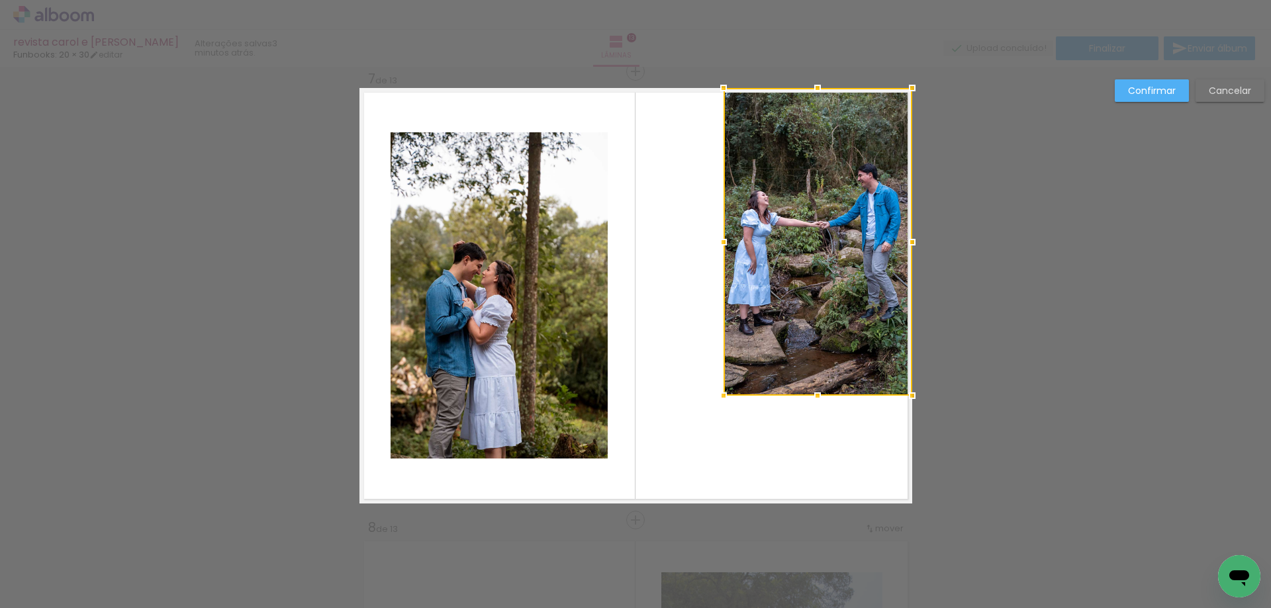
click at [0, 0] on slot "Confirmar" at bounding box center [0, 0] width 0 height 0
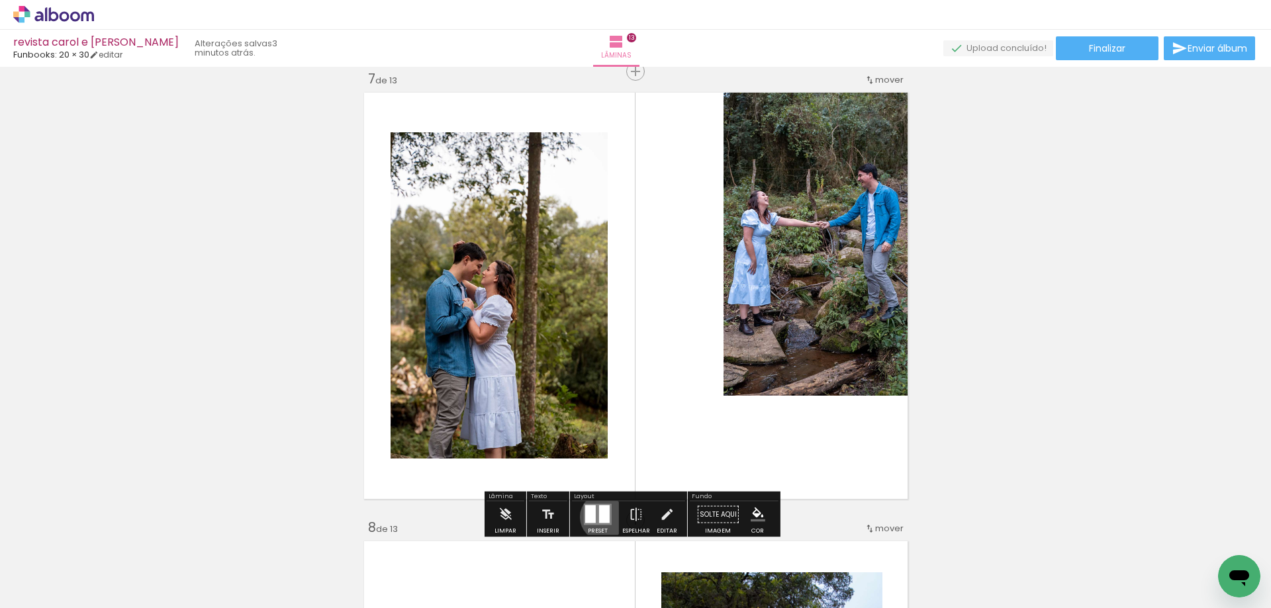
click at [601, 517] on div at bounding box center [604, 515] width 11 height 18
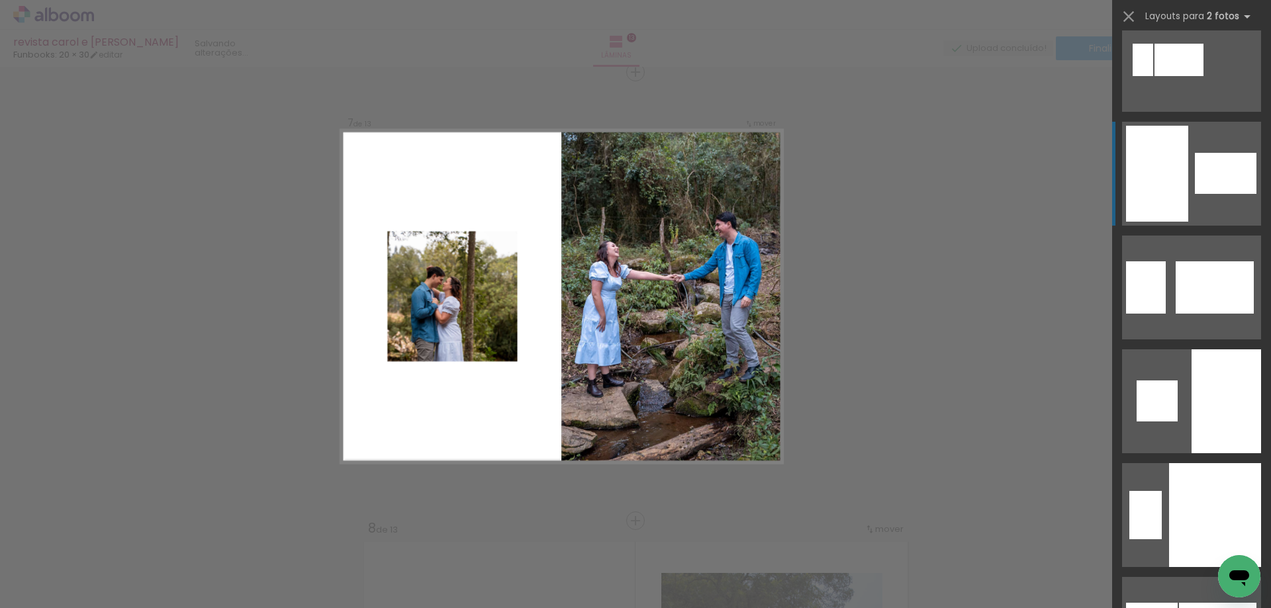
scroll to position [4542, 0]
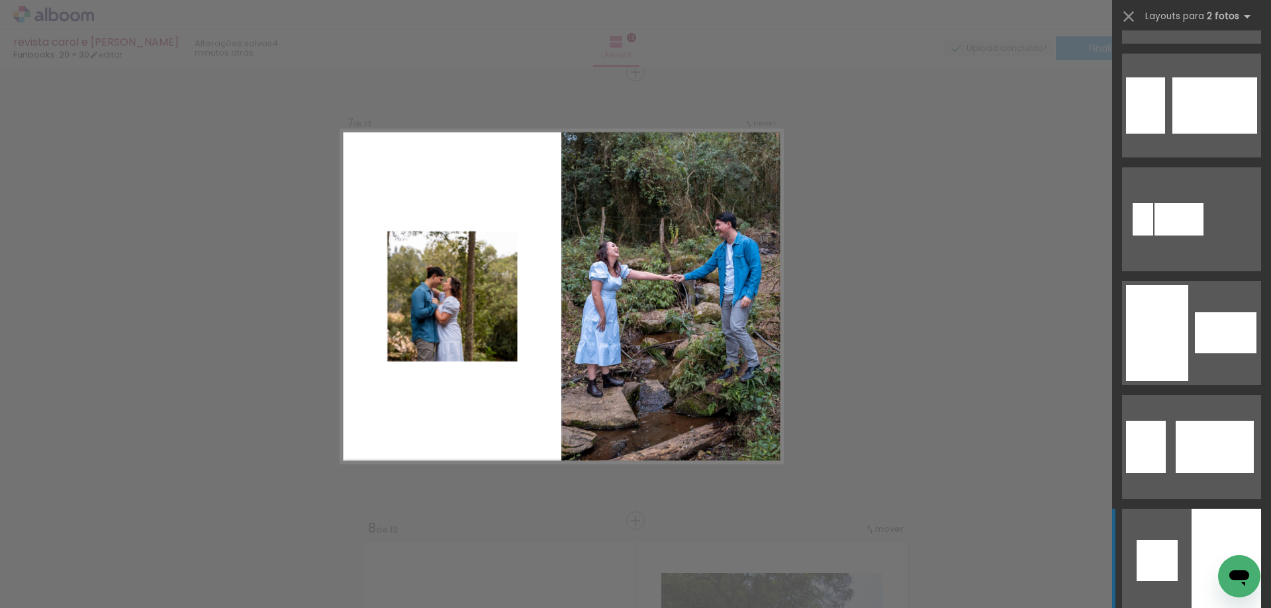
click at [1180, 528] on quentale-layouter at bounding box center [1191, 561] width 139 height 104
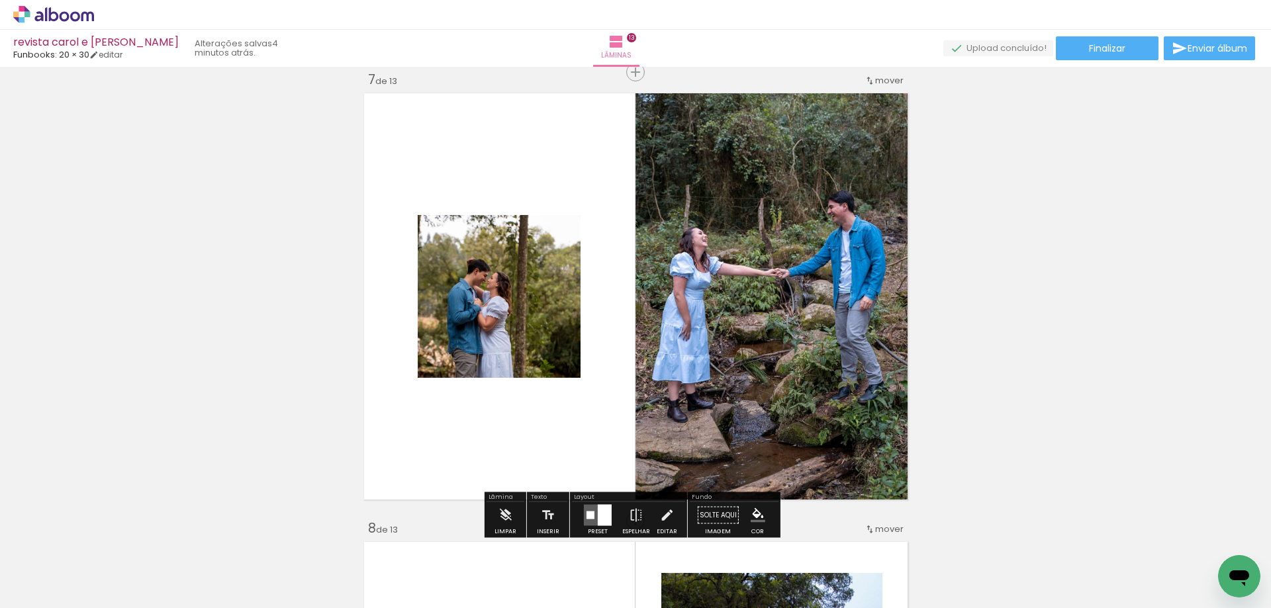
click at [510, 318] on quentale-photo at bounding box center [499, 296] width 163 height 163
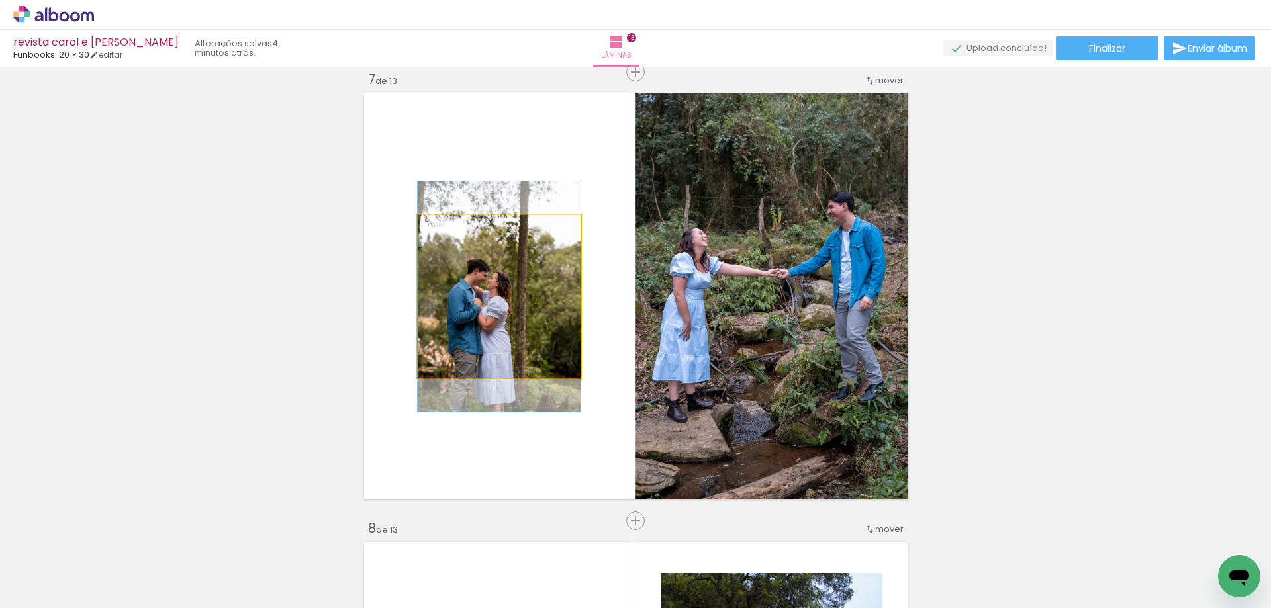
click at [510, 318] on quentale-photo at bounding box center [499, 296] width 163 height 163
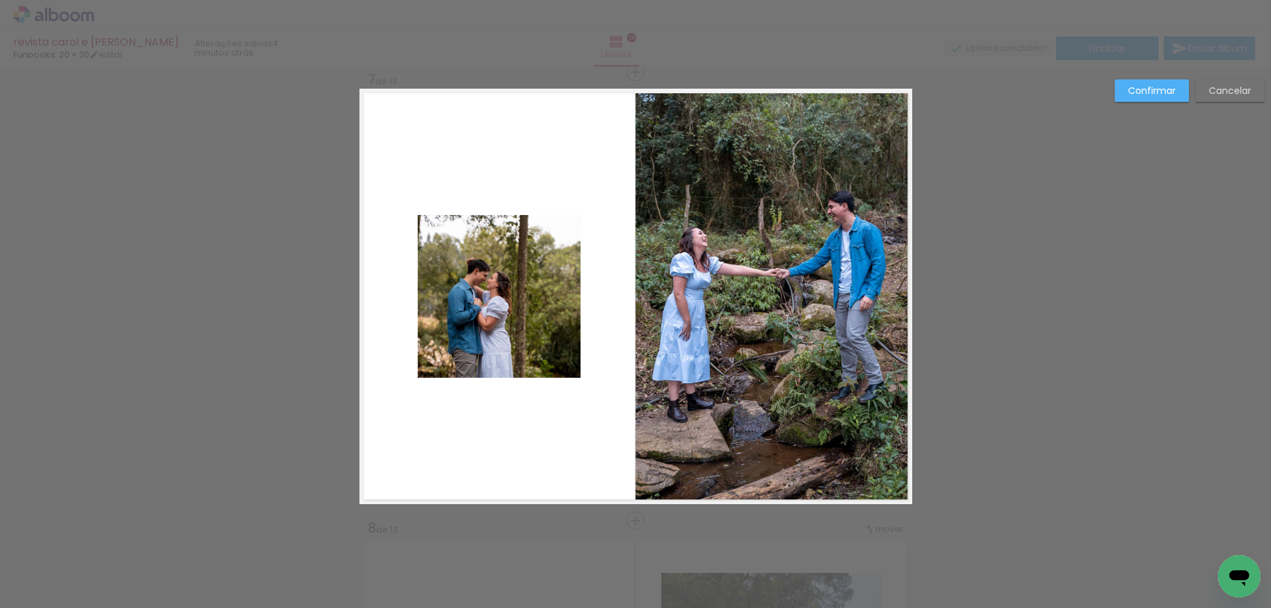
scroll to position [2711, 0]
click at [510, 318] on quentale-photo at bounding box center [499, 296] width 163 height 163
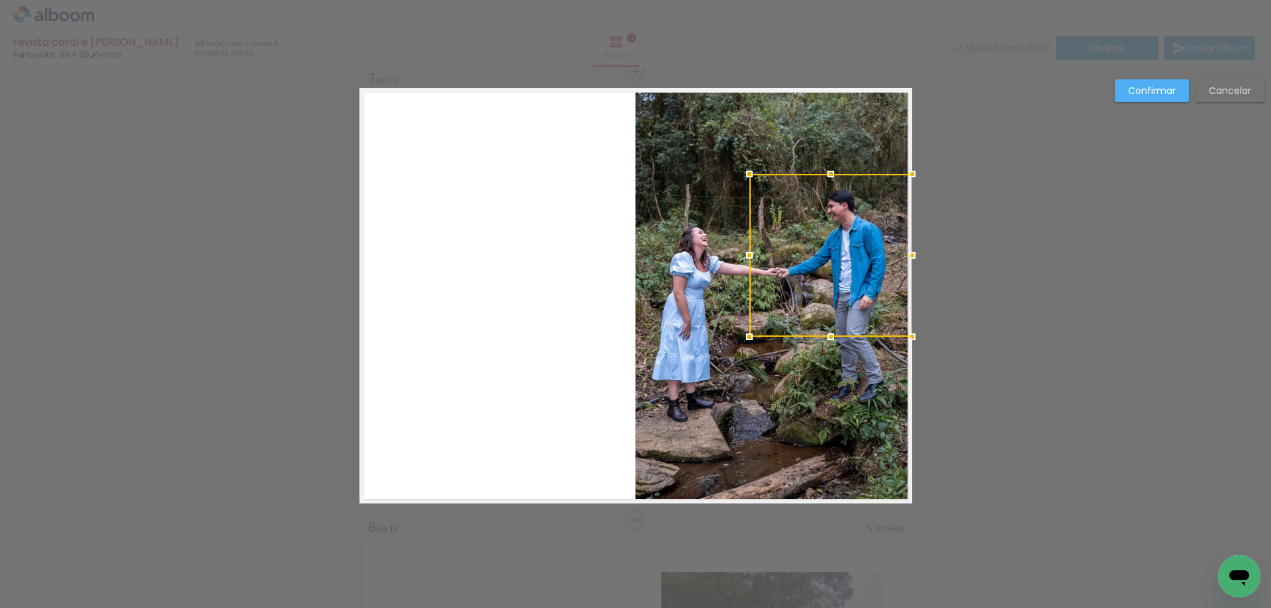
drag, startPoint x: 488, startPoint y: 311, endPoint x: 846, endPoint y: 271, distance: 360.5
click at [846, 271] on div at bounding box center [830, 255] width 163 height 163
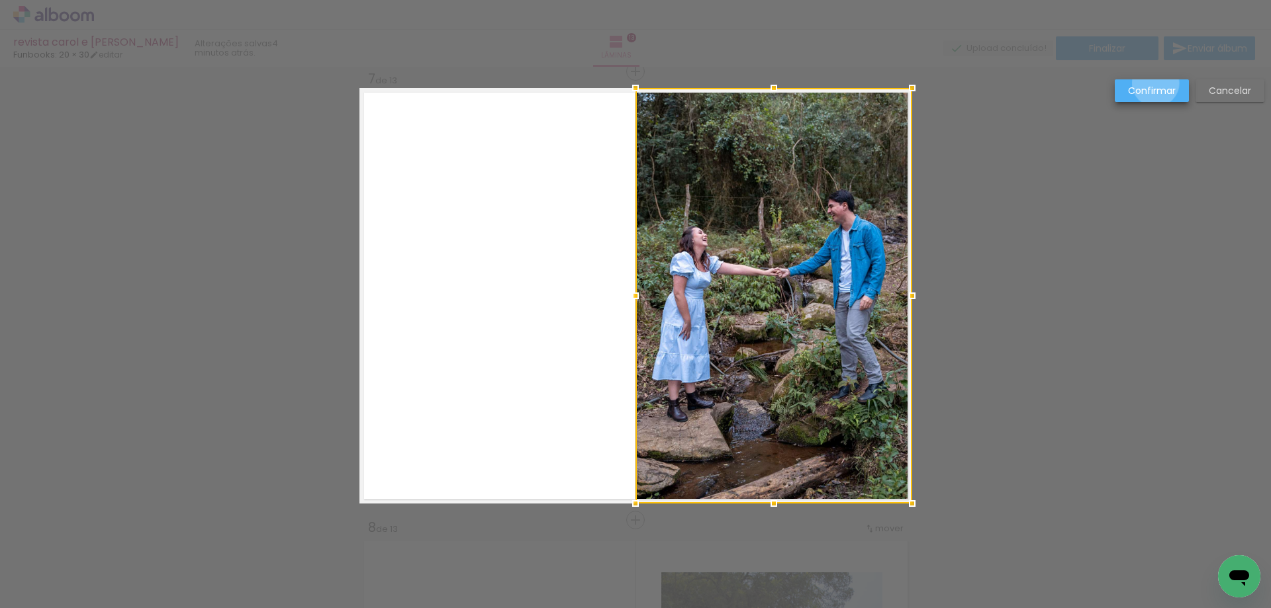
click at [1156, 83] on paper-button "Confirmar" at bounding box center [1152, 90] width 74 height 23
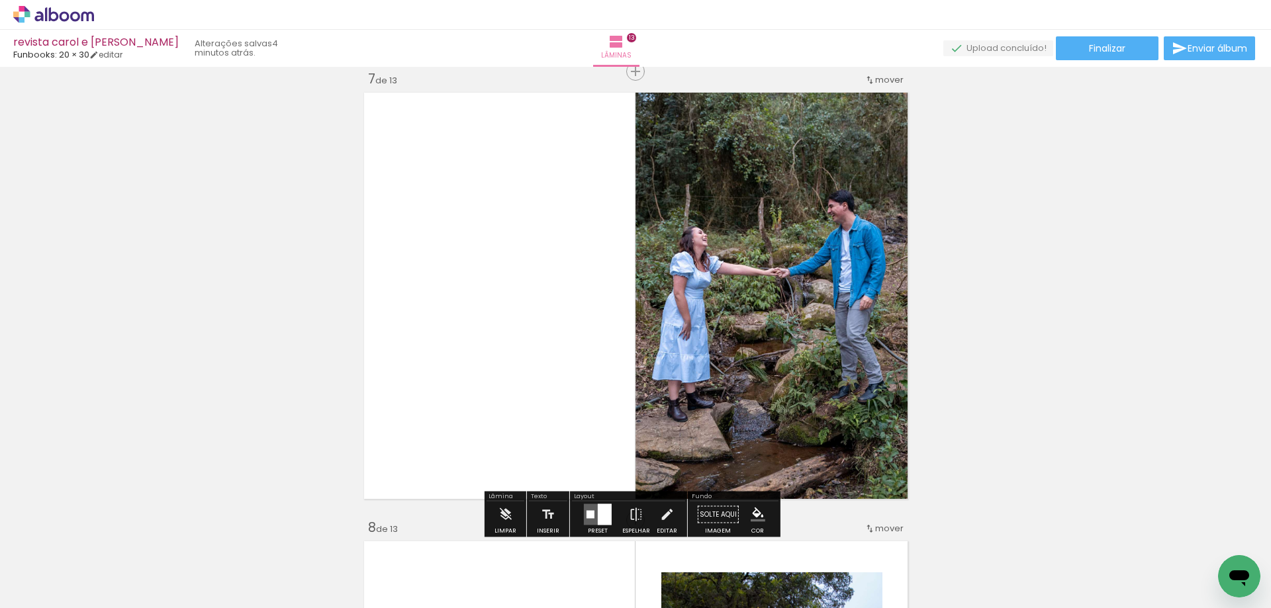
click at [672, 308] on quentale-photo at bounding box center [774, 296] width 277 height 416
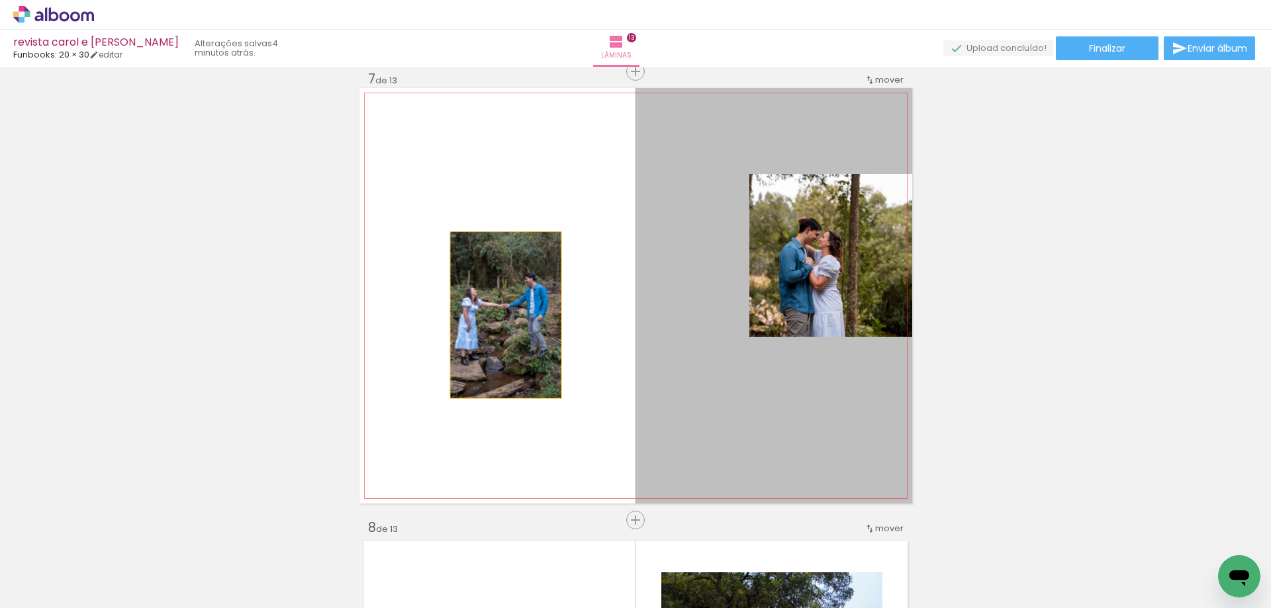
drag, startPoint x: 744, startPoint y: 297, endPoint x: 501, endPoint y: 315, distance: 244.3
click at [501, 315] on quentale-layouter at bounding box center [636, 296] width 553 height 416
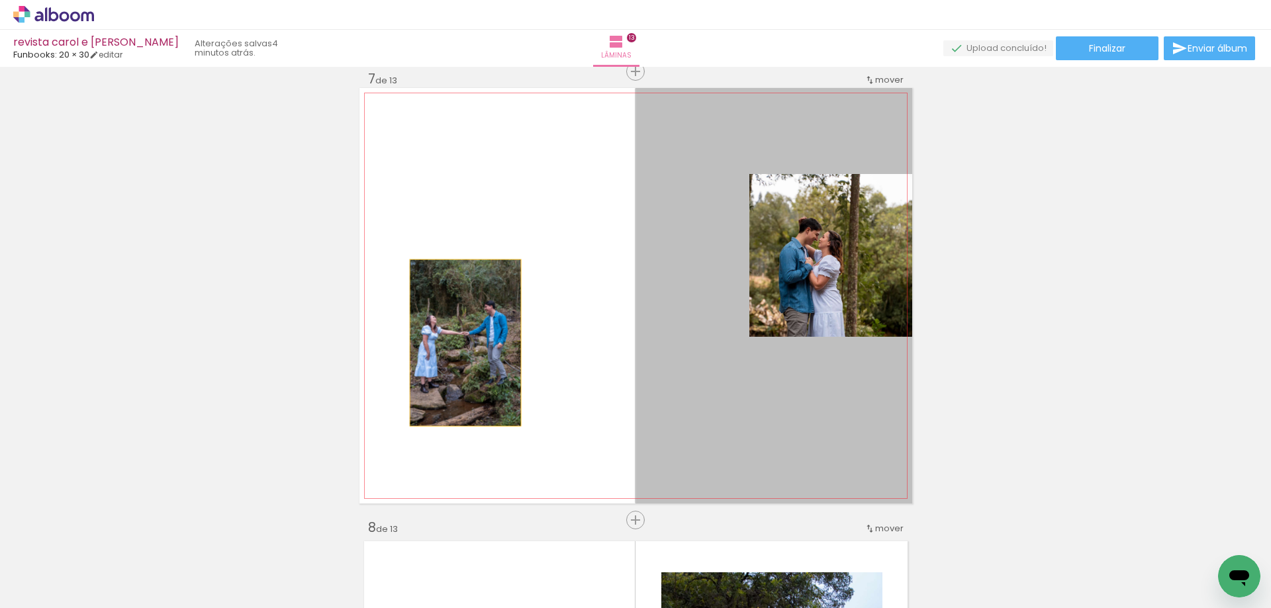
drag, startPoint x: 767, startPoint y: 303, endPoint x: 460, endPoint y: 343, distance: 309.8
click at [460, 343] on quentale-layouter at bounding box center [636, 296] width 553 height 416
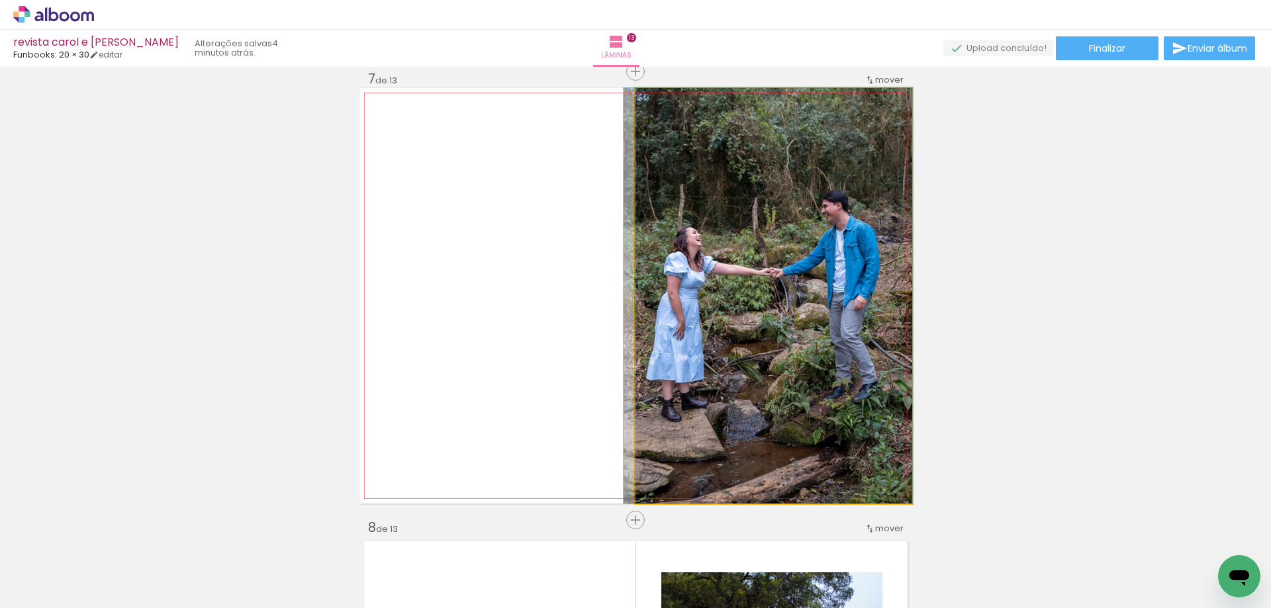
click at [838, 246] on quentale-photo at bounding box center [774, 296] width 277 height 416
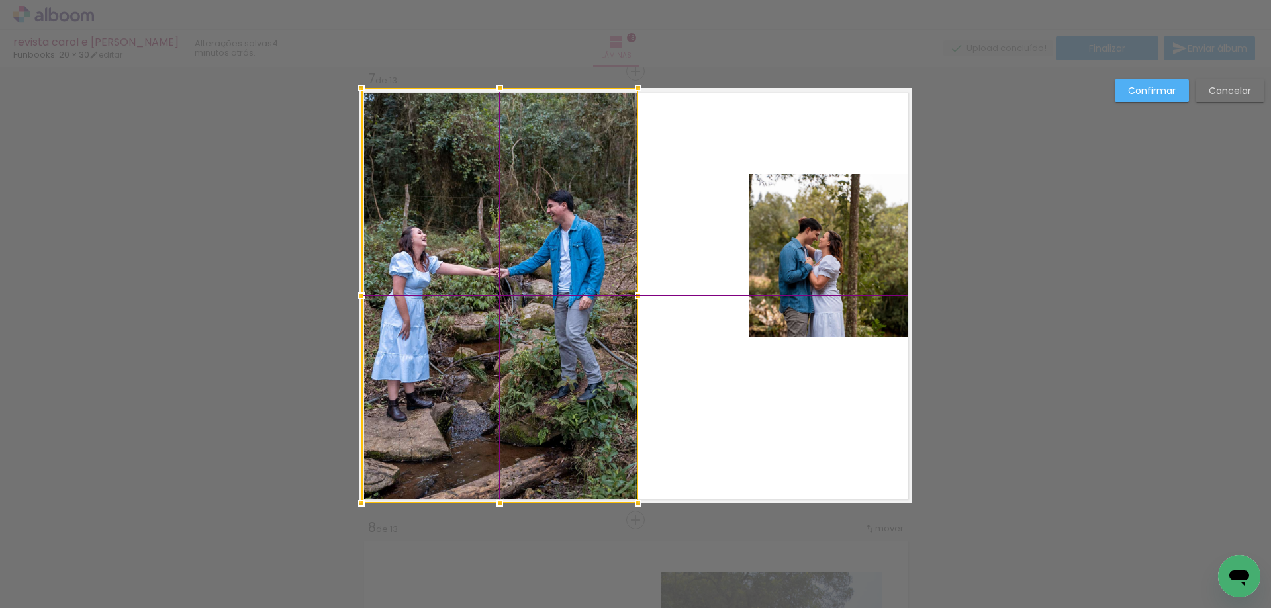
drag, startPoint x: 816, startPoint y: 250, endPoint x: 546, endPoint y: 267, distance: 271.3
click at [546, 267] on div at bounding box center [499, 296] width 277 height 416
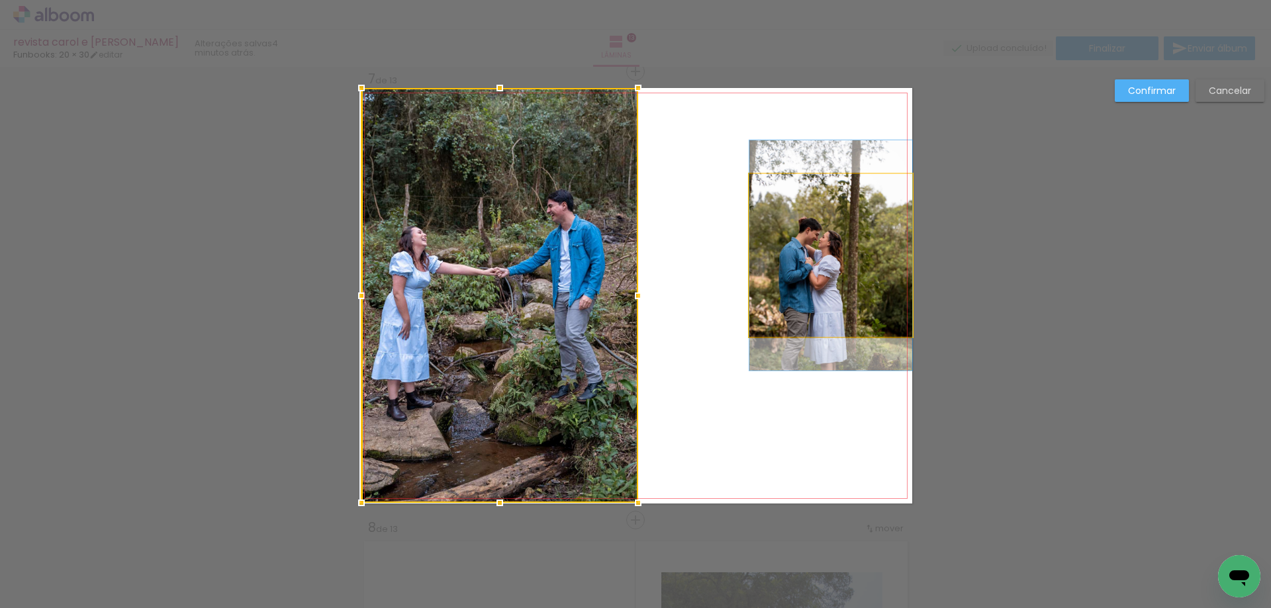
click at [820, 244] on quentale-photo at bounding box center [830, 255] width 163 height 163
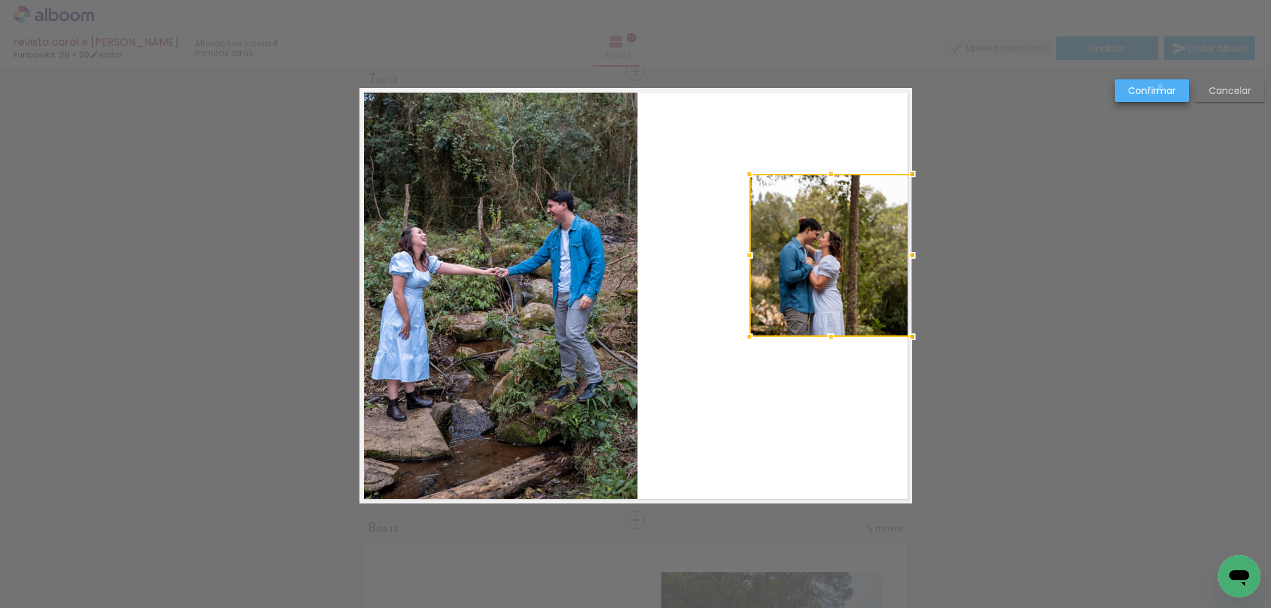
click at [0, 0] on slot "Confirmar" at bounding box center [0, 0] width 0 height 0
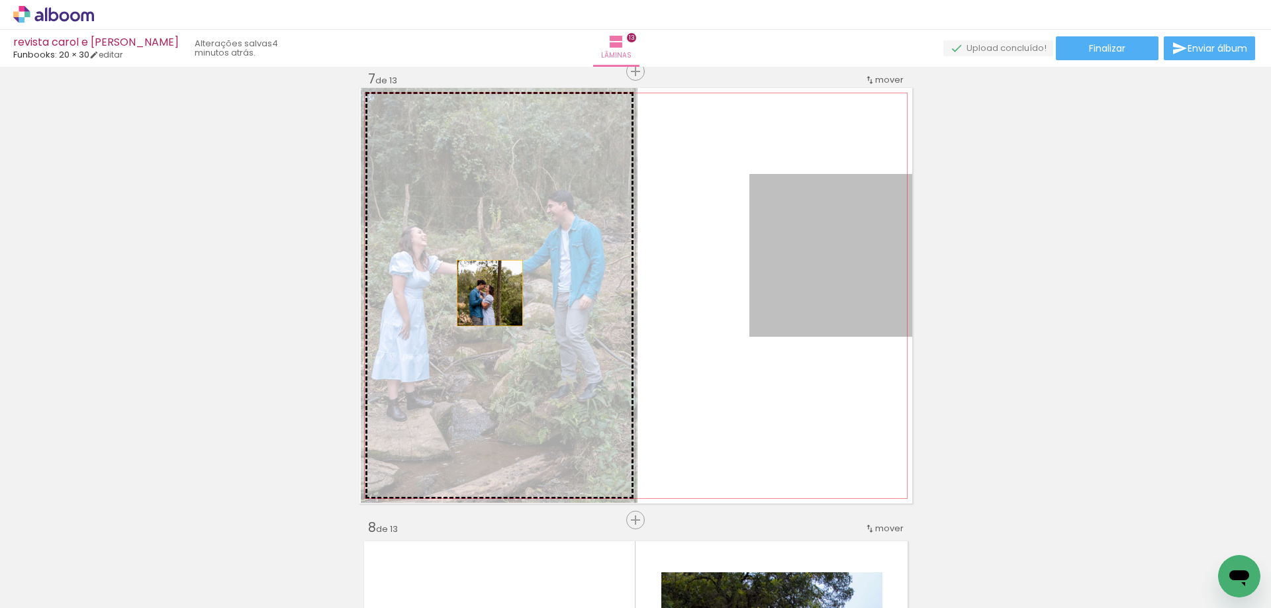
drag, startPoint x: 818, startPoint y: 286, endPoint x: 485, endPoint y: 293, distance: 333.8
click at [0, 0] on slot at bounding box center [0, 0] width 0 height 0
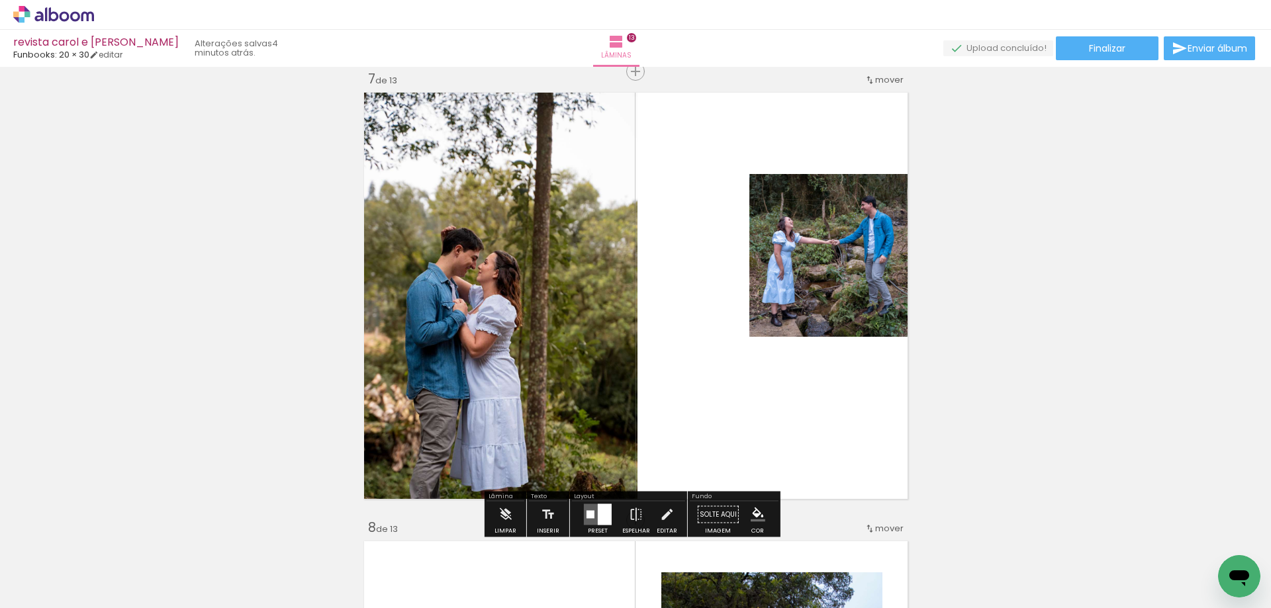
click at [815, 279] on quentale-photo at bounding box center [830, 255] width 163 height 163
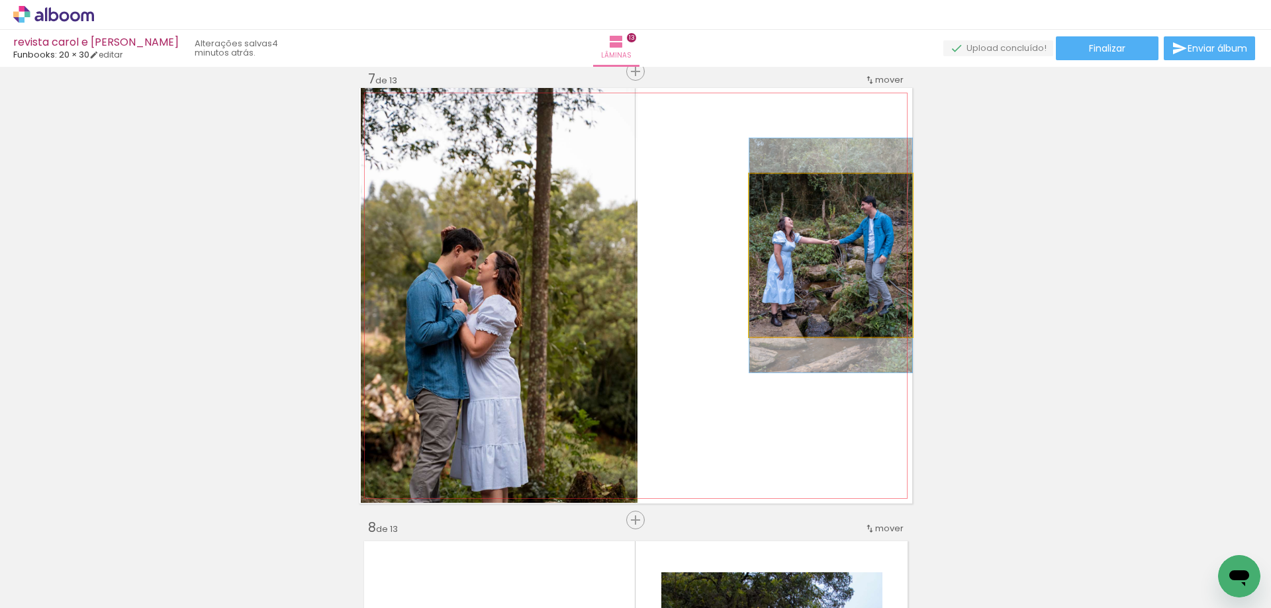
click at [815, 279] on quentale-photo at bounding box center [830, 255] width 163 height 163
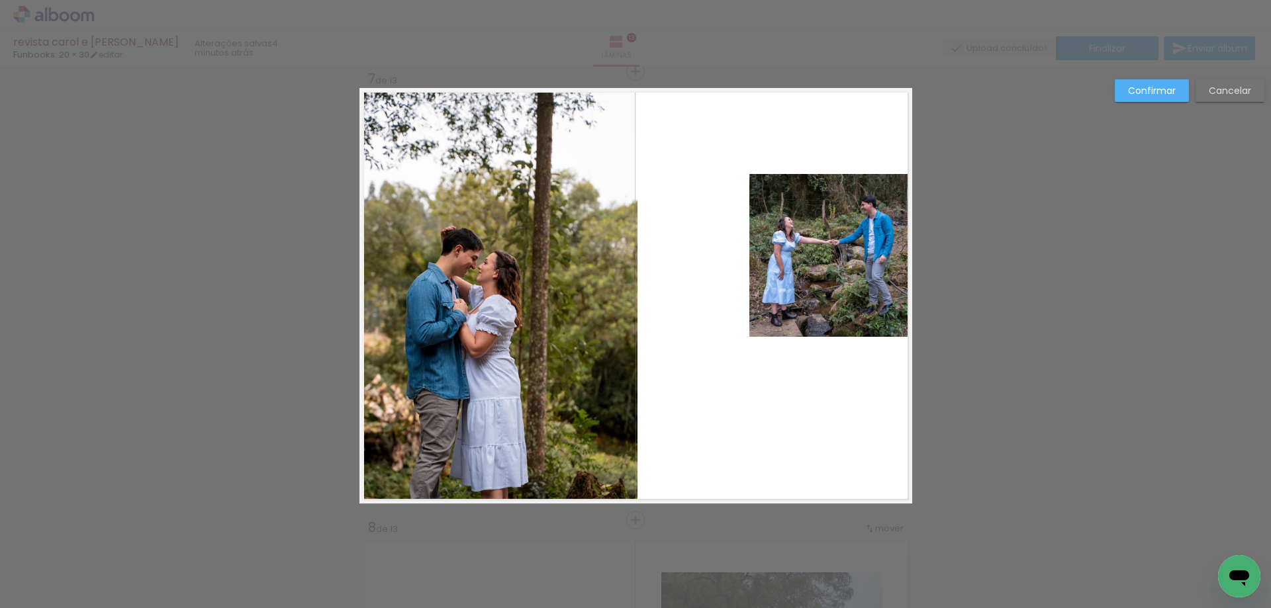
click at [815, 279] on quentale-photo at bounding box center [830, 255] width 163 height 163
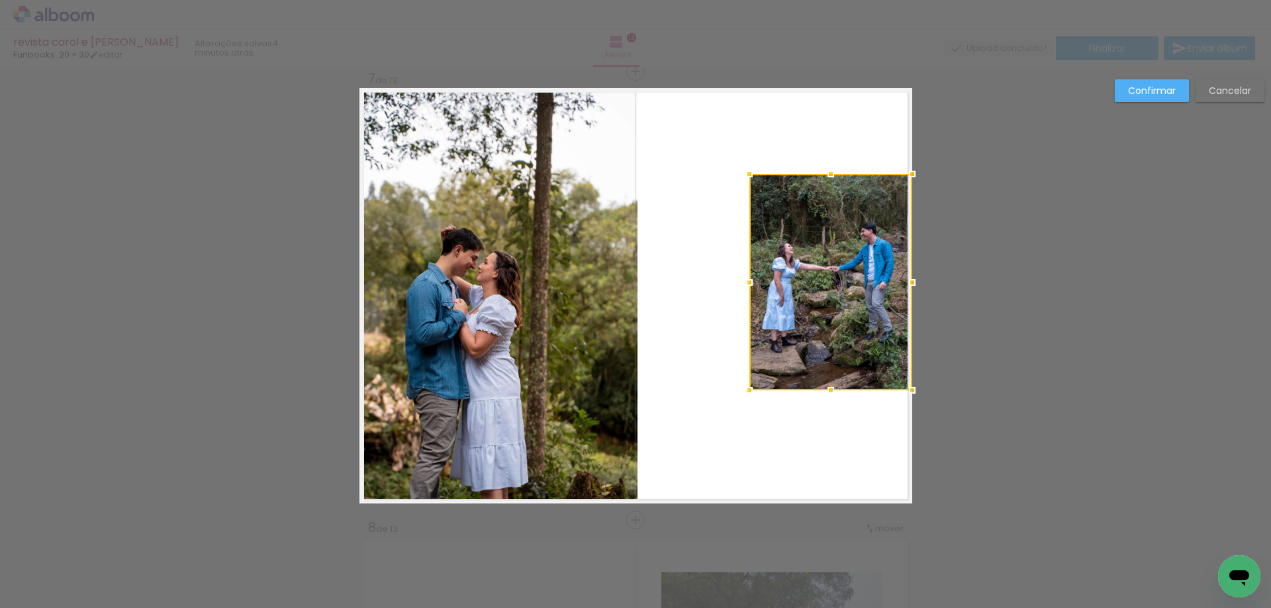
drag, startPoint x: 829, startPoint y: 334, endPoint x: 826, endPoint y: 370, distance: 36.5
click at [826, 370] on div at bounding box center [830, 282] width 163 height 216
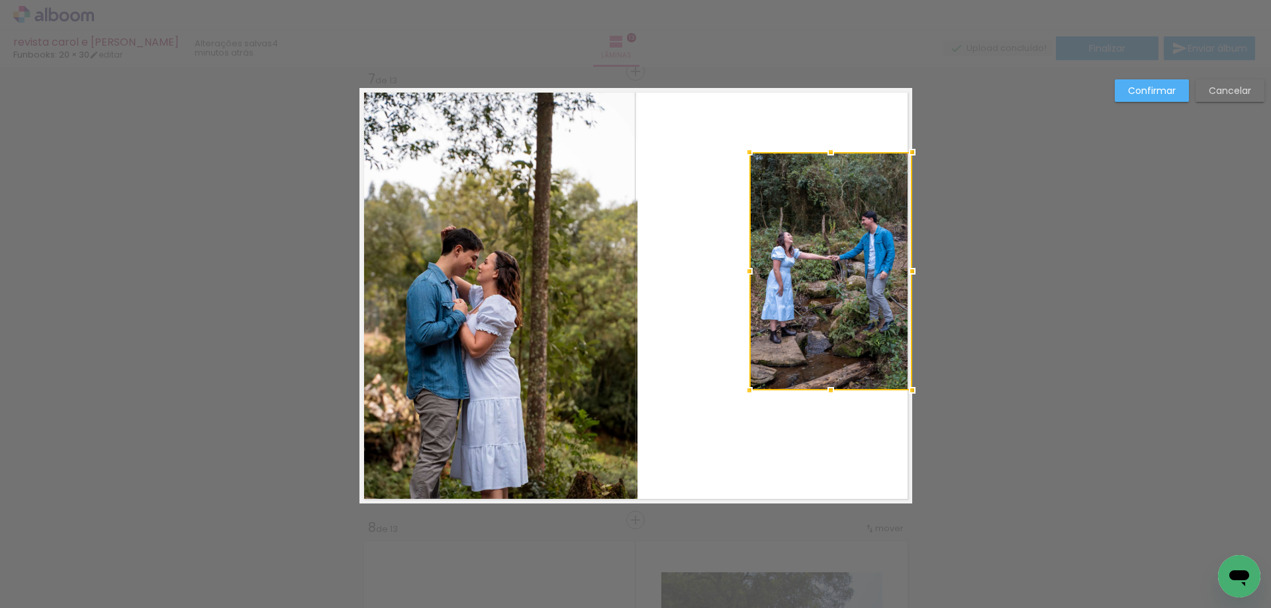
drag, startPoint x: 830, startPoint y: 176, endPoint x: 832, endPoint y: 154, distance: 21.9
click at [832, 154] on div at bounding box center [831, 152] width 26 height 26
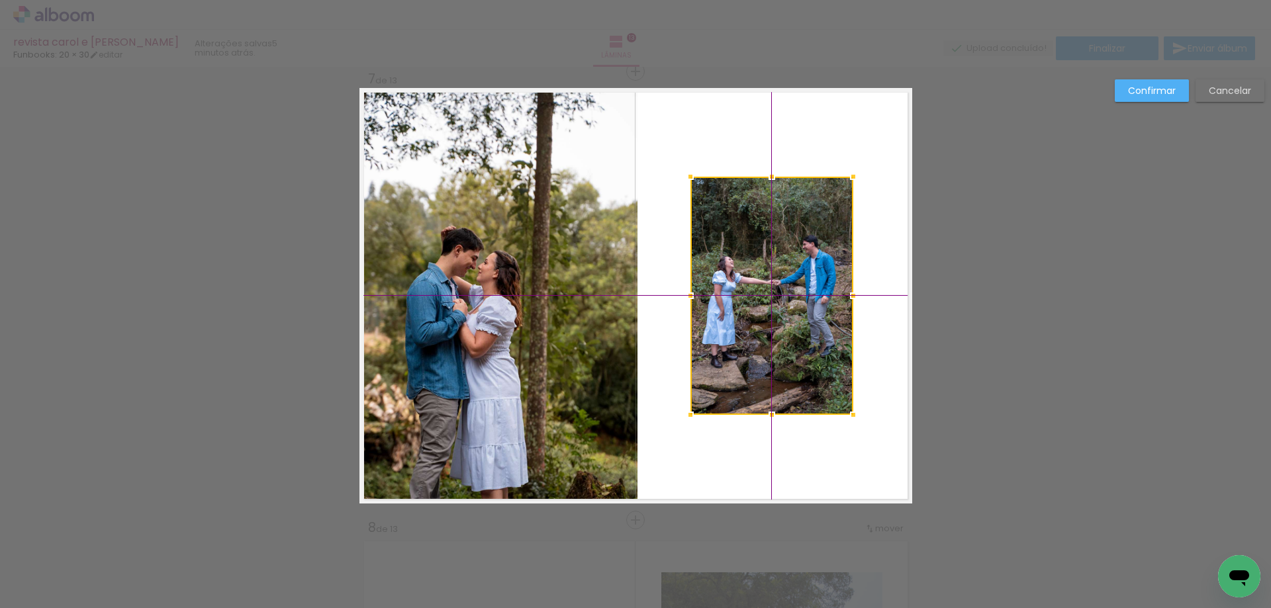
drag, startPoint x: 819, startPoint y: 264, endPoint x: 781, endPoint y: 267, distance: 37.8
click at [781, 267] on div at bounding box center [772, 296] width 163 height 238
click at [880, 456] on quentale-layouter at bounding box center [636, 296] width 553 height 416
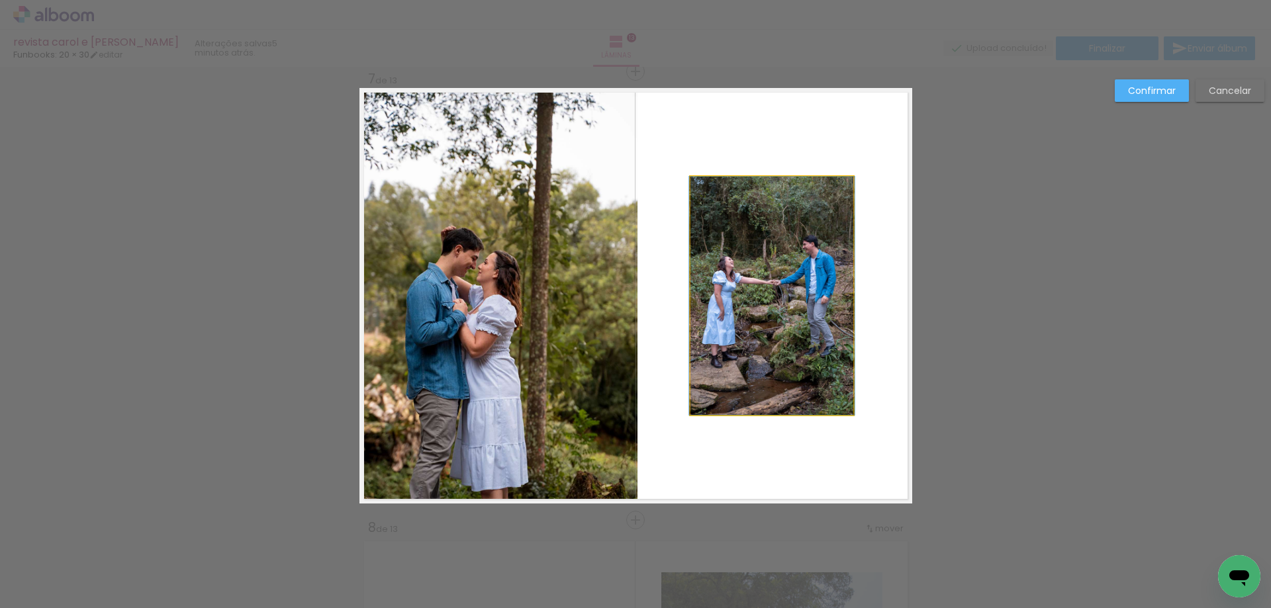
click at [777, 330] on quentale-photo at bounding box center [772, 296] width 163 height 238
click at [777, 330] on div at bounding box center [772, 296] width 163 height 238
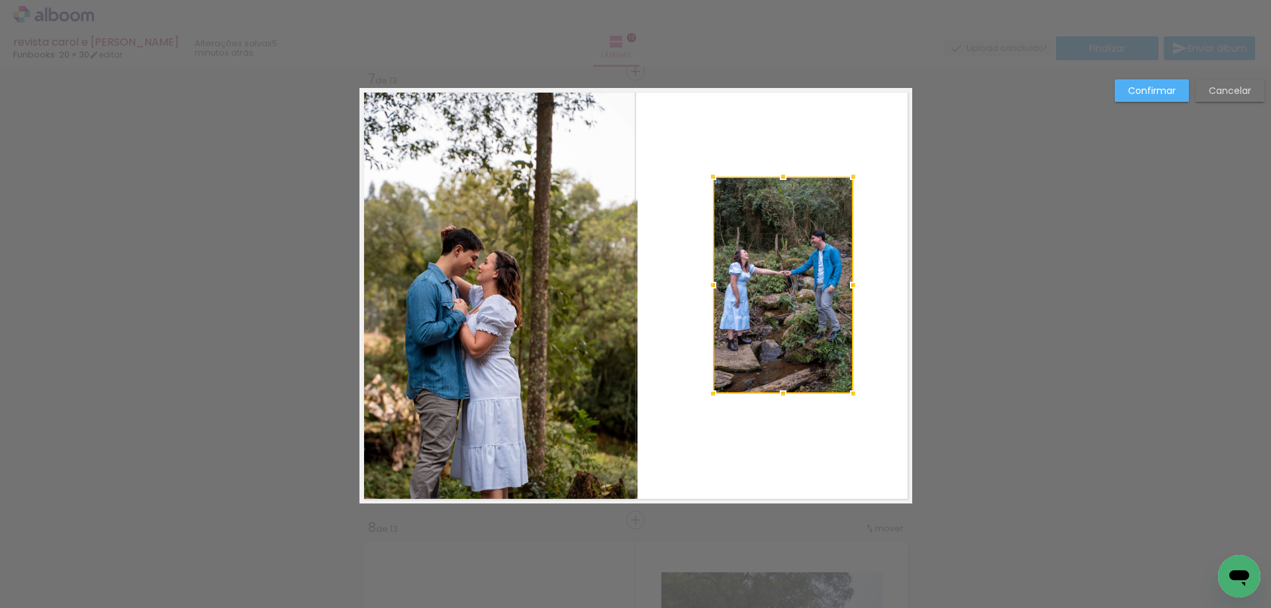
click at [691, 415] on album-spread "7 de 13" at bounding box center [636, 296] width 553 height 416
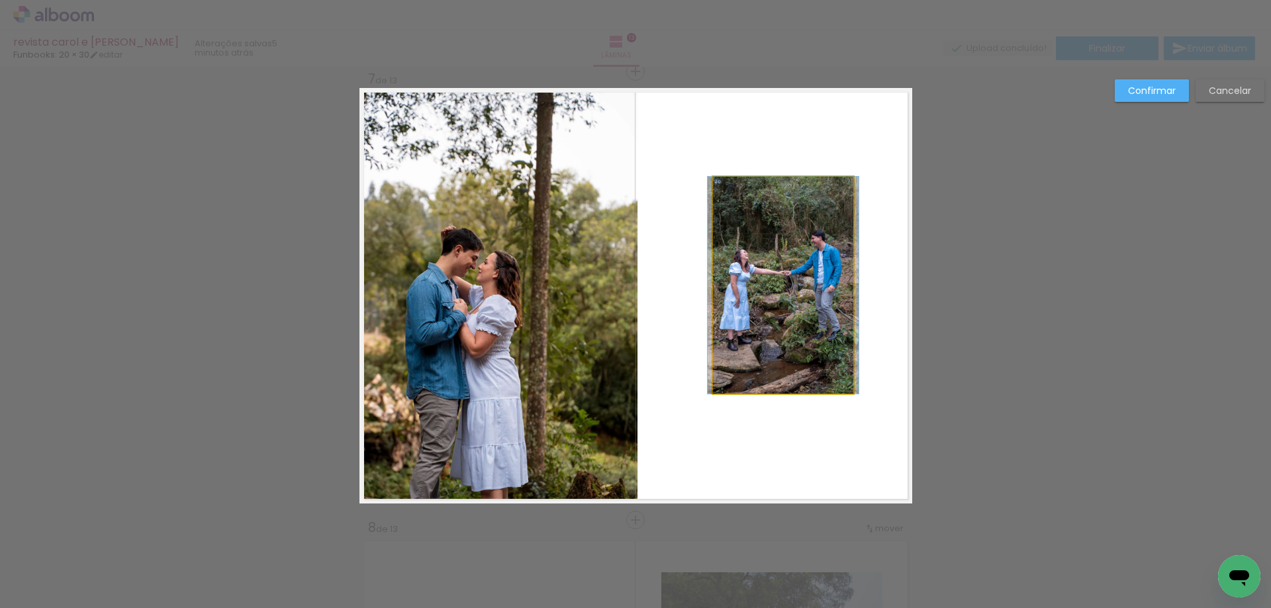
click at [802, 328] on quentale-photo at bounding box center [783, 285] width 140 height 217
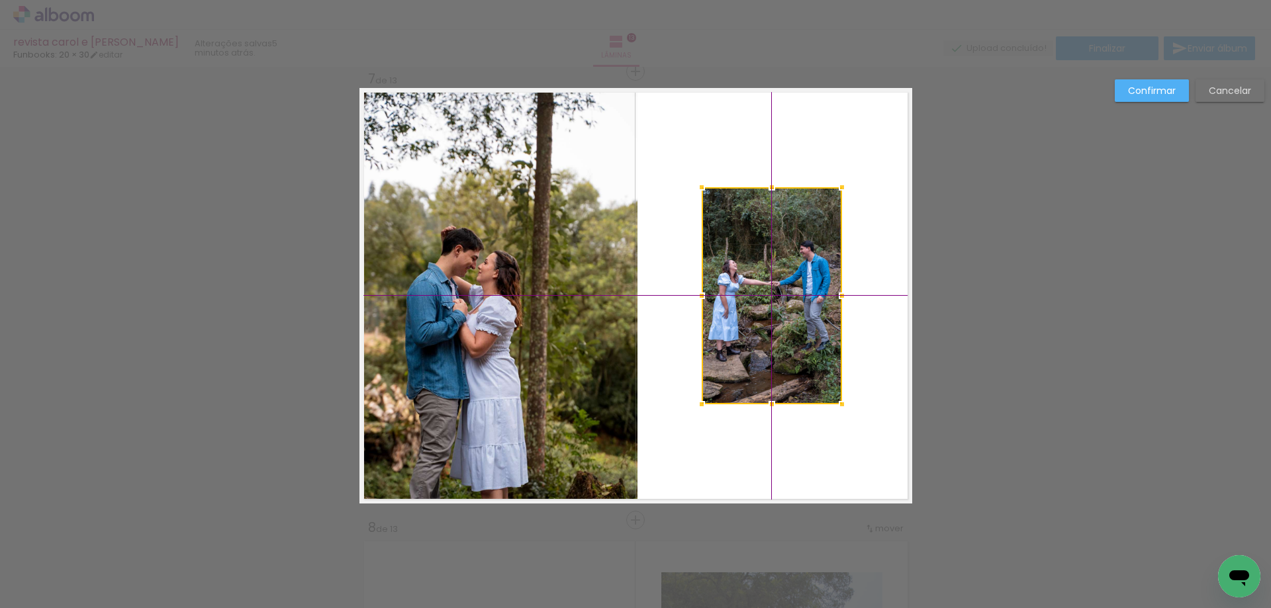
click at [781, 297] on div at bounding box center [772, 295] width 140 height 217
click at [0, 0] on slot "Confirmar" at bounding box center [0, 0] width 0 height 0
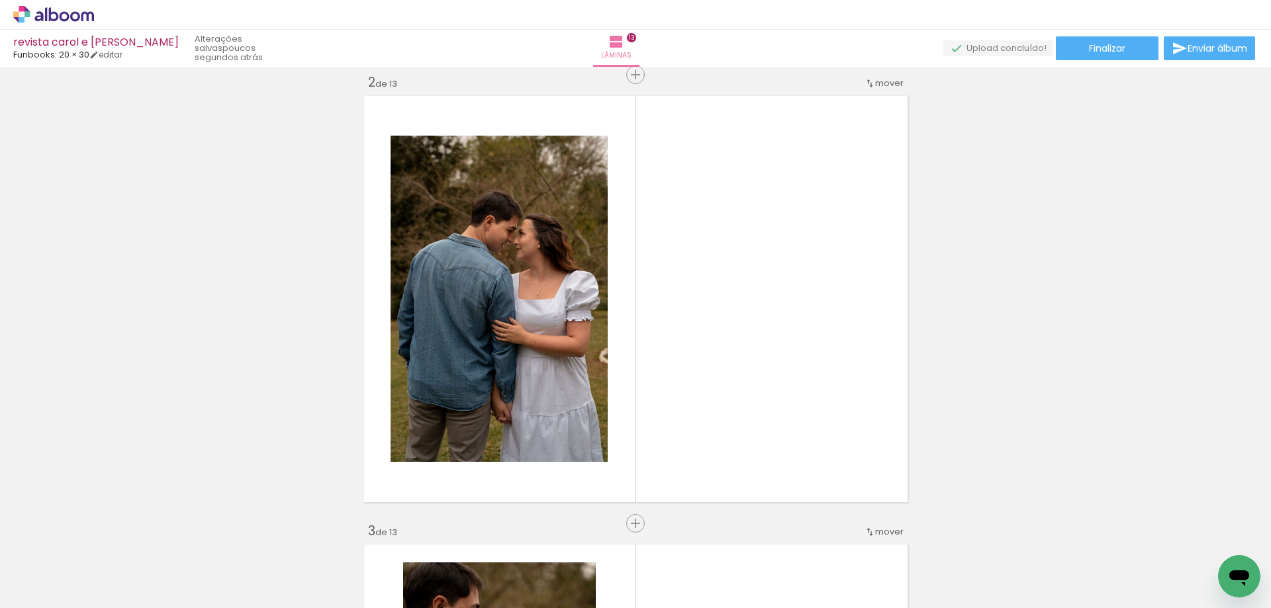
scroll to position [459, 0]
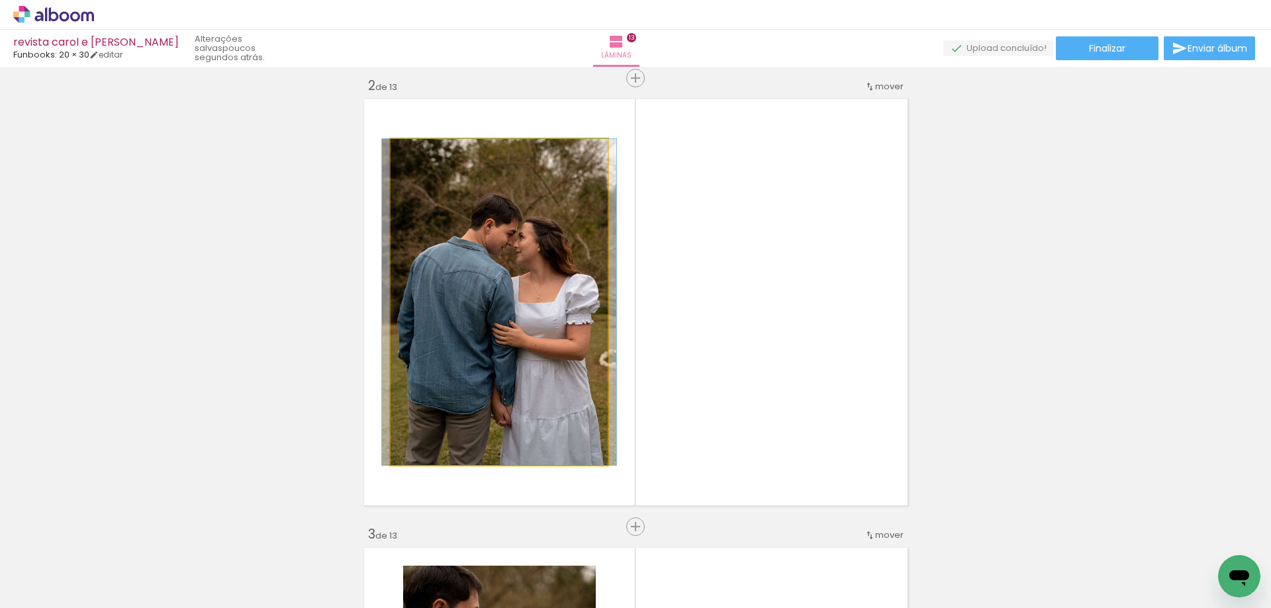
click at [522, 283] on quentale-photo at bounding box center [499, 302] width 217 height 326
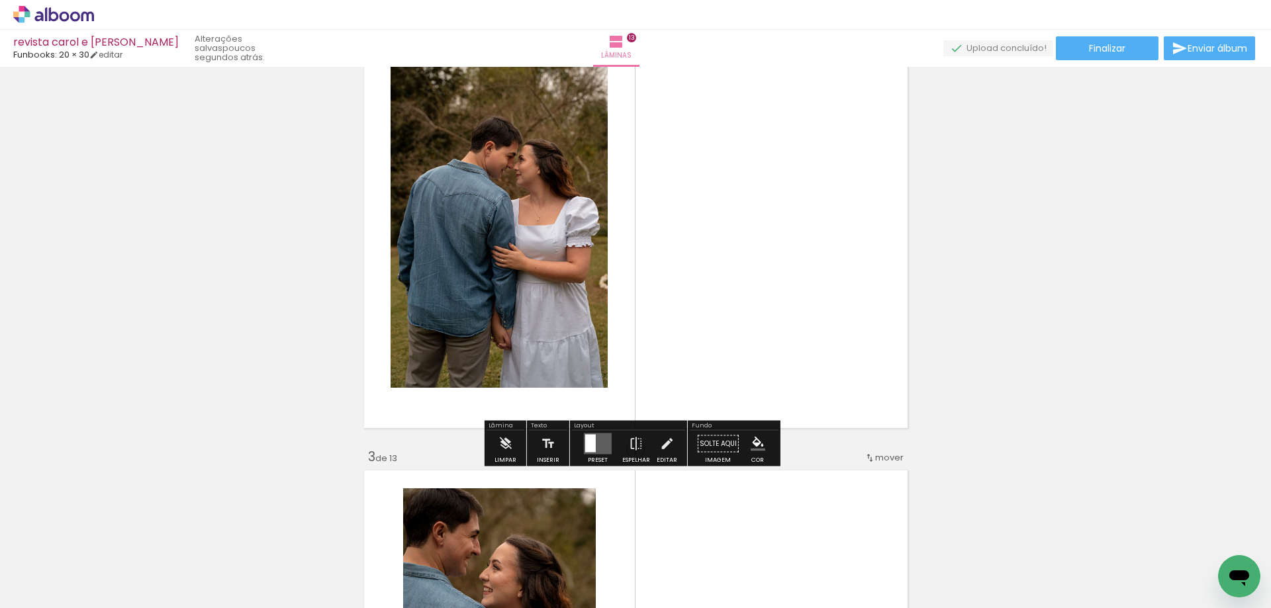
scroll to position [526, 0]
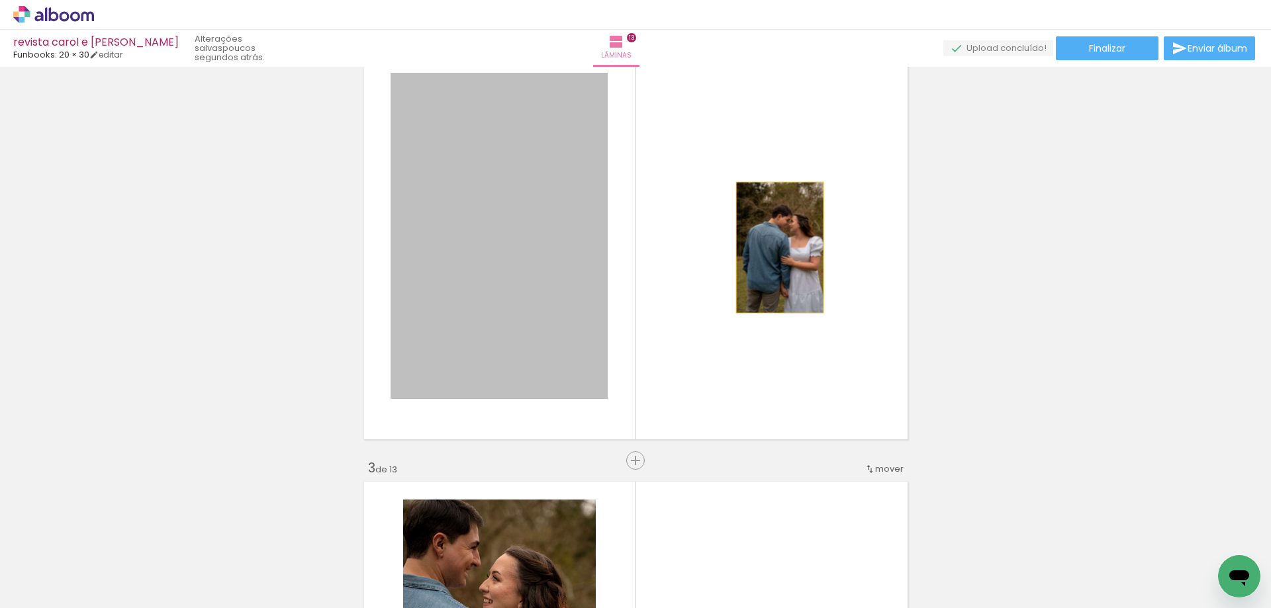
drag, startPoint x: 506, startPoint y: 252, endPoint x: 775, endPoint y: 248, distance: 268.8
click at [775, 248] on quentale-layouter at bounding box center [636, 236] width 553 height 416
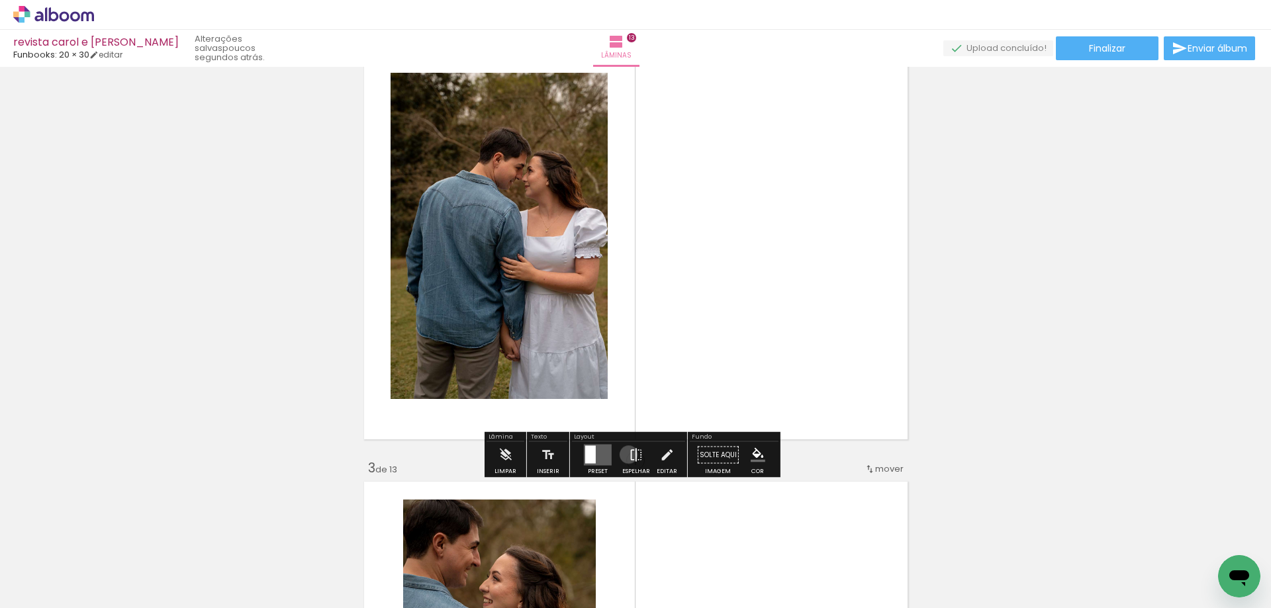
click at [629, 455] on iron-icon at bounding box center [636, 455] width 15 height 26
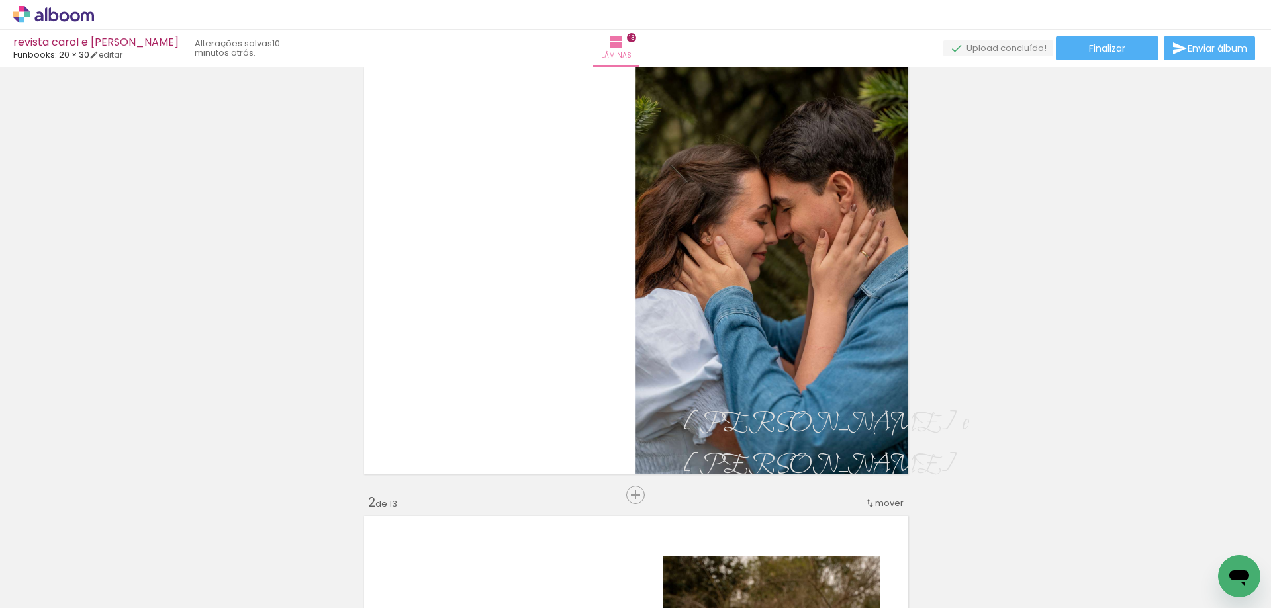
scroll to position [66, 0]
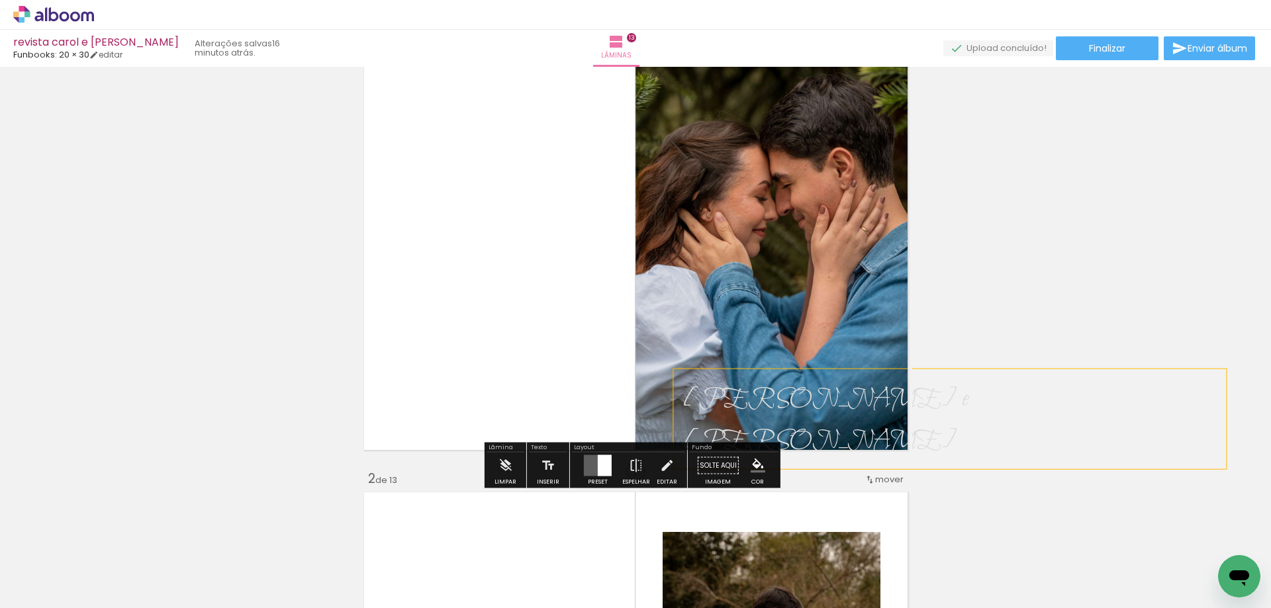
click at [736, 406] on span "[PERSON_NAME] e [PERSON_NAME]" at bounding box center [828, 420] width 291 height 75
click at [715, 395] on span "[PERSON_NAME] e [PERSON_NAME]" at bounding box center [828, 420] width 291 height 75
click at [663, 479] on iron-icon at bounding box center [666, 466] width 15 height 26
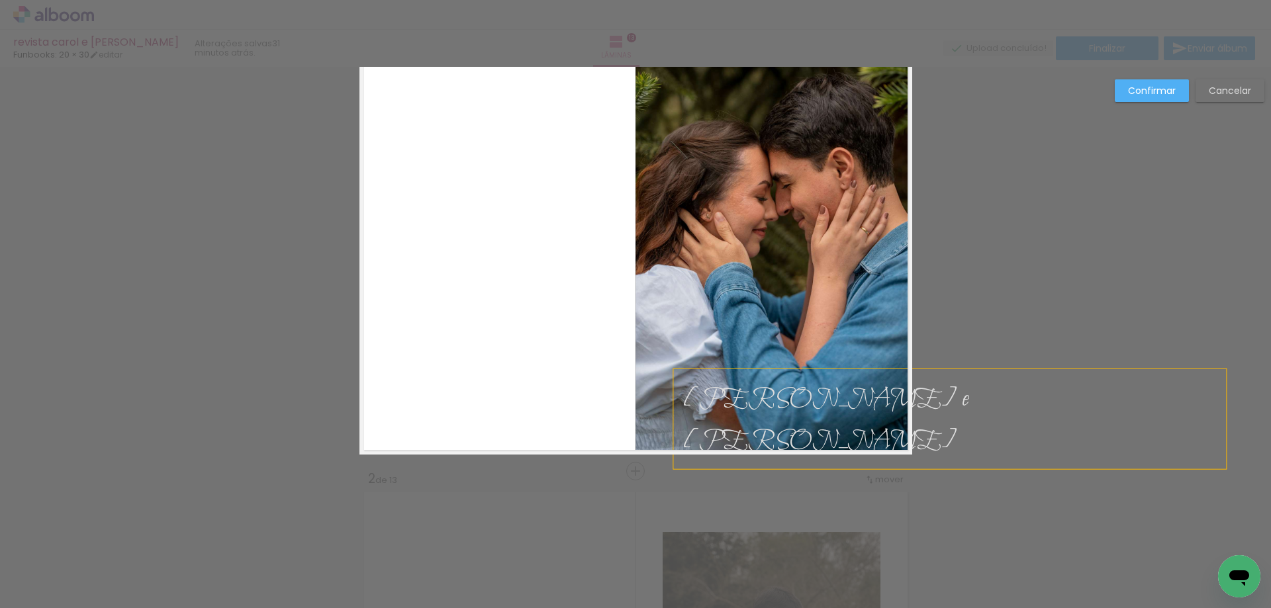
scroll to position [17, 0]
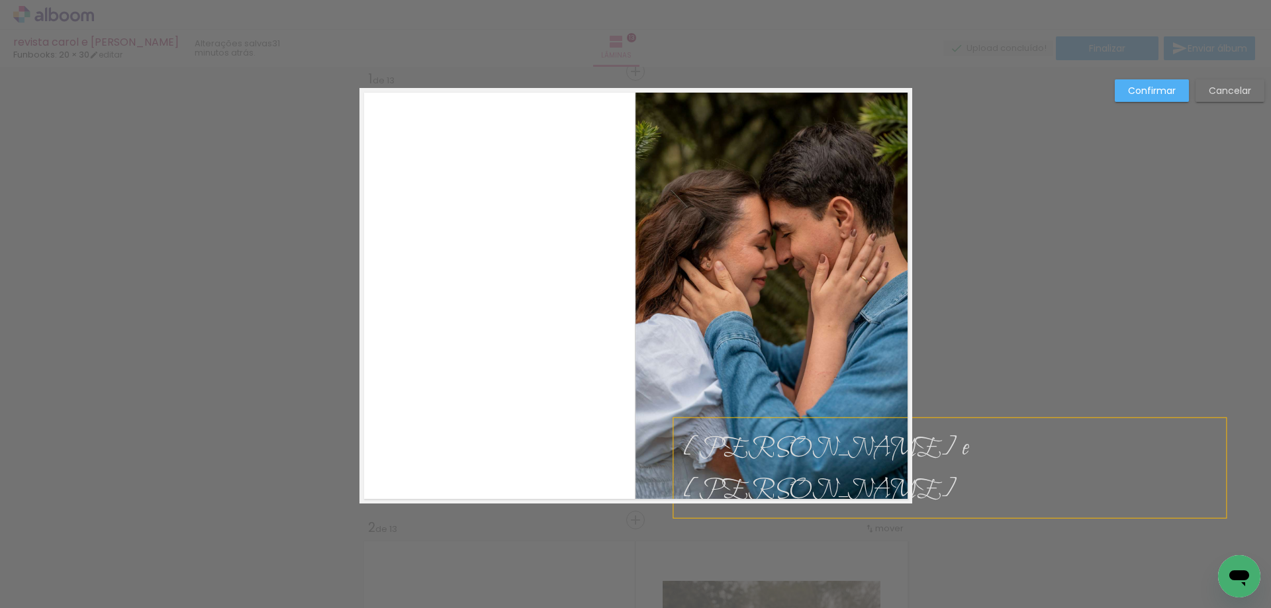
click at [830, 449] on span "[PERSON_NAME] e [PERSON_NAME]" at bounding box center [828, 469] width 291 height 75
type input "[PERSON_NAME] Caps"
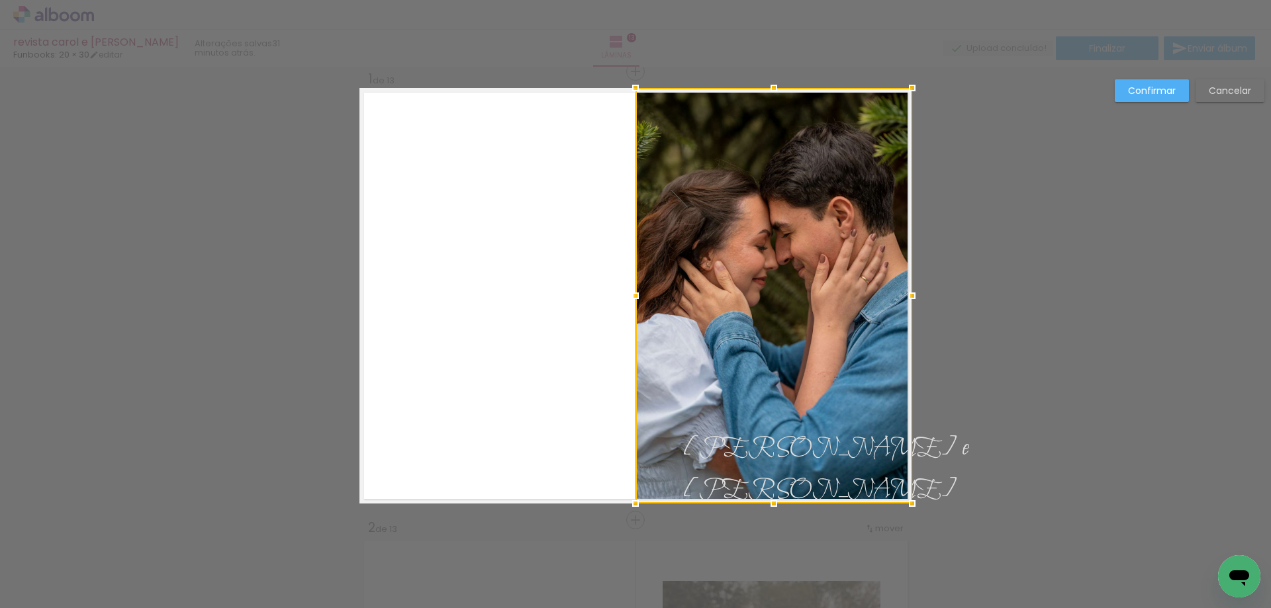
click at [0, 0] on slot "Confirmar" at bounding box center [0, 0] width 0 height 0
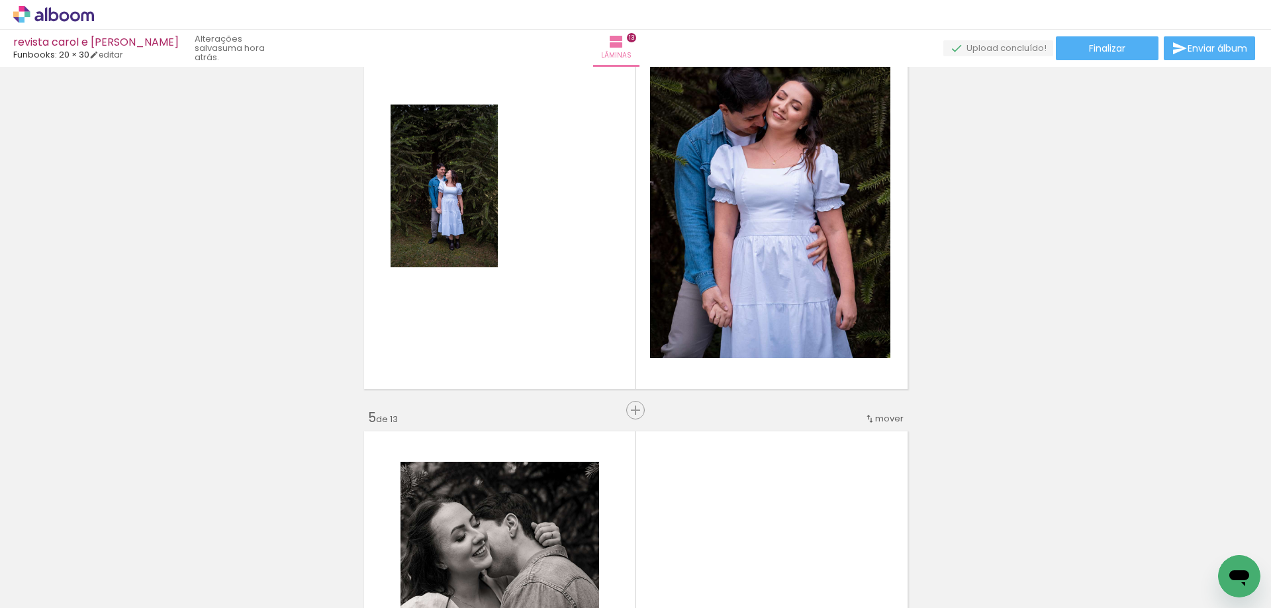
scroll to position [1408, 0]
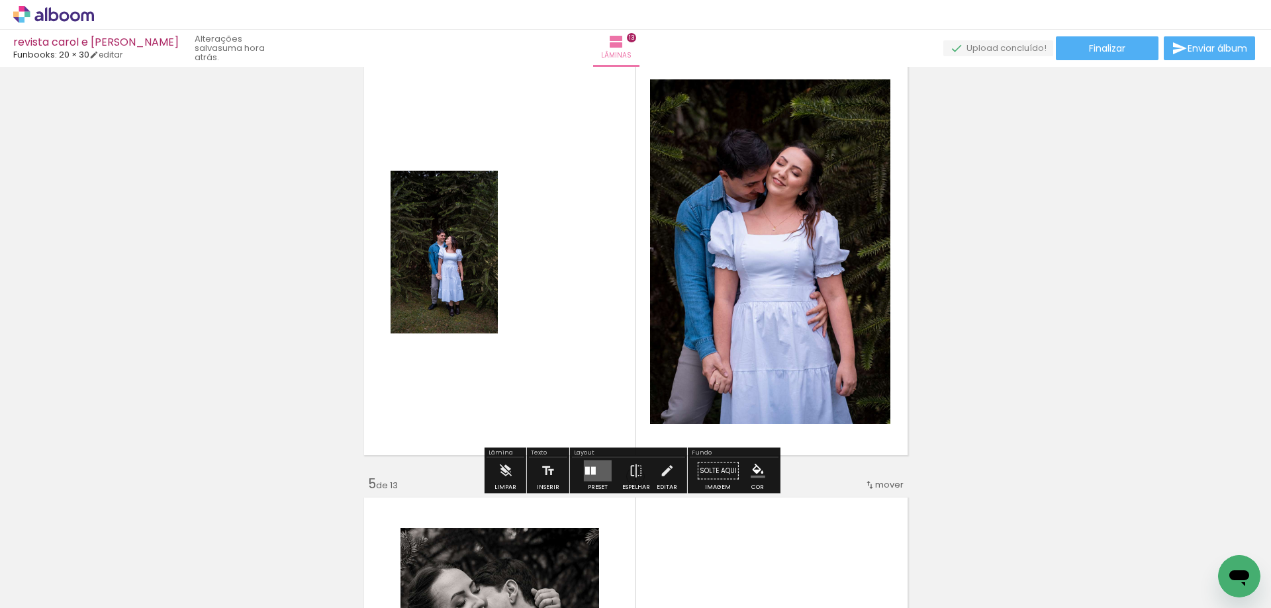
click at [471, 283] on quentale-photo at bounding box center [444, 252] width 107 height 163
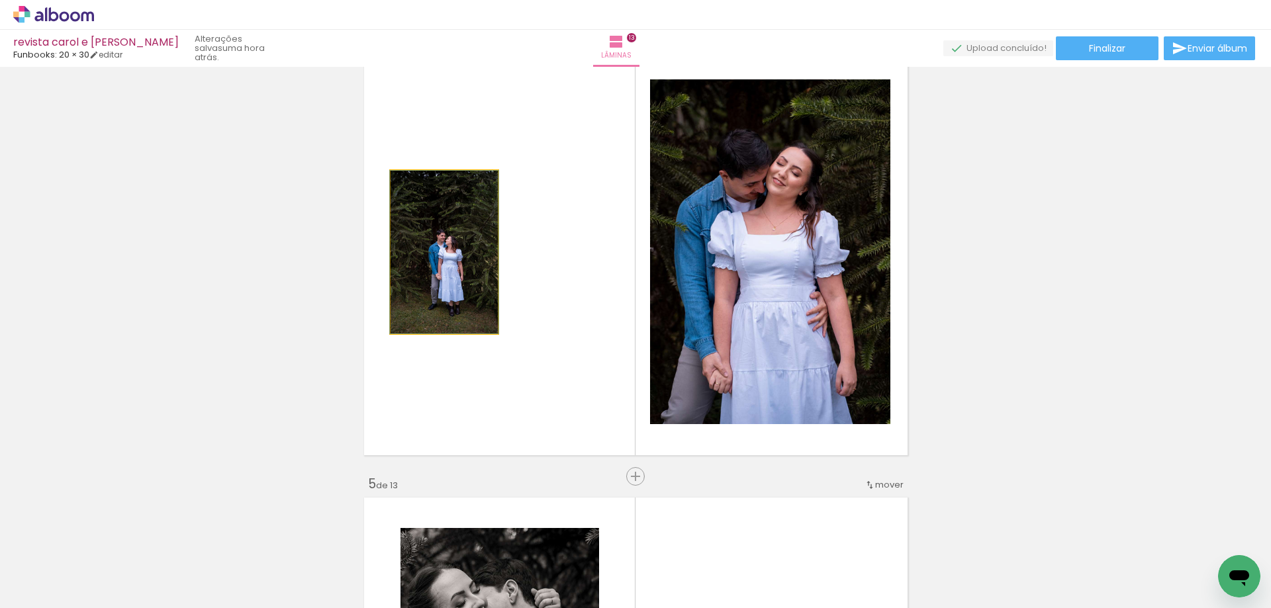
click at [454, 292] on quentale-photo at bounding box center [444, 252] width 107 height 163
click at [453, 291] on quentale-photo at bounding box center [444, 252] width 107 height 163
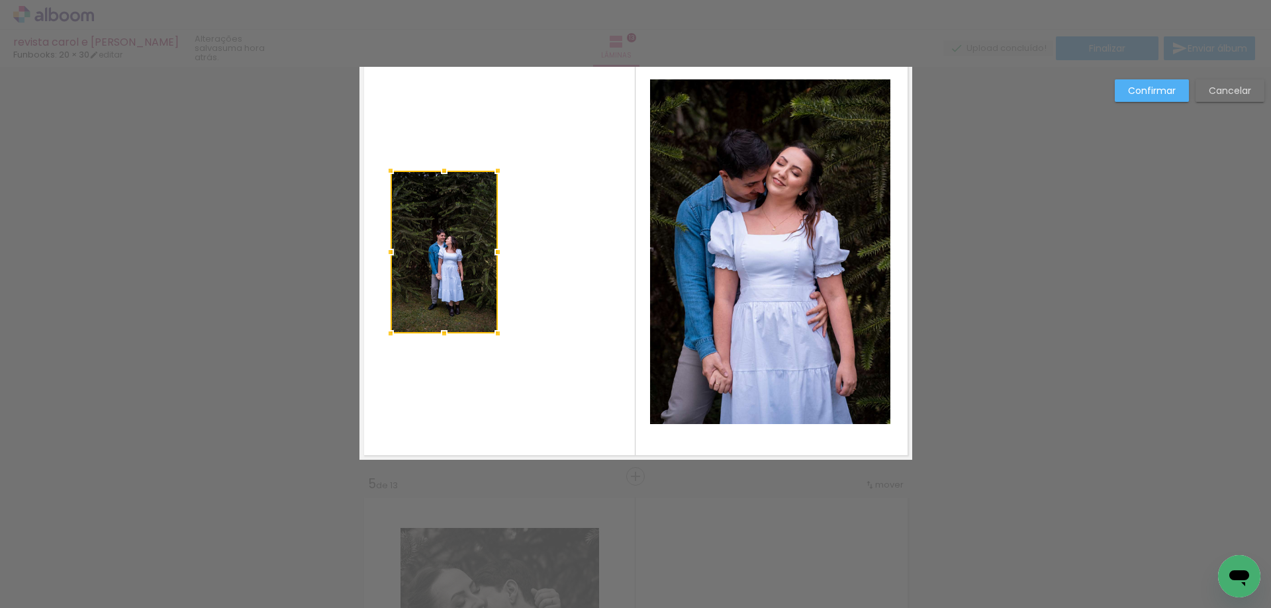
scroll to position [1364, 0]
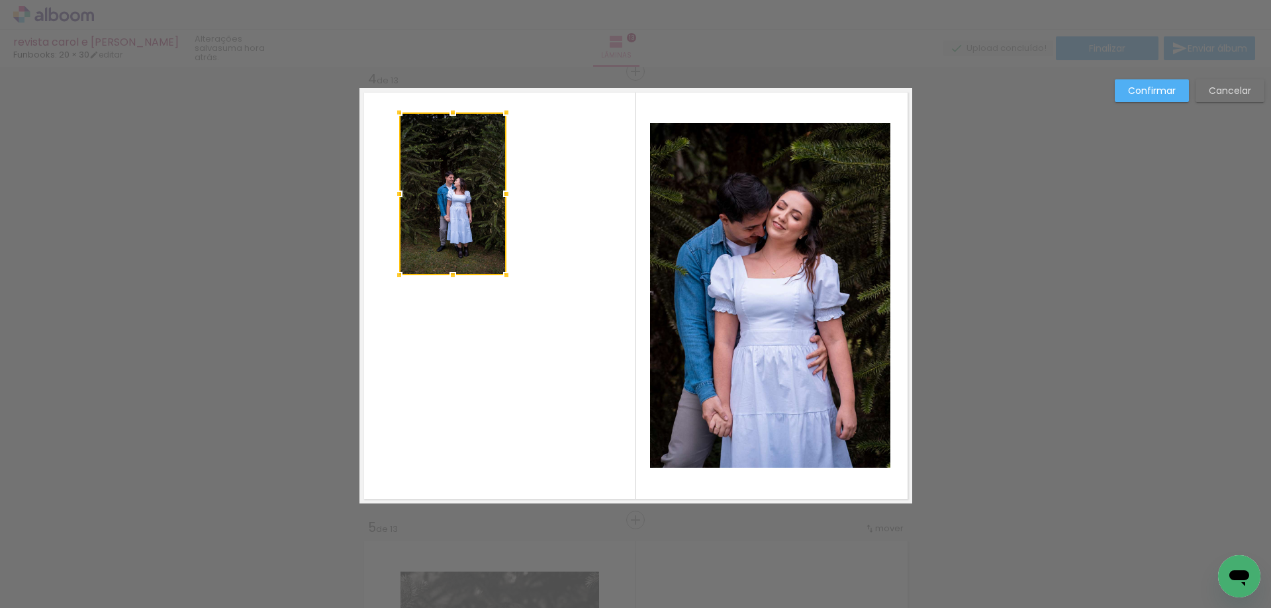
drag, startPoint x: 453, startPoint y: 291, endPoint x: 461, endPoint y: 189, distance: 102.3
click at [461, 189] on div at bounding box center [452, 194] width 107 height 163
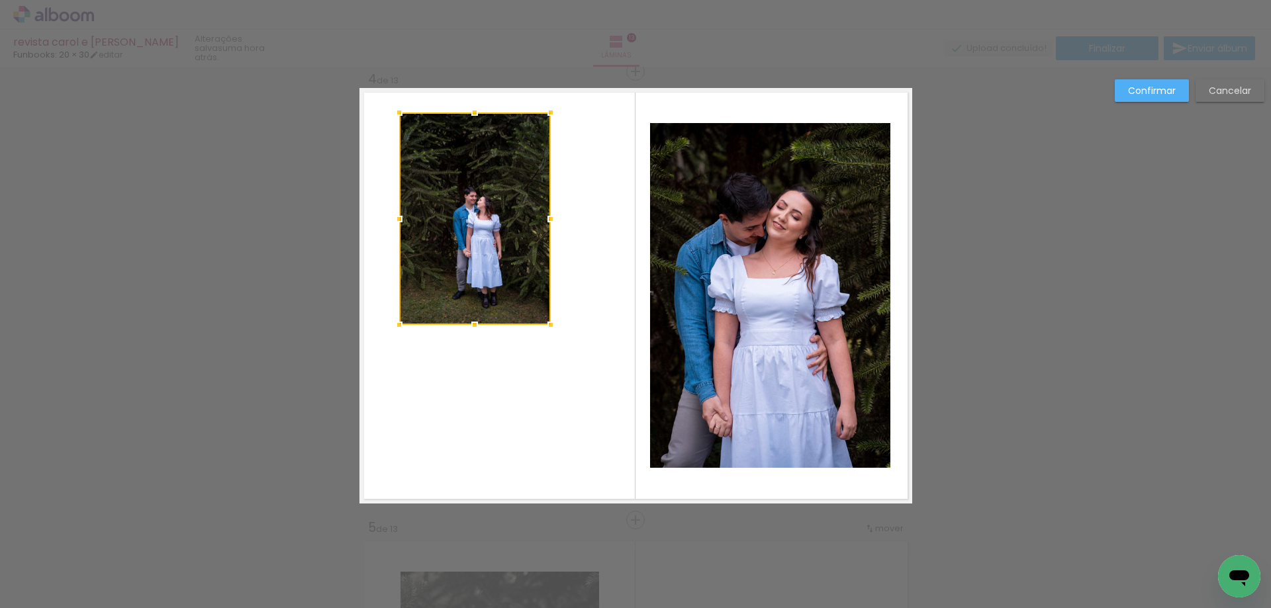
drag, startPoint x: 505, startPoint y: 270, endPoint x: 550, endPoint y: 320, distance: 67.1
click at [550, 320] on div at bounding box center [551, 325] width 26 height 26
drag, startPoint x: 1159, startPoint y: 91, endPoint x: 1012, endPoint y: 264, distance: 226.4
click at [0, 0] on slot "Confirmar" at bounding box center [0, 0] width 0 height 0
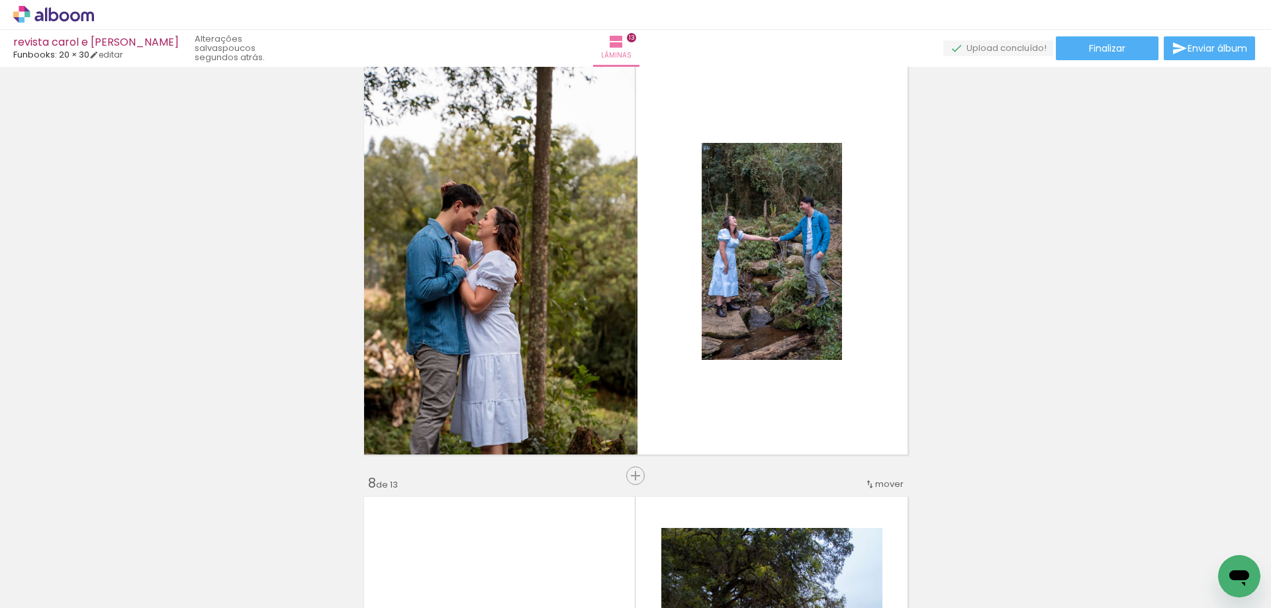
scroll to position [2754, 0]
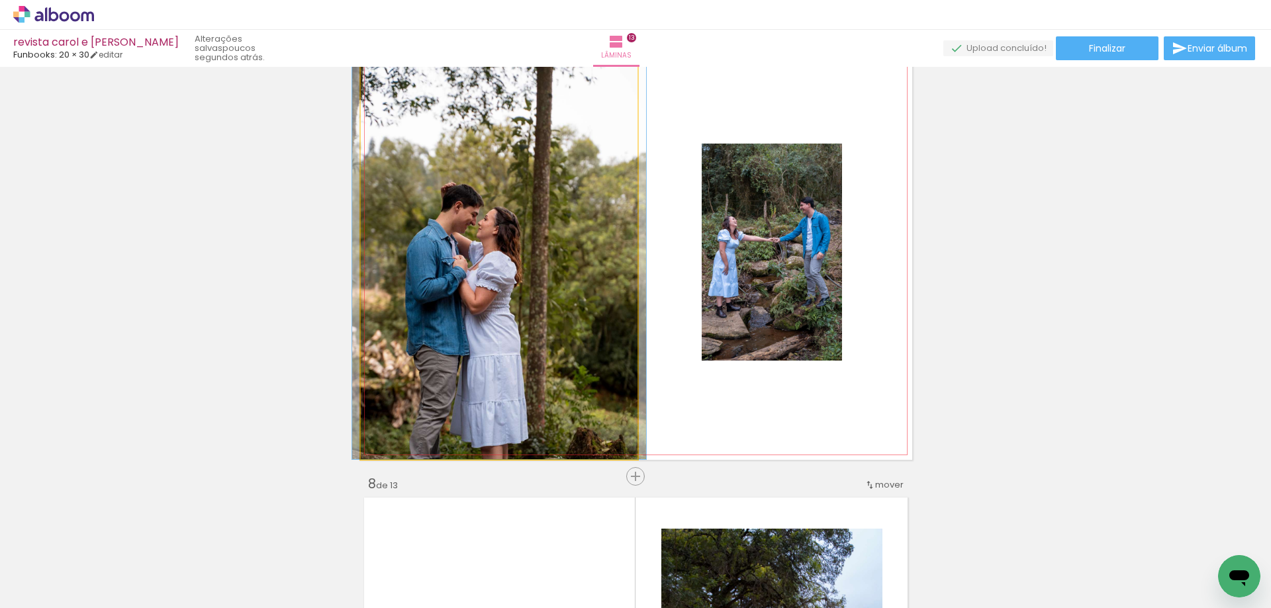
click at [535, 274] on quentale-photo at bounding box center [499, 251] width 277 height 415
click at [589, 265] on quentale-photo at bounding box center [499, 251] width 277 height 415
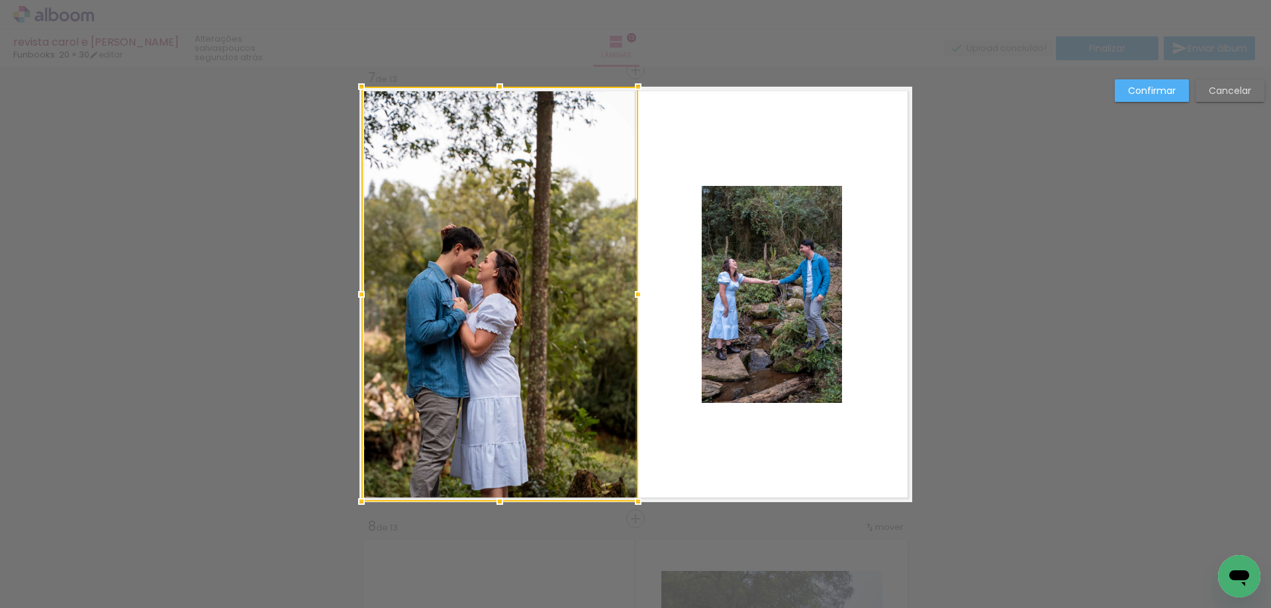
scroll to position [2711, 0]
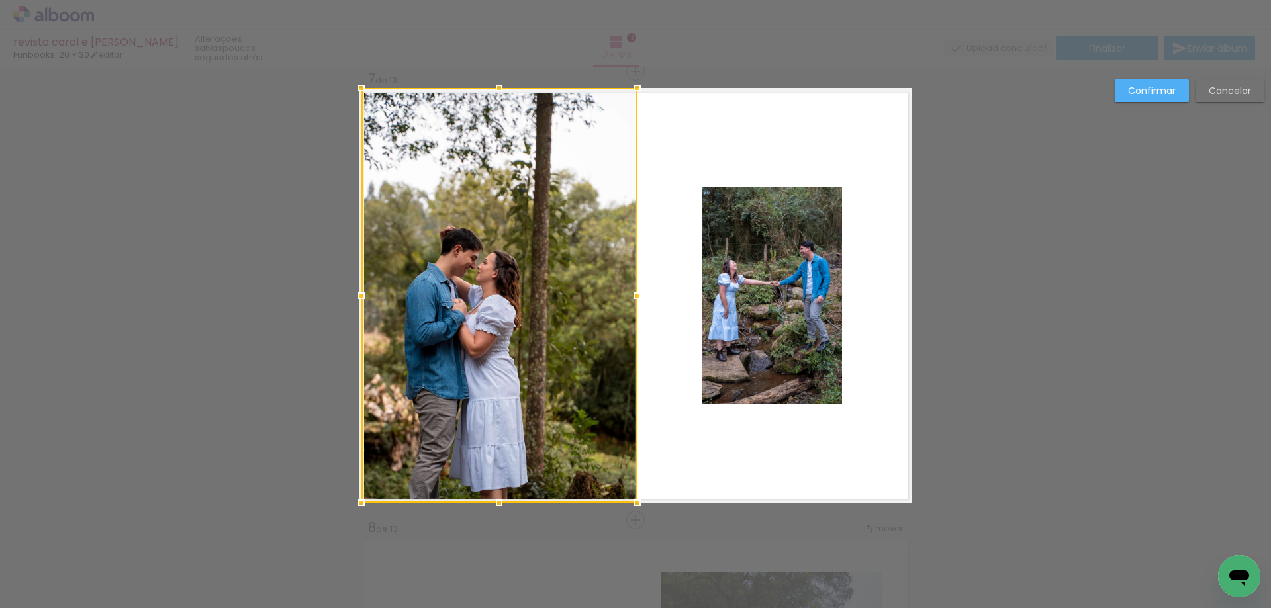
click at [630, 299] on div at bounding box center [637, 296] width 26 height 26
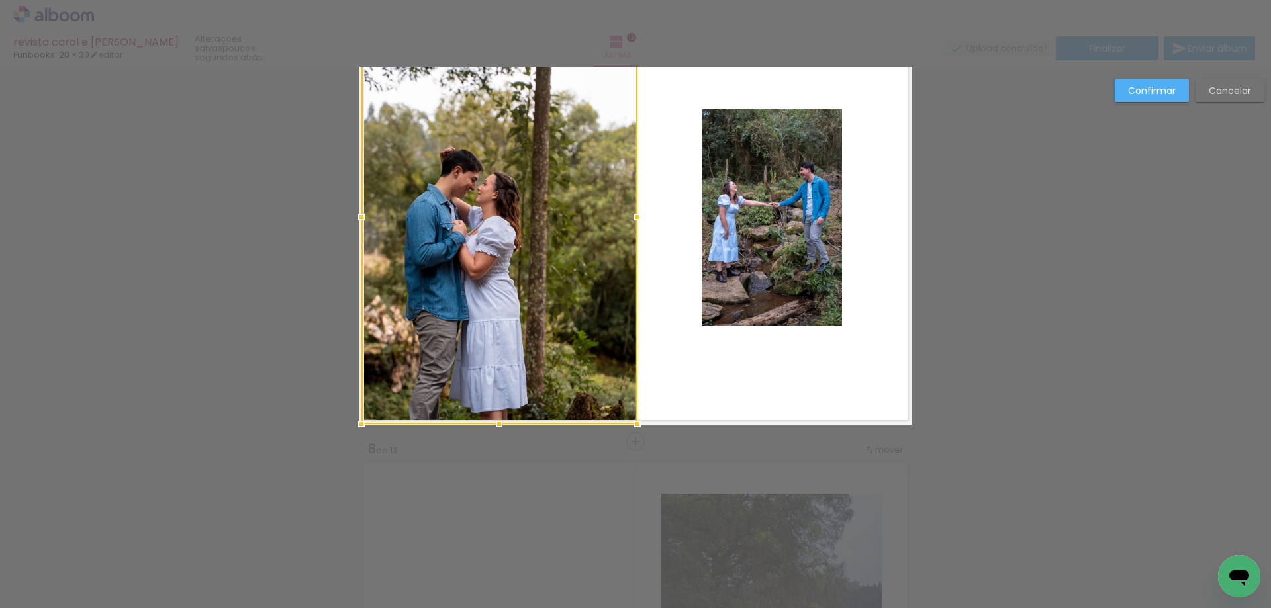
scroll to position [2975, 0]
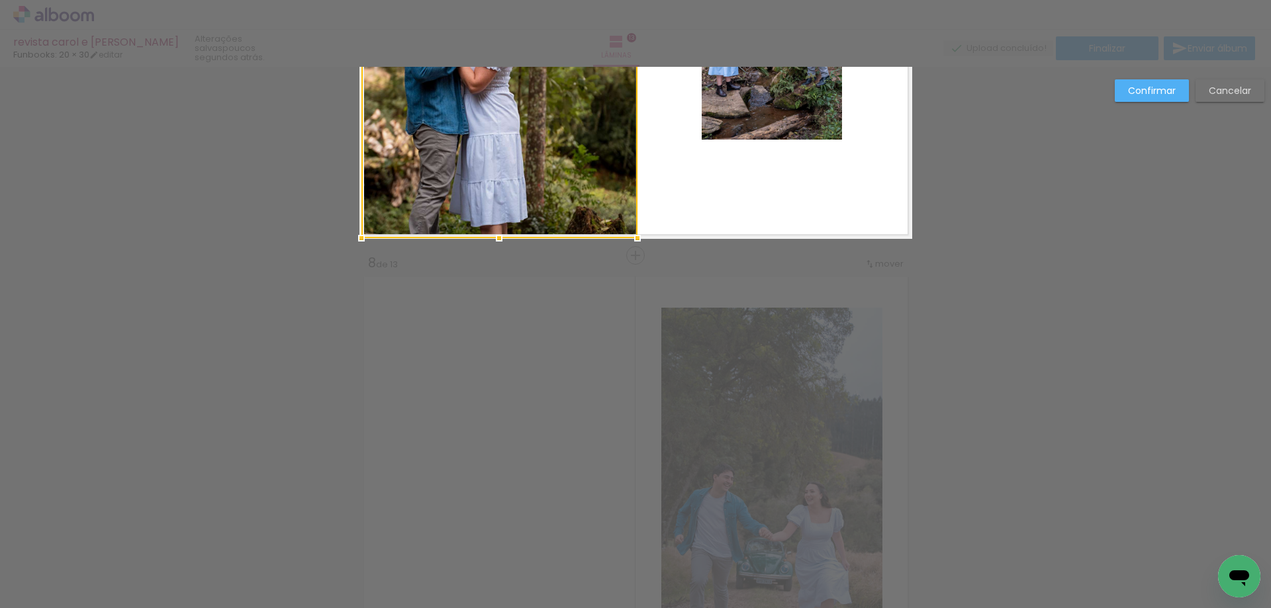
click at [1155, 77] on div "Confirmar Cancelar" at bounding box center [635, 250] width 1271 height 6316
click at [0, 0] on slot "Confirmar" at bounding box center [0, 0] width 0 height 0
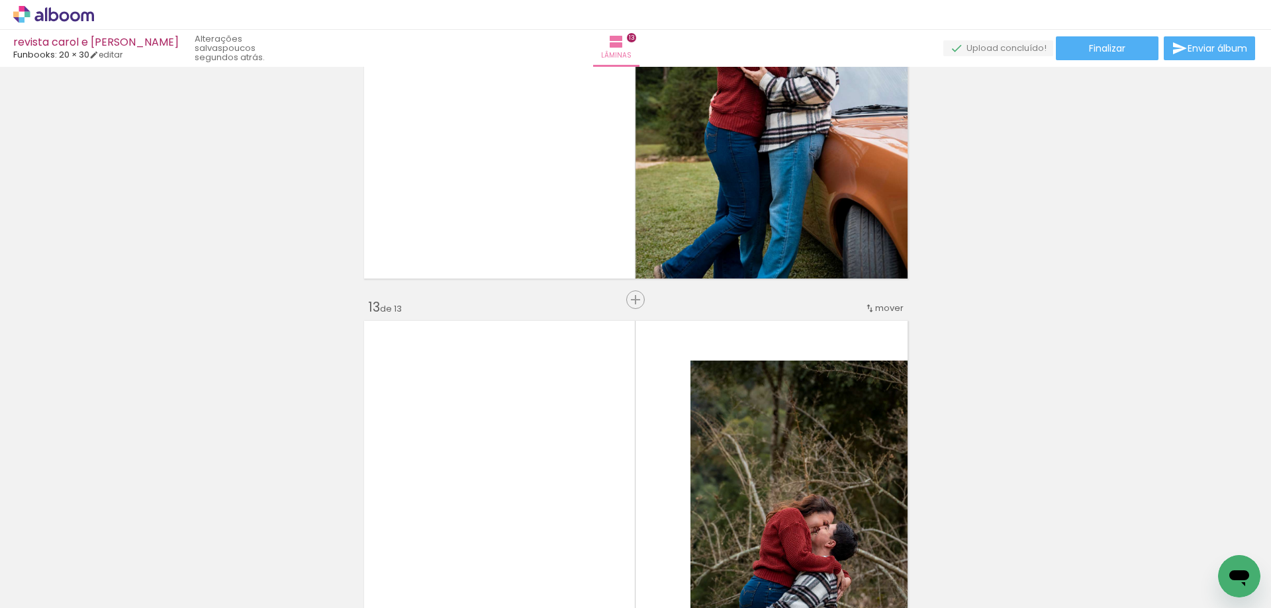
scroll to position [5160, 0]
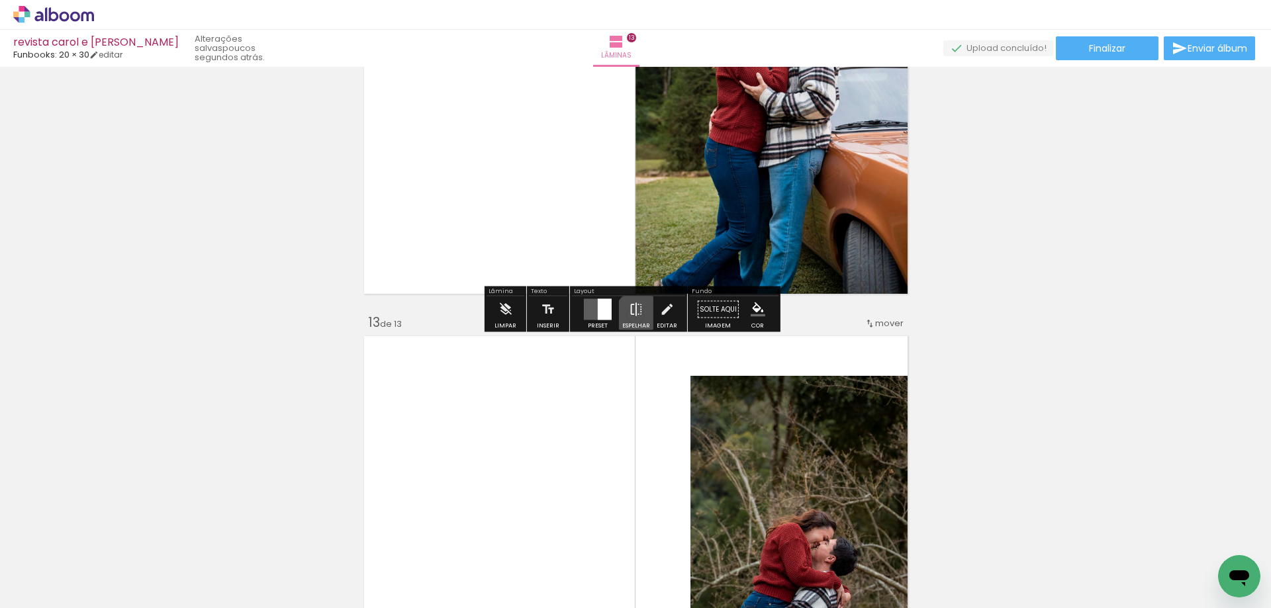
click at [636, 315] on iron-icon at bounding box center [636, 310] width 15 height 26
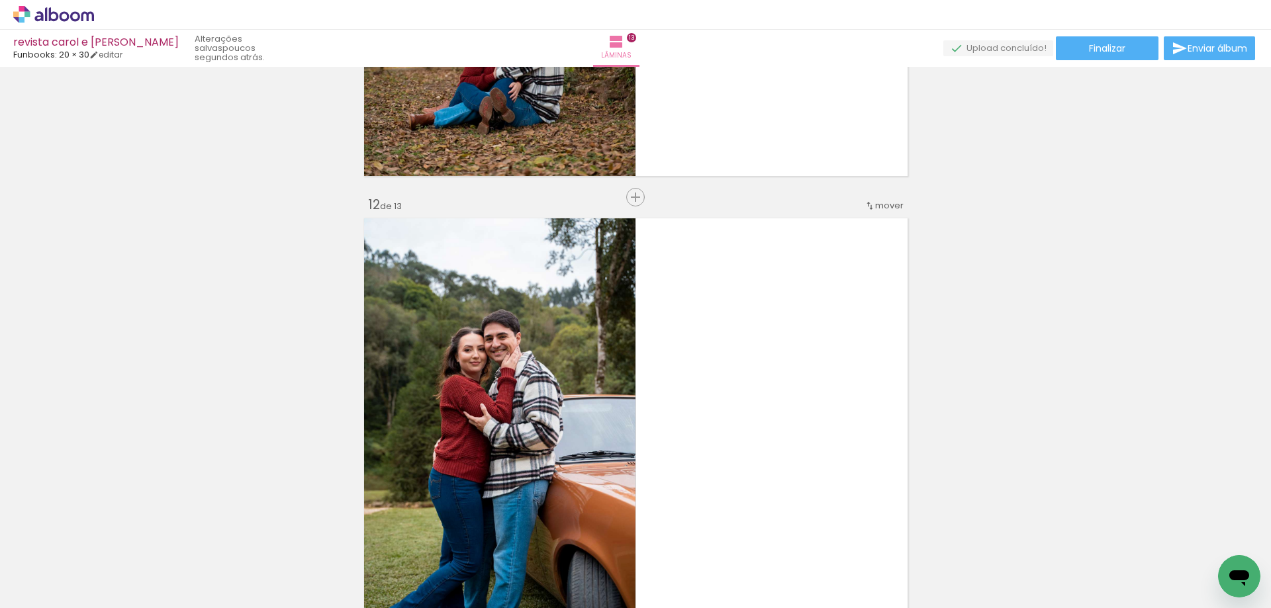
scroll to position [4564, 0]
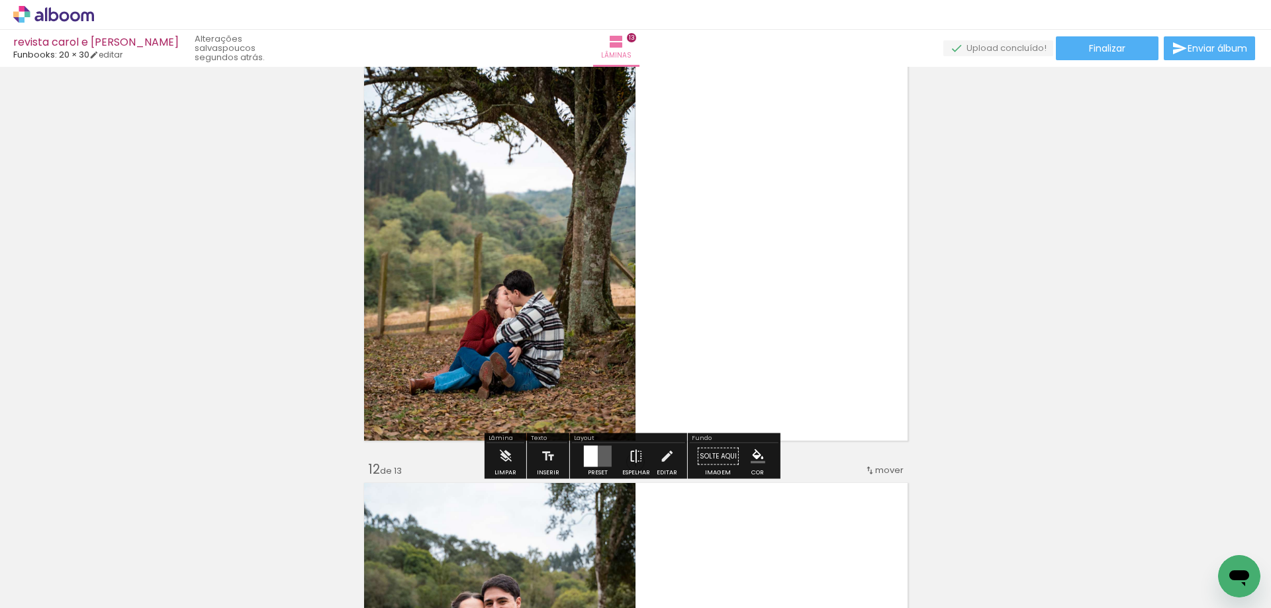
click at [638, 454] on iron-icon at bounding box center [636, 457] width 15 height 26
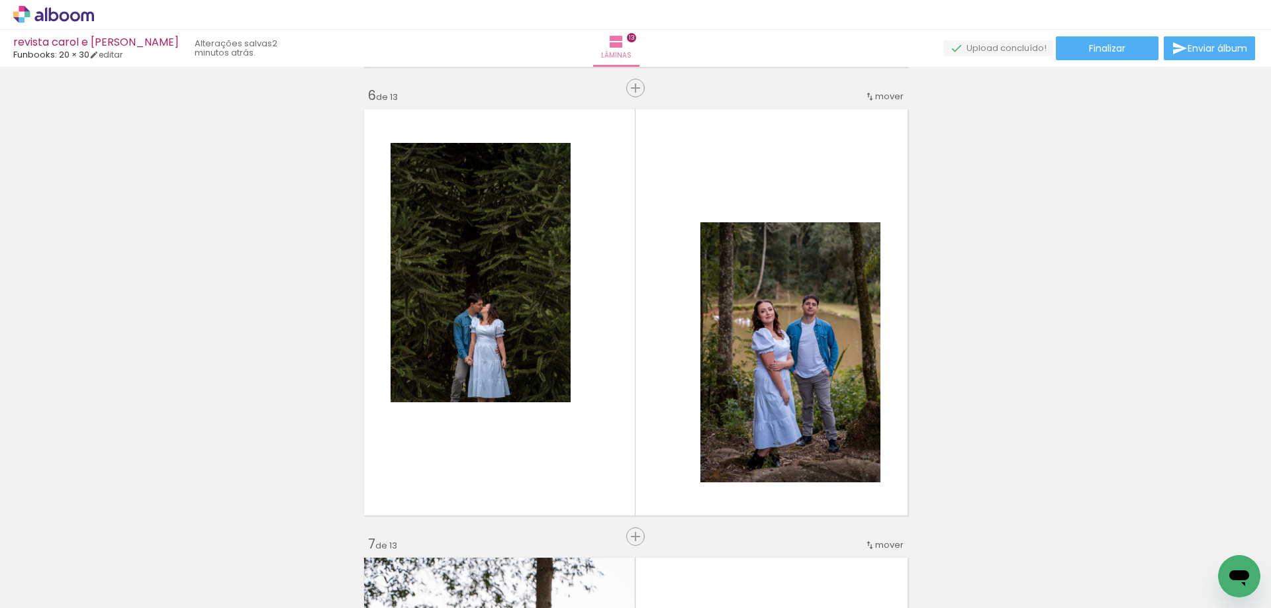
scroll to position [2236, 0]
